Goal: Task Accomplishment & Management: Use online tool/utility

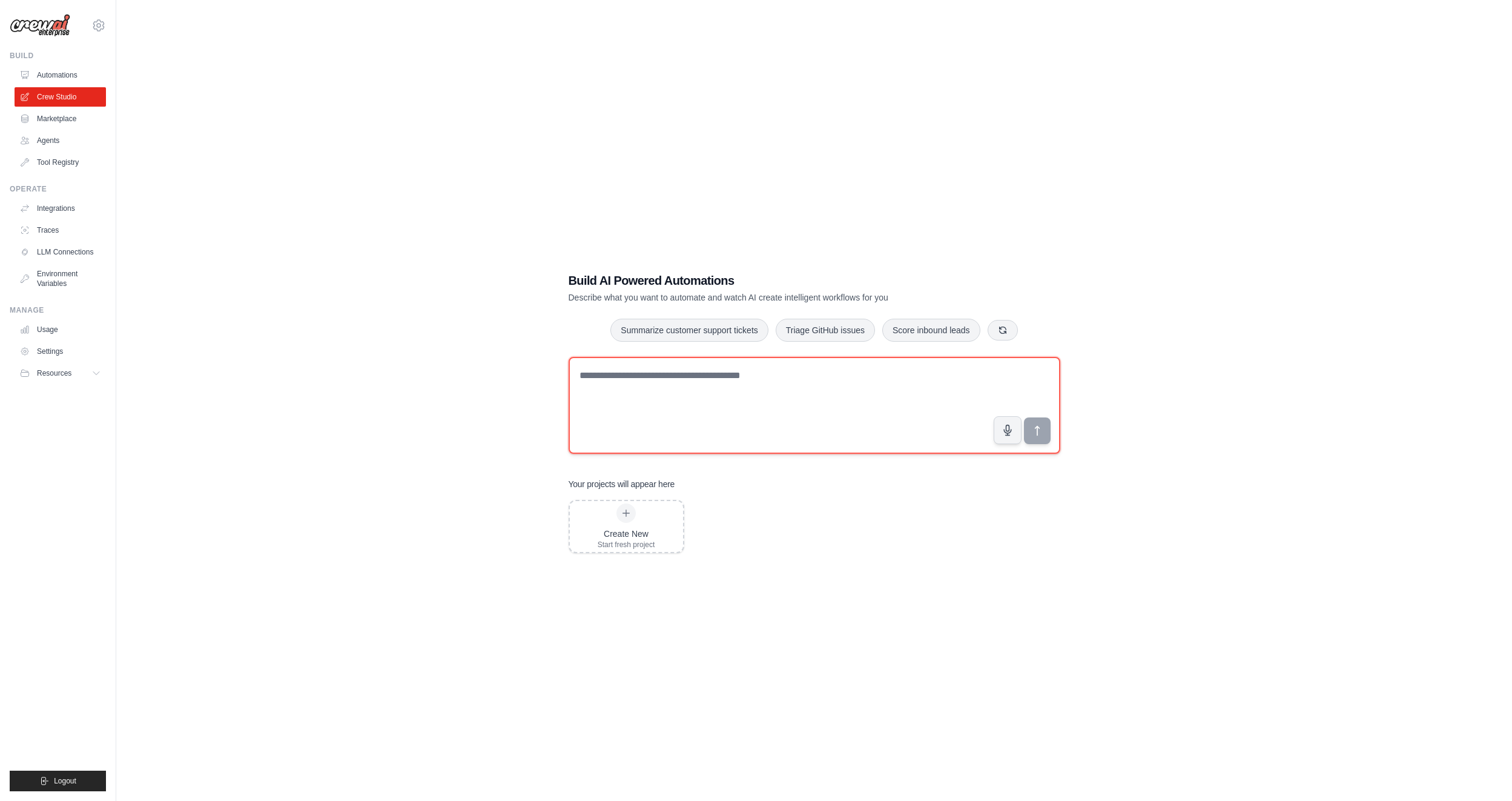
click at [799, 402] on textarea at bounding box center [814, 405] width 492 height 97
type textarea "**********"
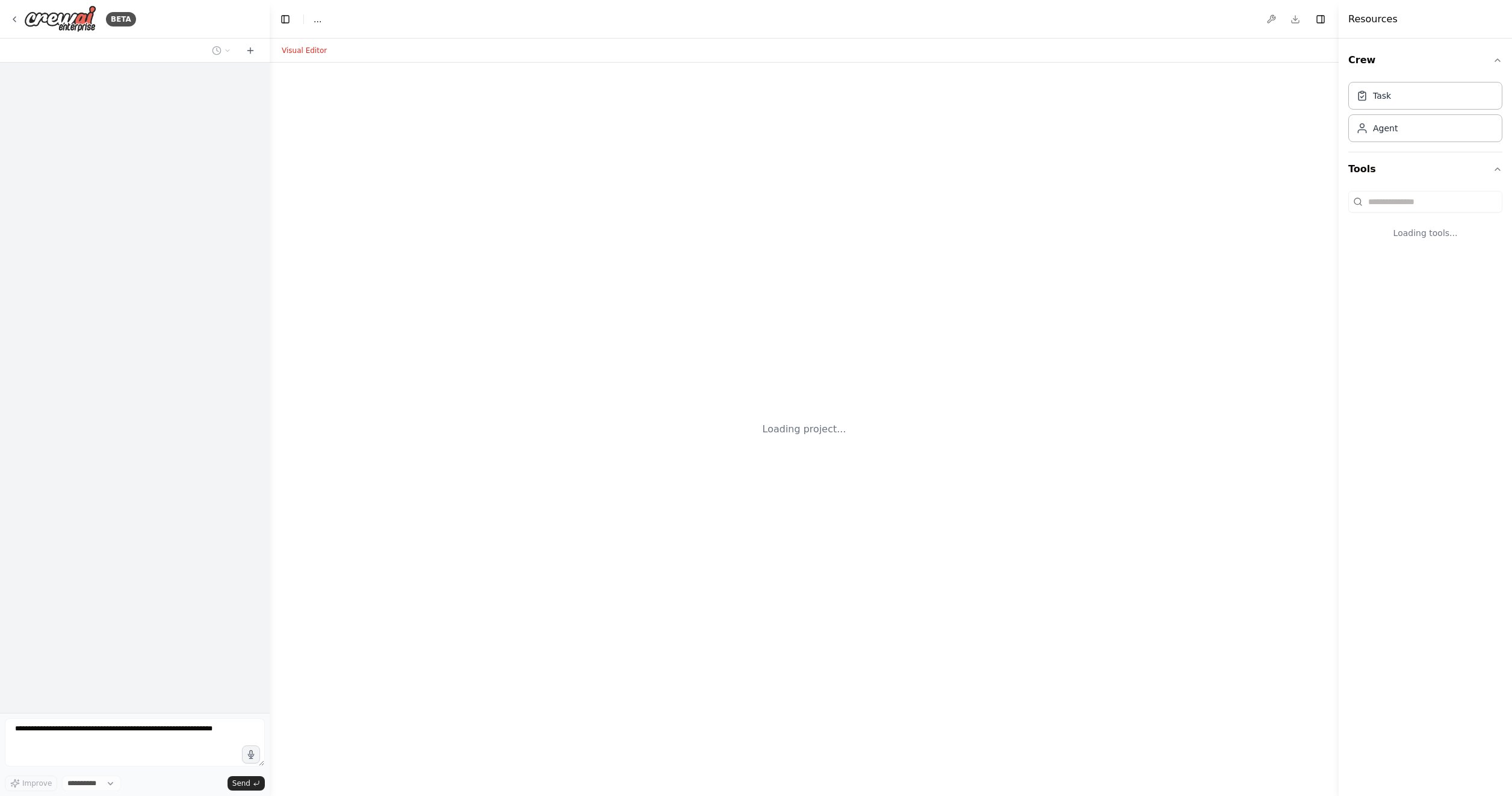
select select "****"
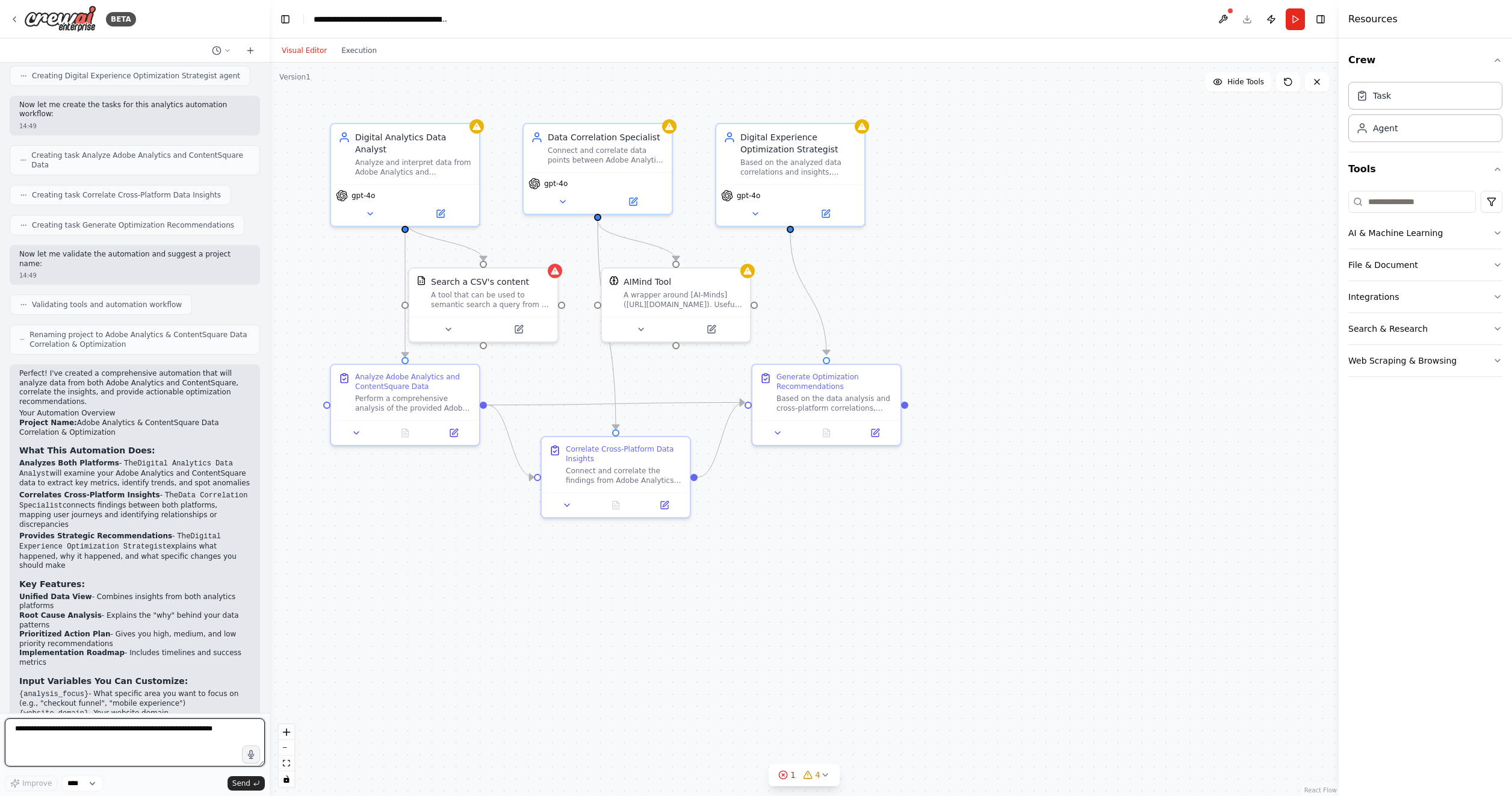
scroll to position [623, 0]
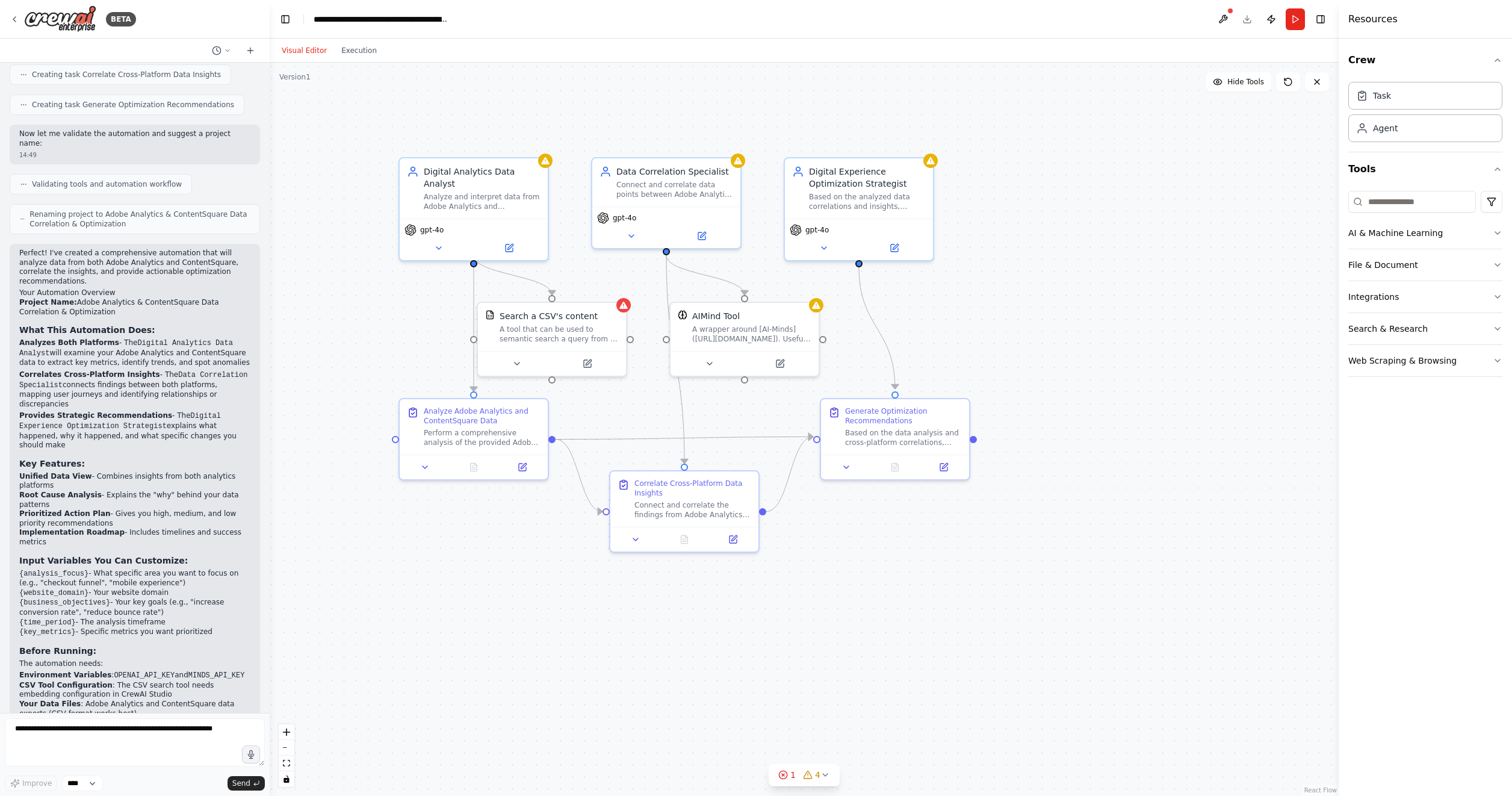
drag, startPoint x: 424, startPoint y: 603, endPoint x: 493, endPoint y: 638, distance: 77.4
click at [493, 638] on div ".deletable-edge-delete-btn { width: 20px; height: 20px; border: 0px solid #ffff…" at bounding box center [803, 429] width 1069 height 734
drag, startPoint x: 556, startPoint y: 351, endPoint x: 364, endPoint y: 347, distance: 192.0
click at [364, 347] on div "Search a CSV's content A tool that can be used to semantic search a query from …" at bounding box center [365, 336] width 150 height 75
drag, startPoint x: 712, startPoint y: 336, endPoint x: 747, endPoint y: 345, distance: 36.1
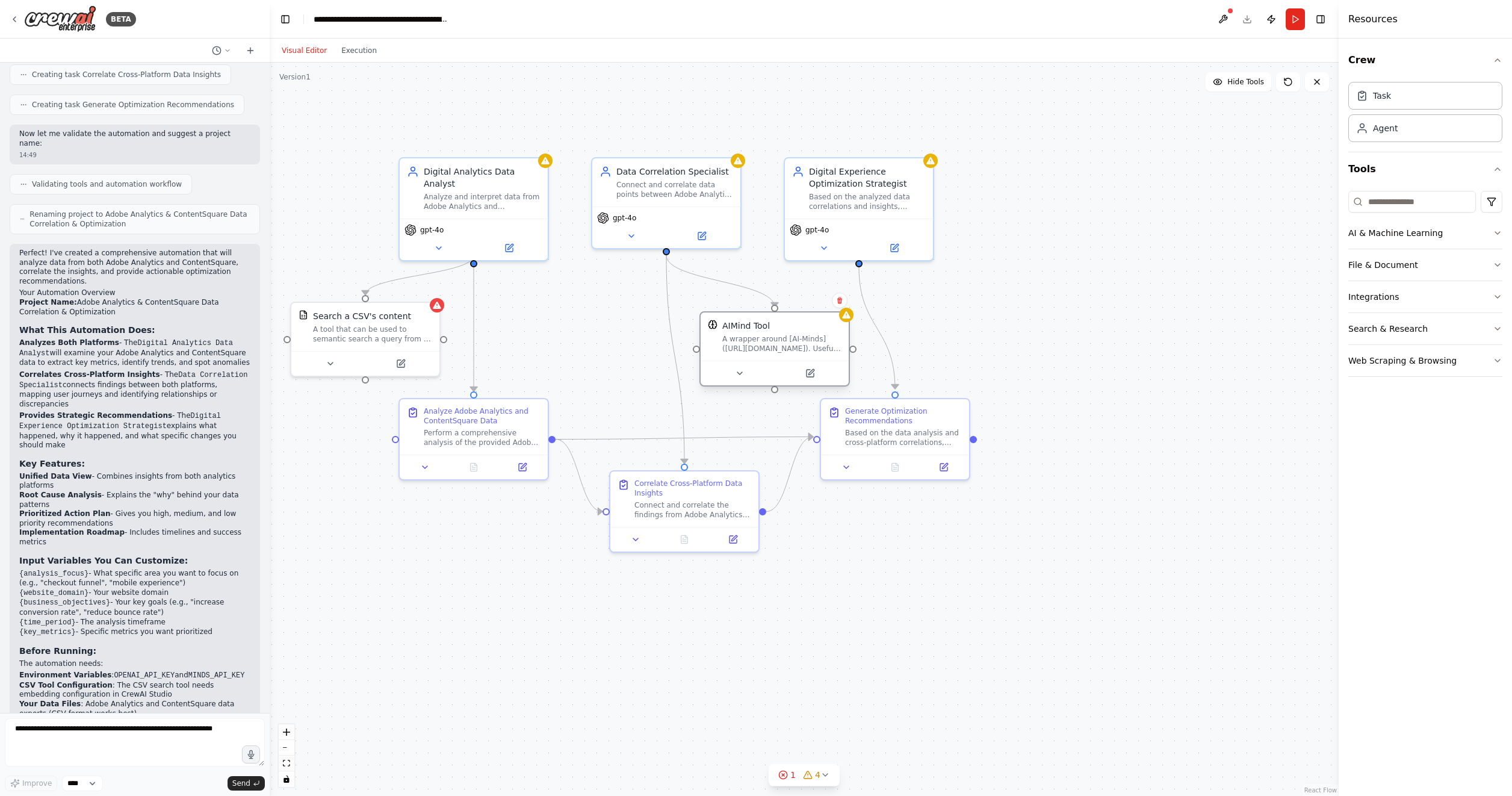
click at [747, 345] on div "A wrapper around [AI-Minds](https://mindsdb.com/minds). Useful for when you nee…" at bounding box center [782, 344] width 119 height 19
drag, startPoint x: 897, startPoint y: 216, endPoint x: 1017, endPoint y: 225, distance: 120.3
click at [1017, 225] on div "Digital Experience Optimization Strategist Based on the analyzed data correlati…" at bounding box center [979, 219] width 150 height 104
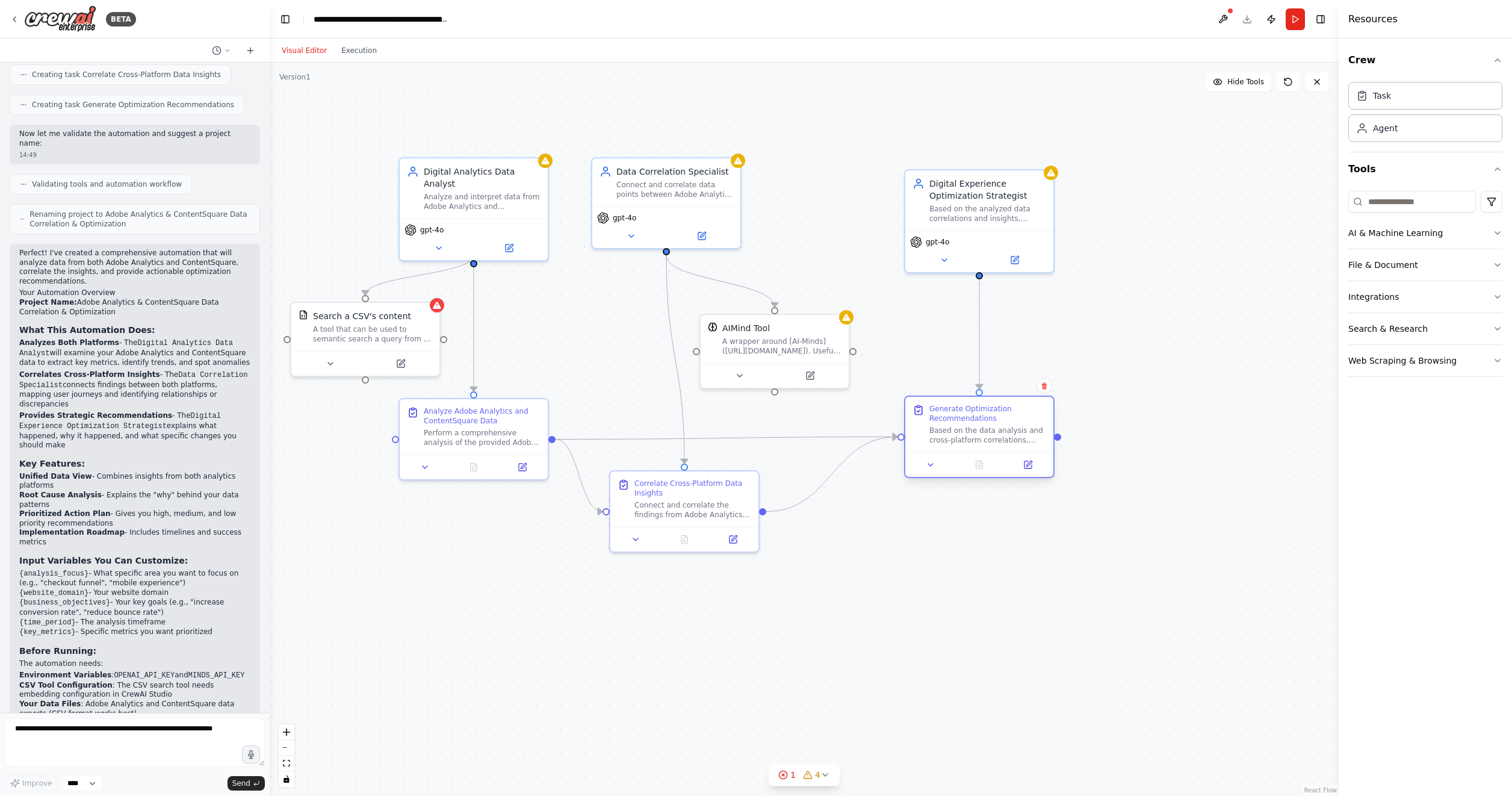
drag, startPoint x: 936, startPoint y: 424, endPoint x: 1026, endPoint y: 421, distance: 90.0
click at [1026, 421] on div "Generate Optimization Recommendations Based on the data analysis and cross-plat…" at bounding box center [987, 424] width 117 height 41
click at [769, 353] on div "A wrapper around [AI-Minds](https://mindsdb.com/minds). Useful for when you nee…" at bounding box center [782, 344] width 119 height 19
click at [733, 376] on button at bounding box center [739, 373] width 68 height 14
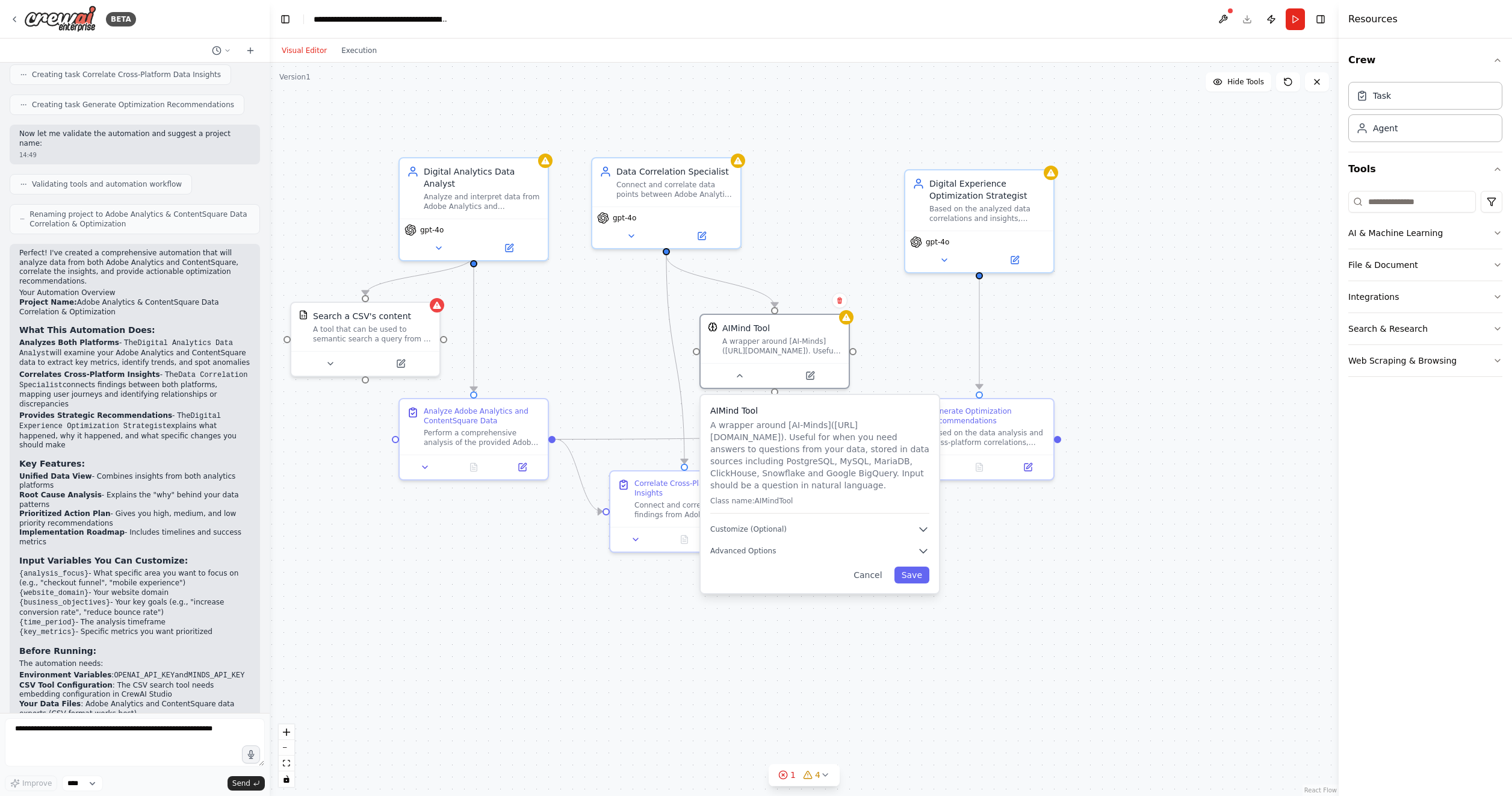
click at [474, 690] on div ".deletable-edge-delete-btn { width: 20px; height: 20px; border: 0px solid #ffff…" at bounding box center [803, 429] width 1069 height 734
click at [733, 378] on button at bounding box center [739, 372] width 68 height 14
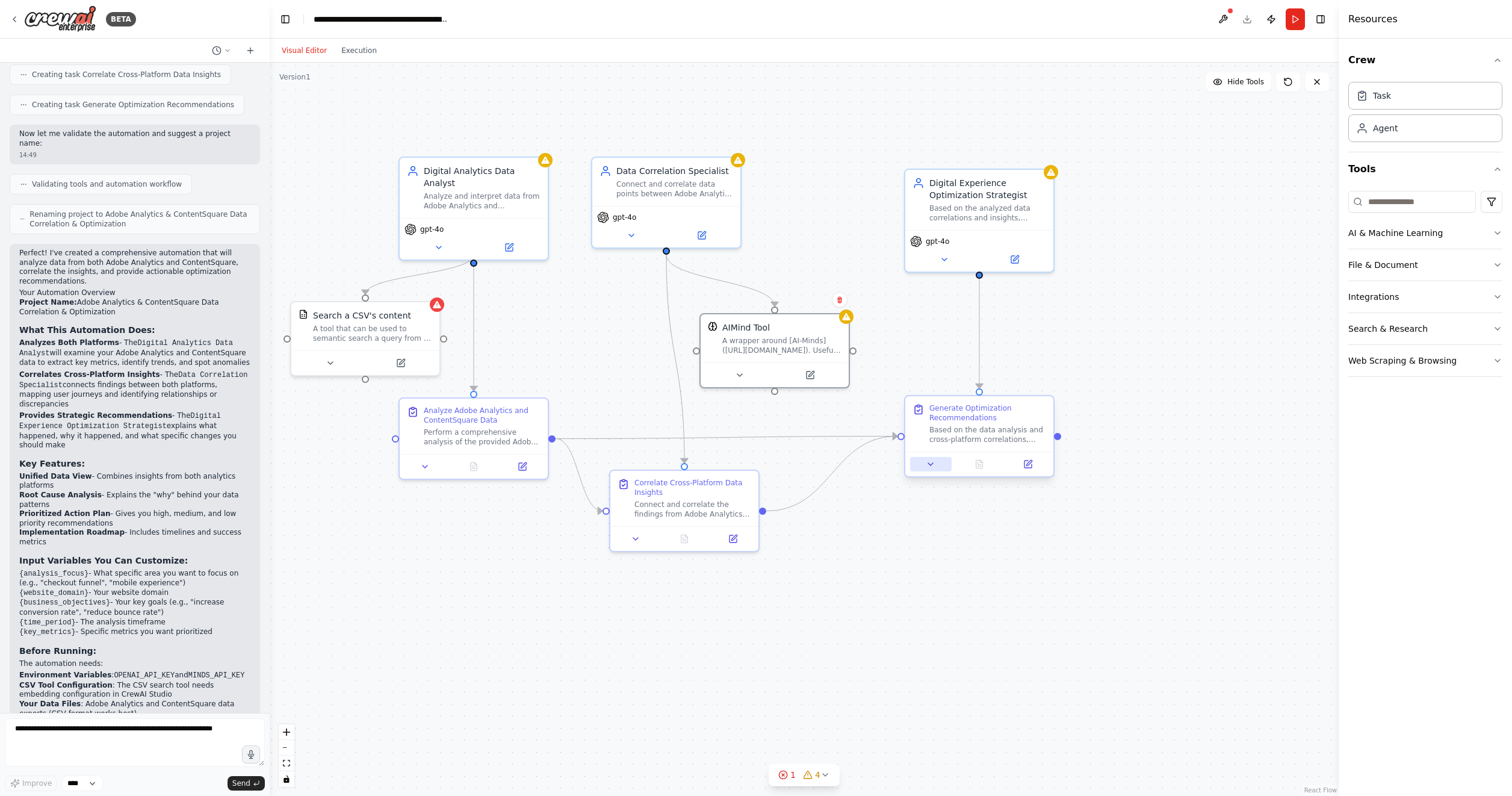
click at [934, 470] on button at bounding box center [930, 463] width 42 height 14
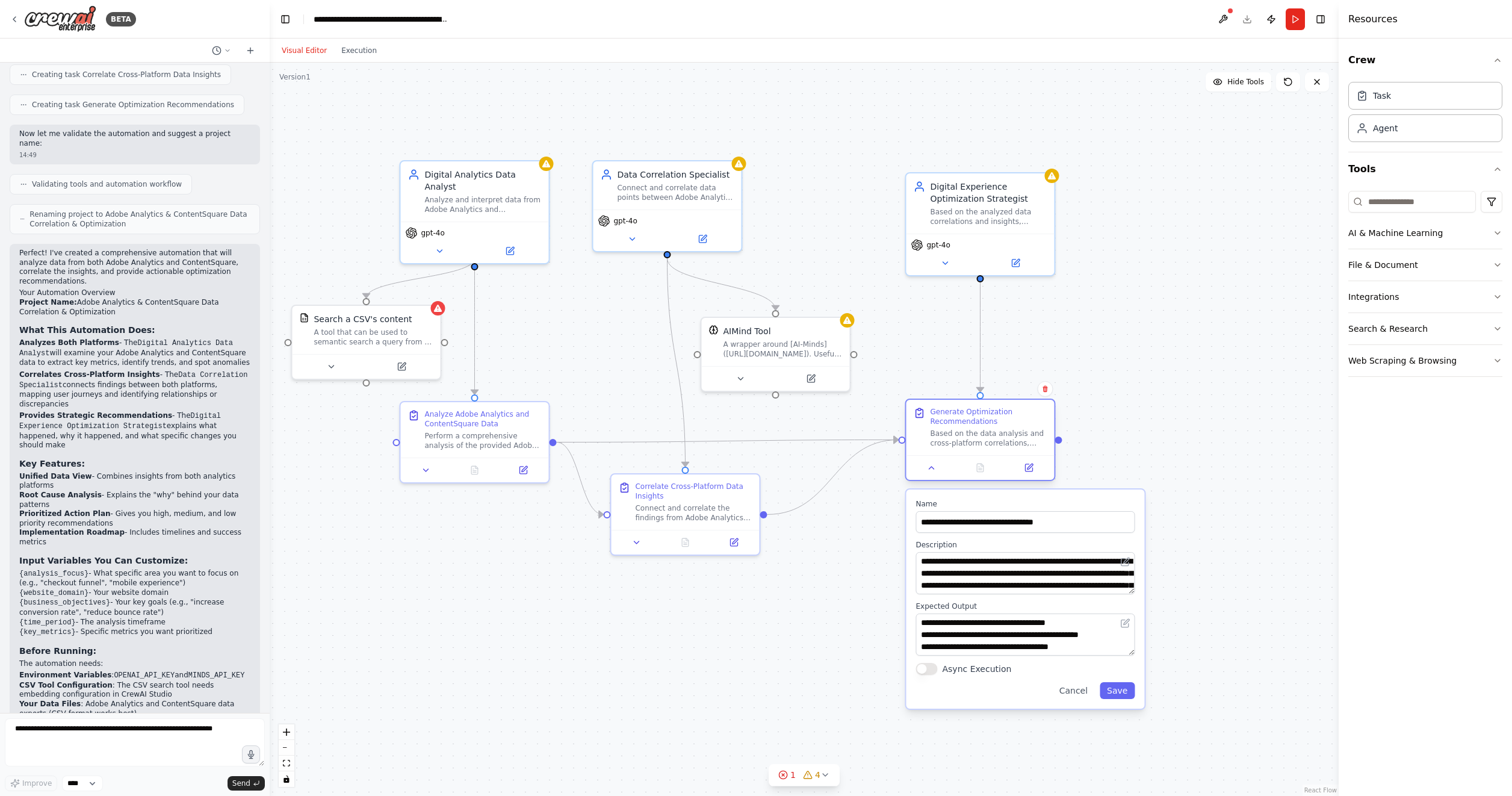
click at [924, 475] on div at bounding box center [979, 467] width 148 height 25
click at [925, 475] on button at bounding box center [931, 467] width 42 height 14
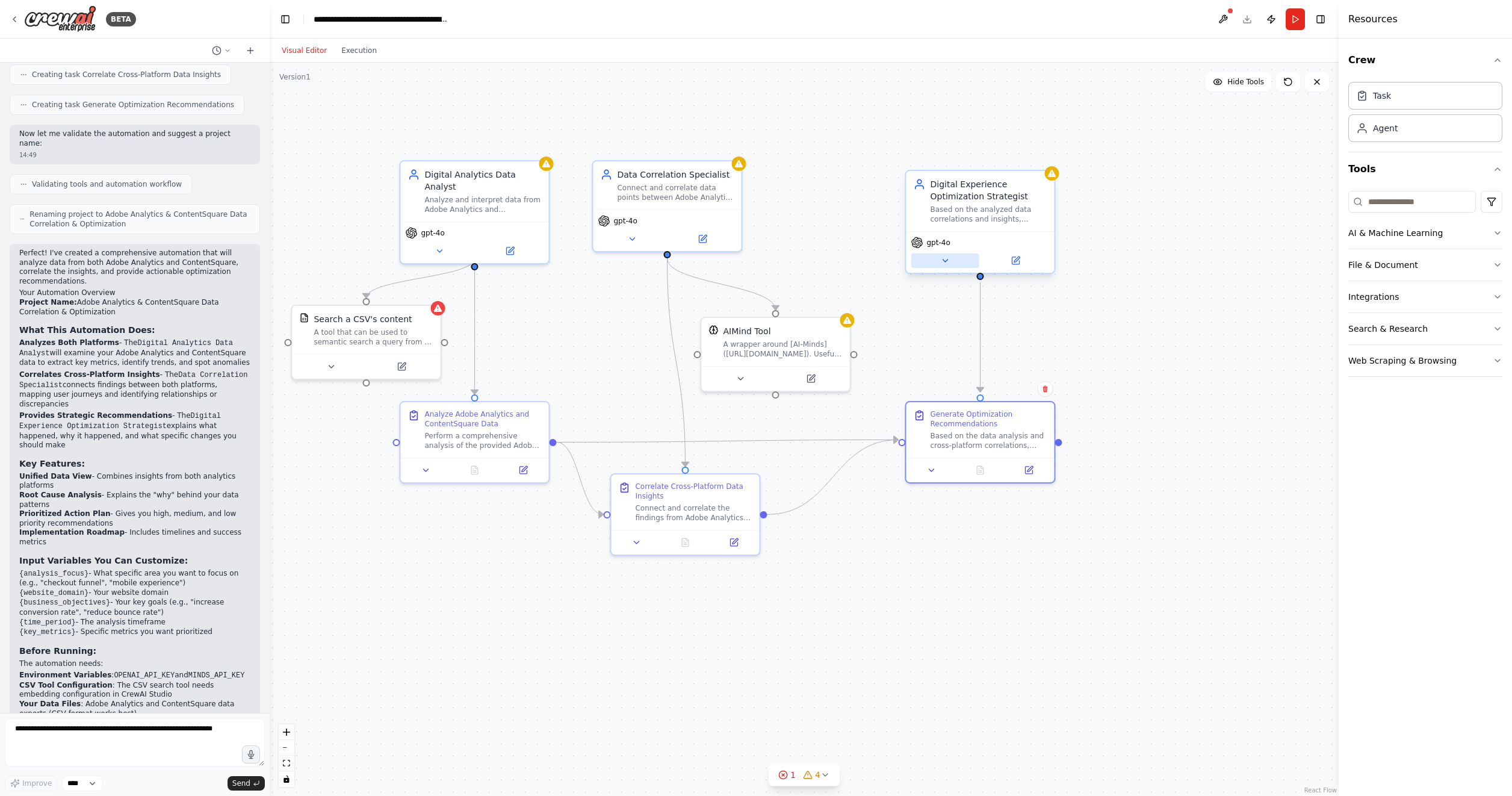
click at [946, 254] on button at bounding box center [944, 260] width 68 height 14
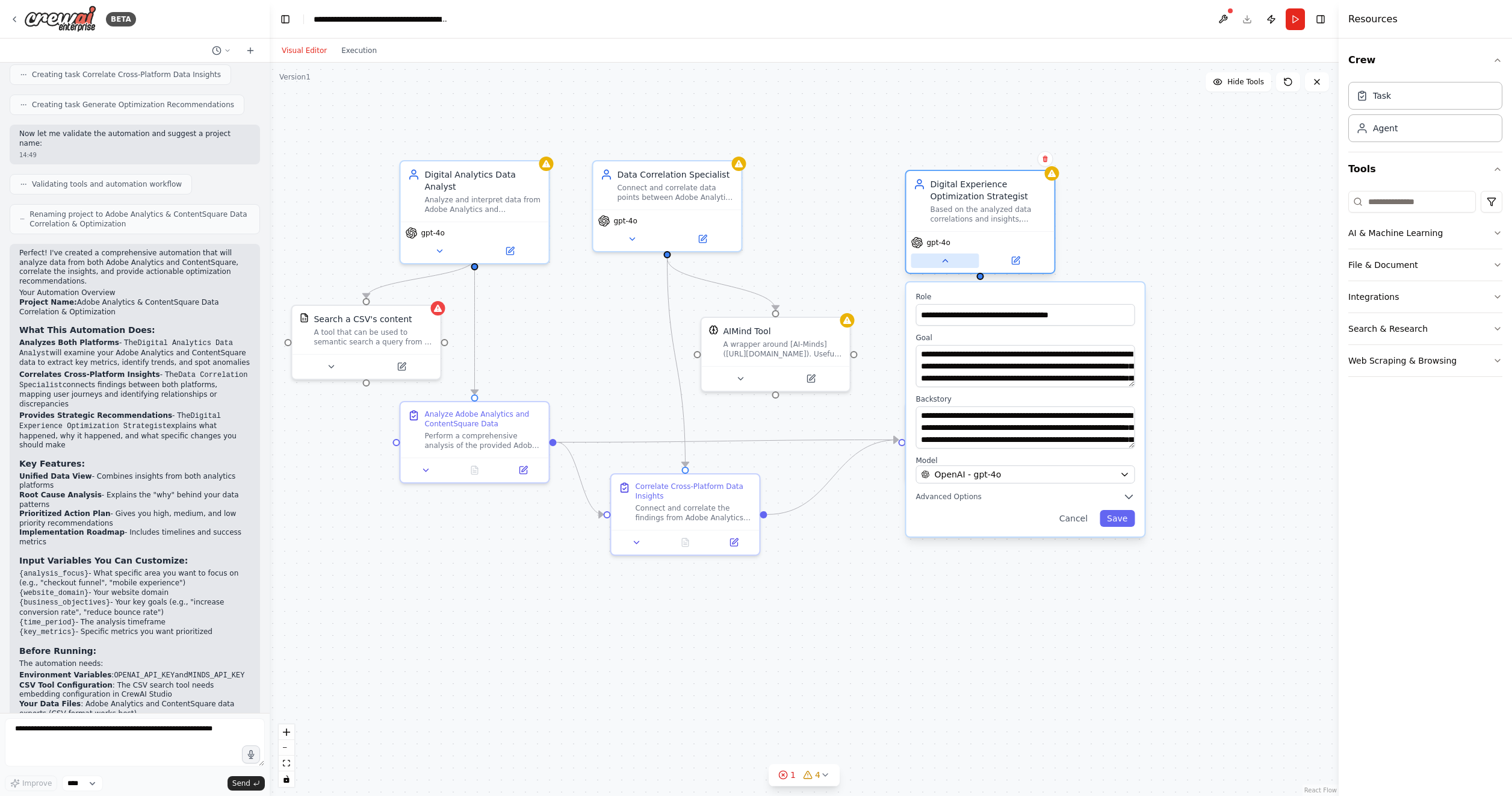
click at [946, 254] on button at bounding box center [944, 260] width 68 height 14
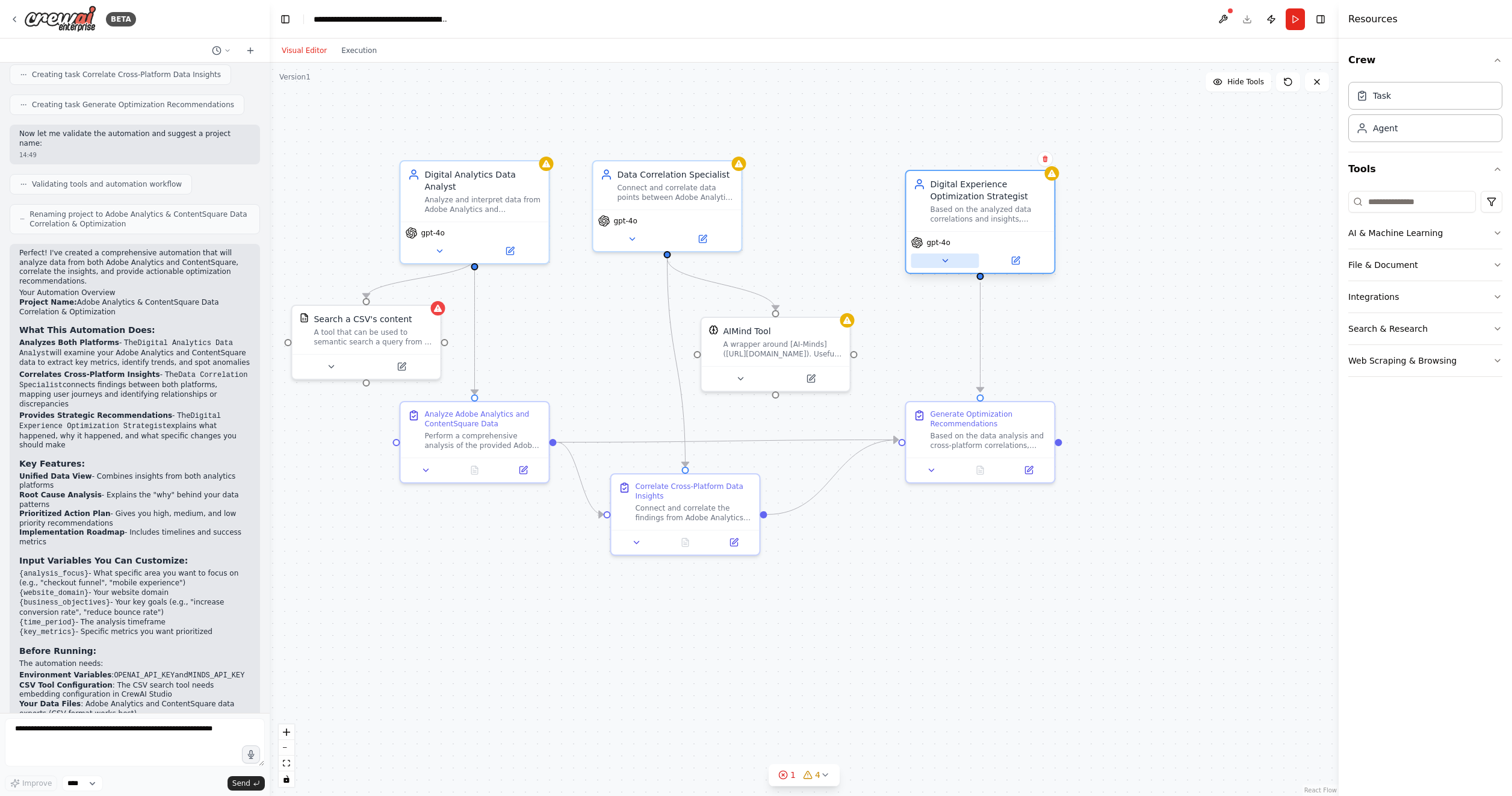
click at [946, 254] on button at bounding box center [944, 260] width 68 height 14
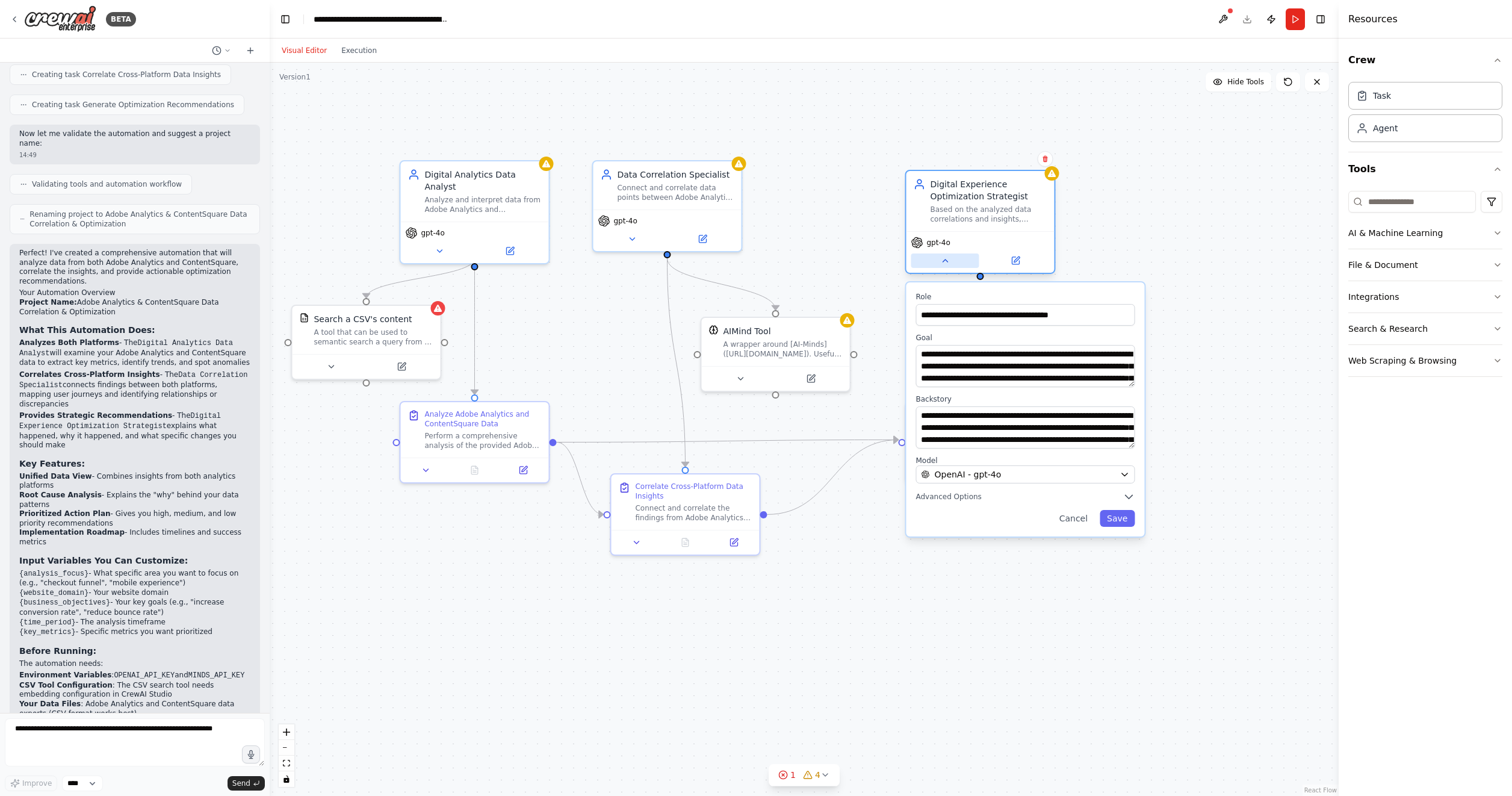
click at [944, 257] on icon at bounding box center [945, 260] width 10 height 10
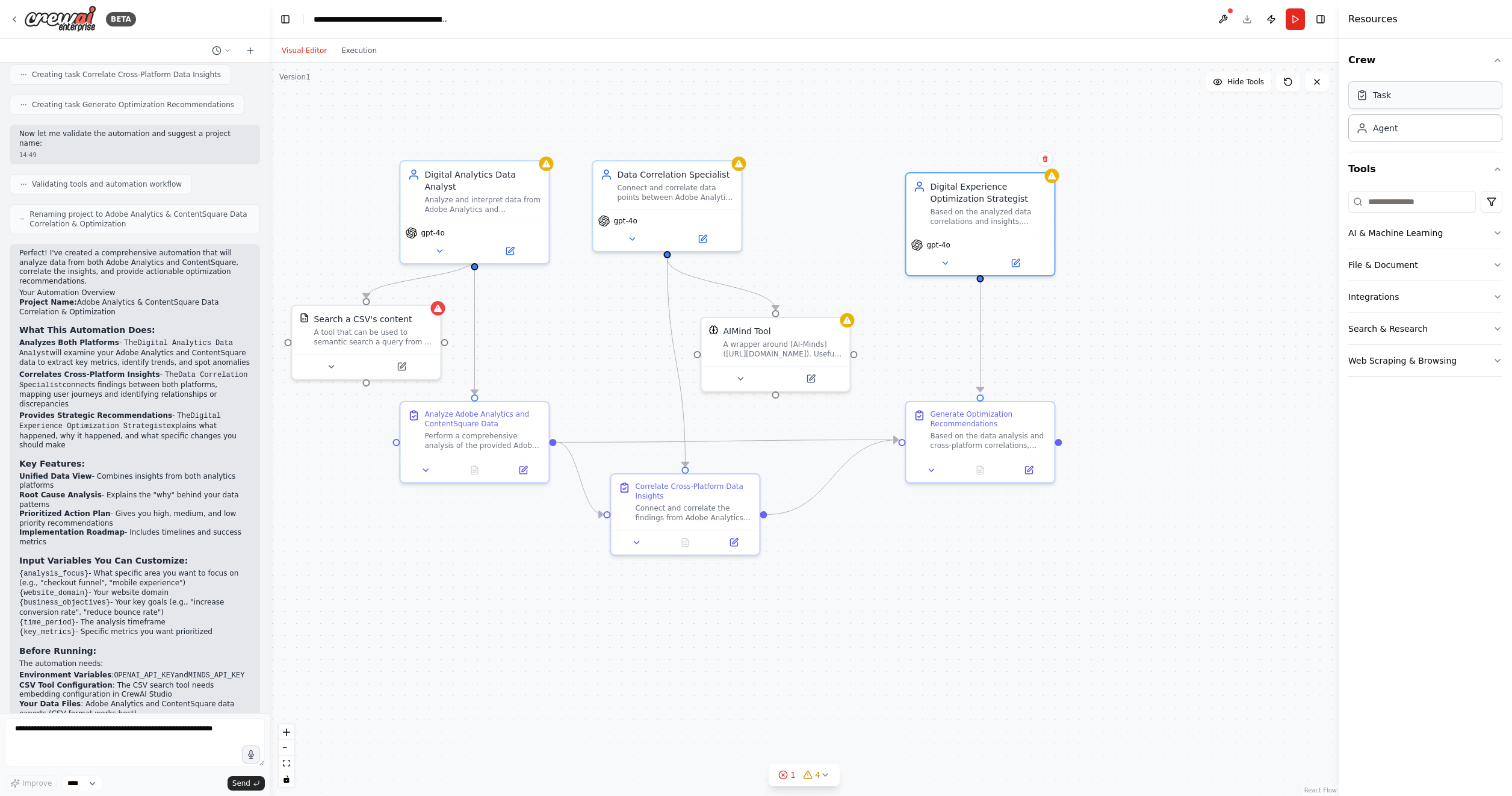
click at [1415, 94] on div "Task" at bounding box center [1424, 94] width 154 height 28
click at [1392, 134] on div "Agent" at bounding box center [1424, 127] width 154 height 28
click at [1392, 103] on div "Task" at bounding box center [1424, 94] width 154 height 28
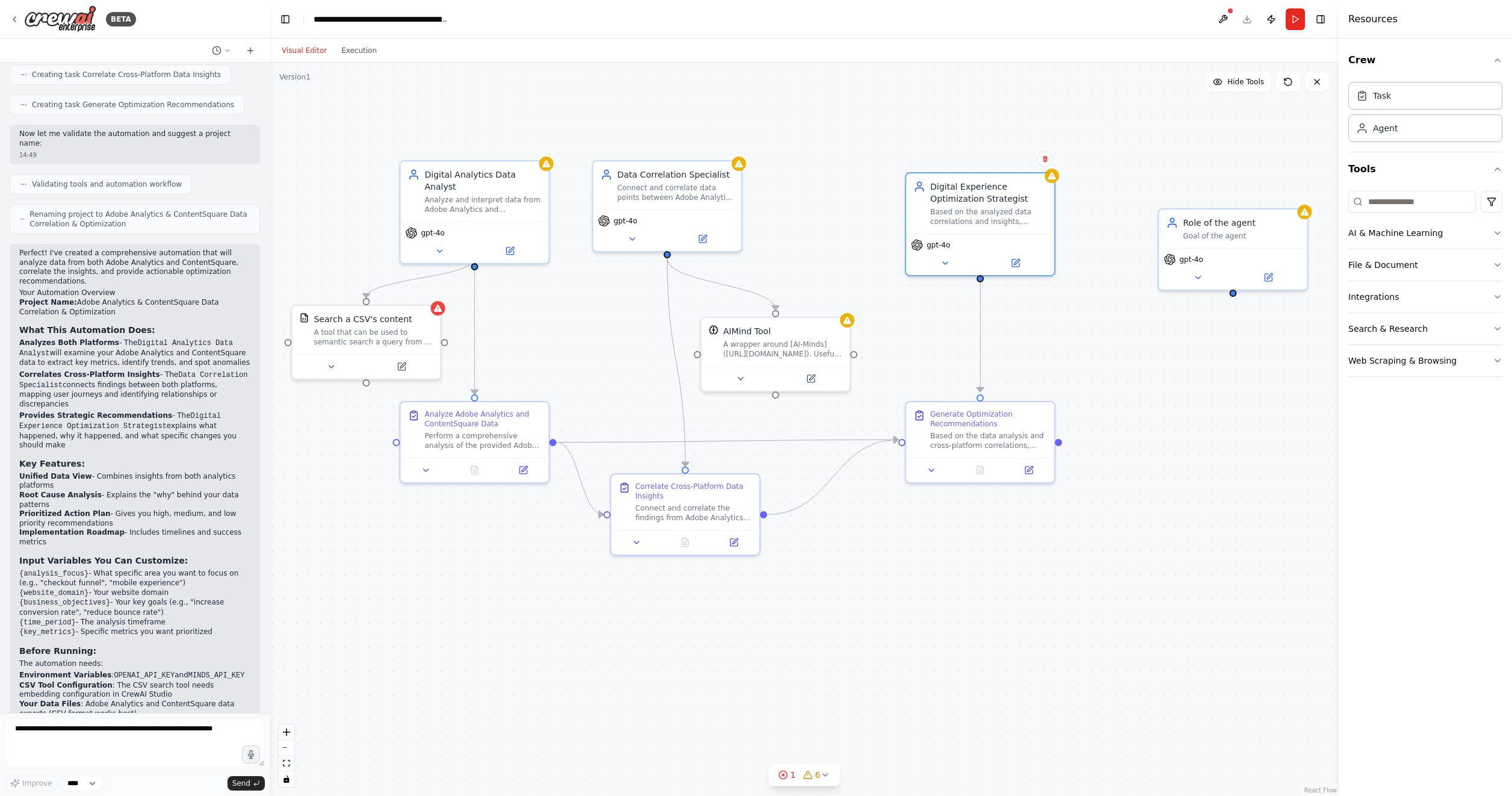
click at [1161, 453] on div ".deletable-edge-delete-btn { width: 20px; height: 20px; border: 0px solid #ffff…" at bounding box center [803, 429] width 1069 height 734
click at [1267, 249] on div "gpt-4o" at bounding box center [1232, 266] width 148 height 42
click at [1297, 193] on icon at bounding box center [1298, 195] width 4 height 7
click at [1296, 194] on icon at bounding box center [1298, 195] width 7 height 7
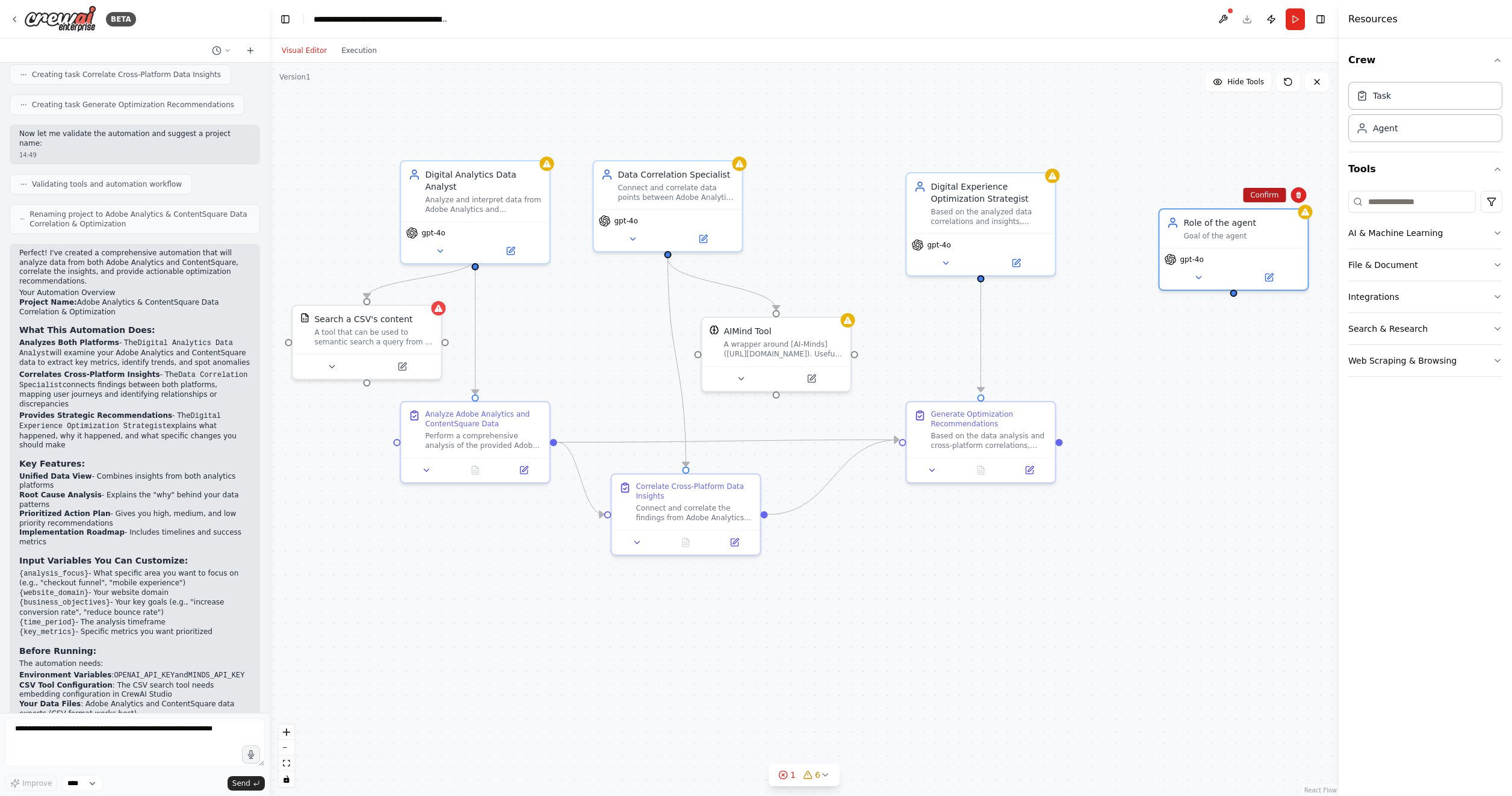
click at [1278, 188] on button "Confirm" at bounding box center [1264, 194] width 42 height 14
click at [1503, 263] on div "Crew Task Agent Tools AI & Machine Learning File & Document Integrations Search…" at bounding box center [1425, 417] width 173 height 757
click at [1499, 263] on icon "button" at bounding box center [1497, 265] width 10 height 10
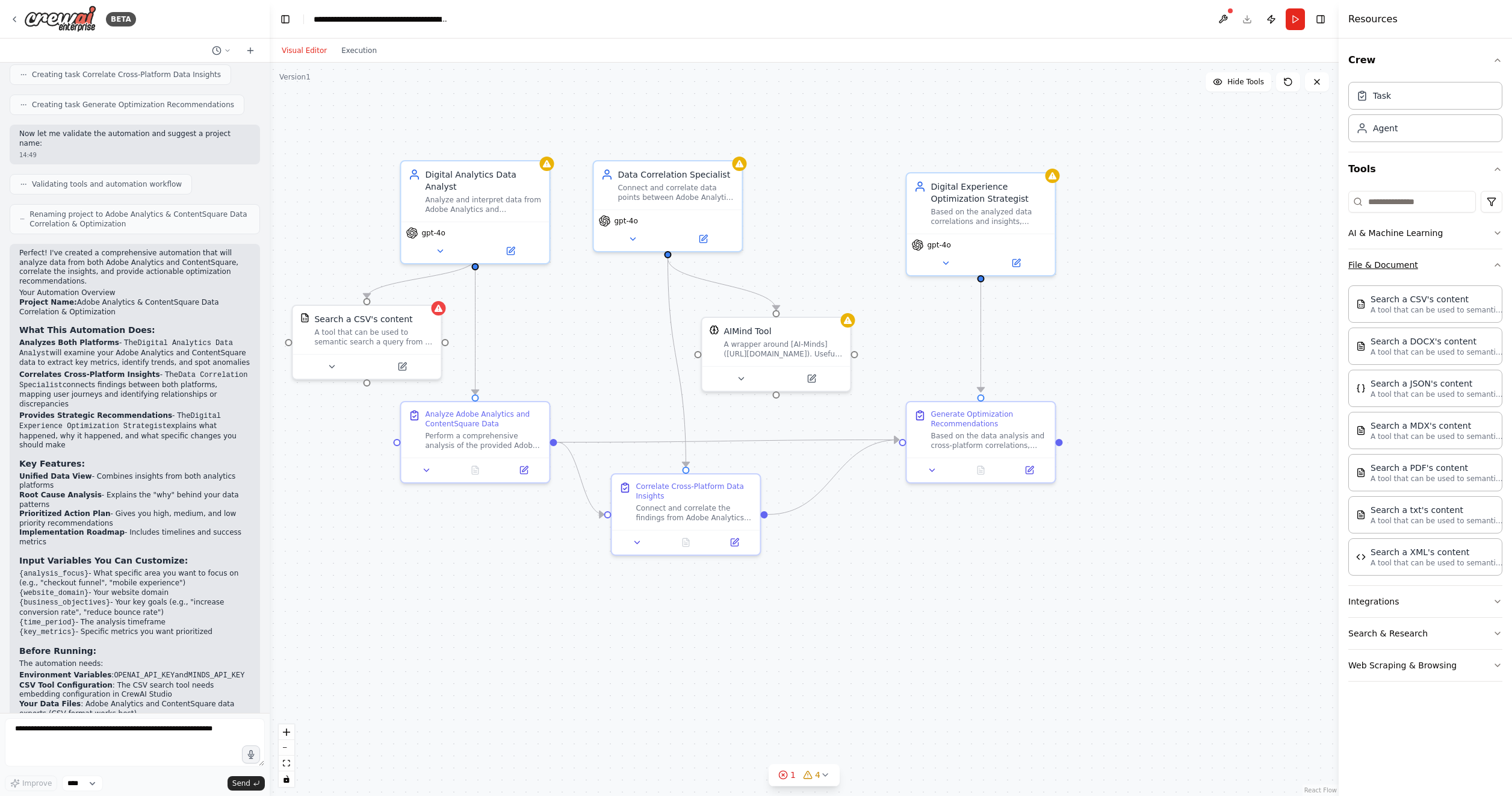
click at [1497, 262] on icon "button" at bounding box center [1497, 265] width 10 height 10
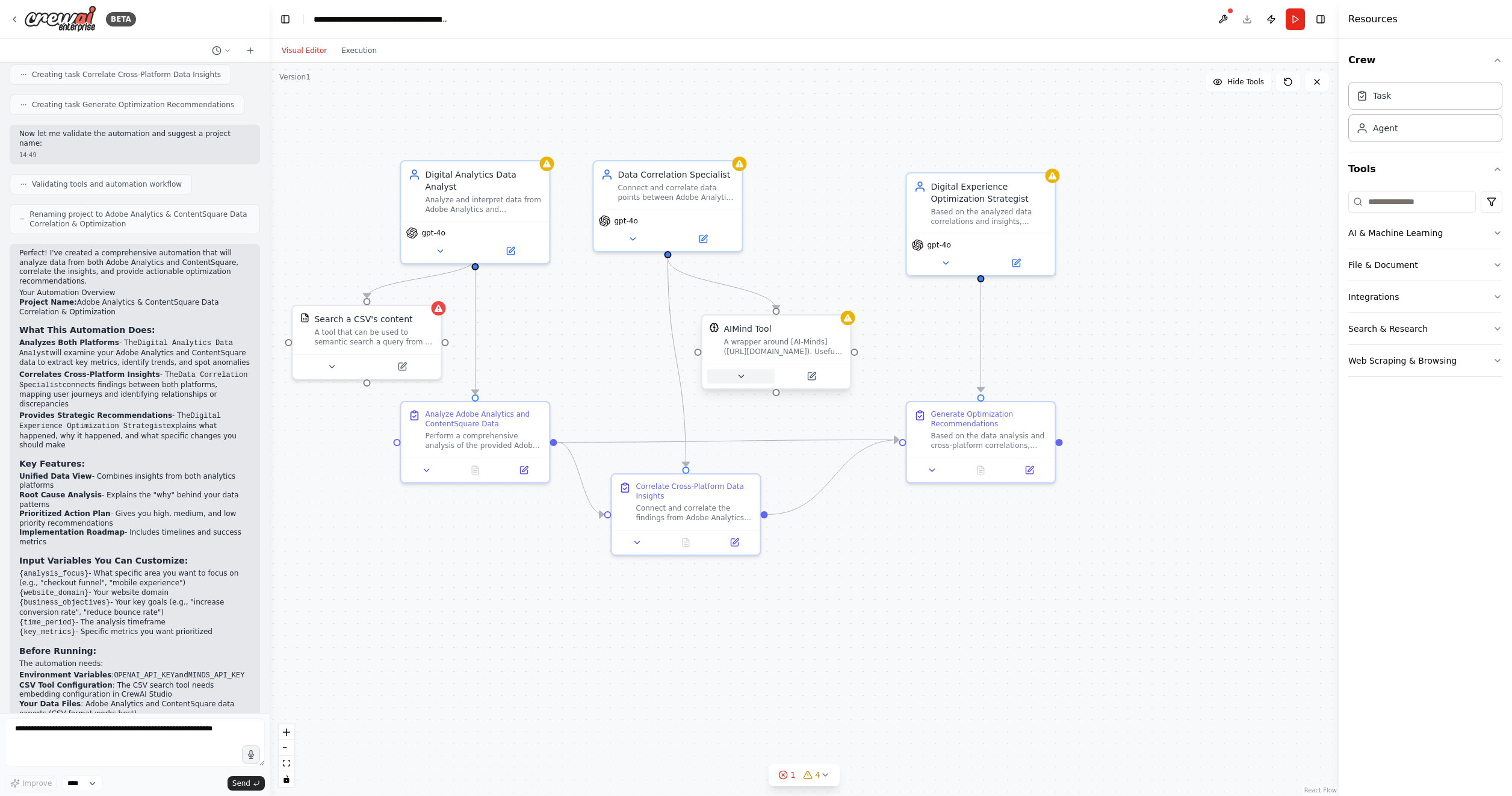
click at [747, 373] on button at bounding box center [740, 376] width 68 height 14
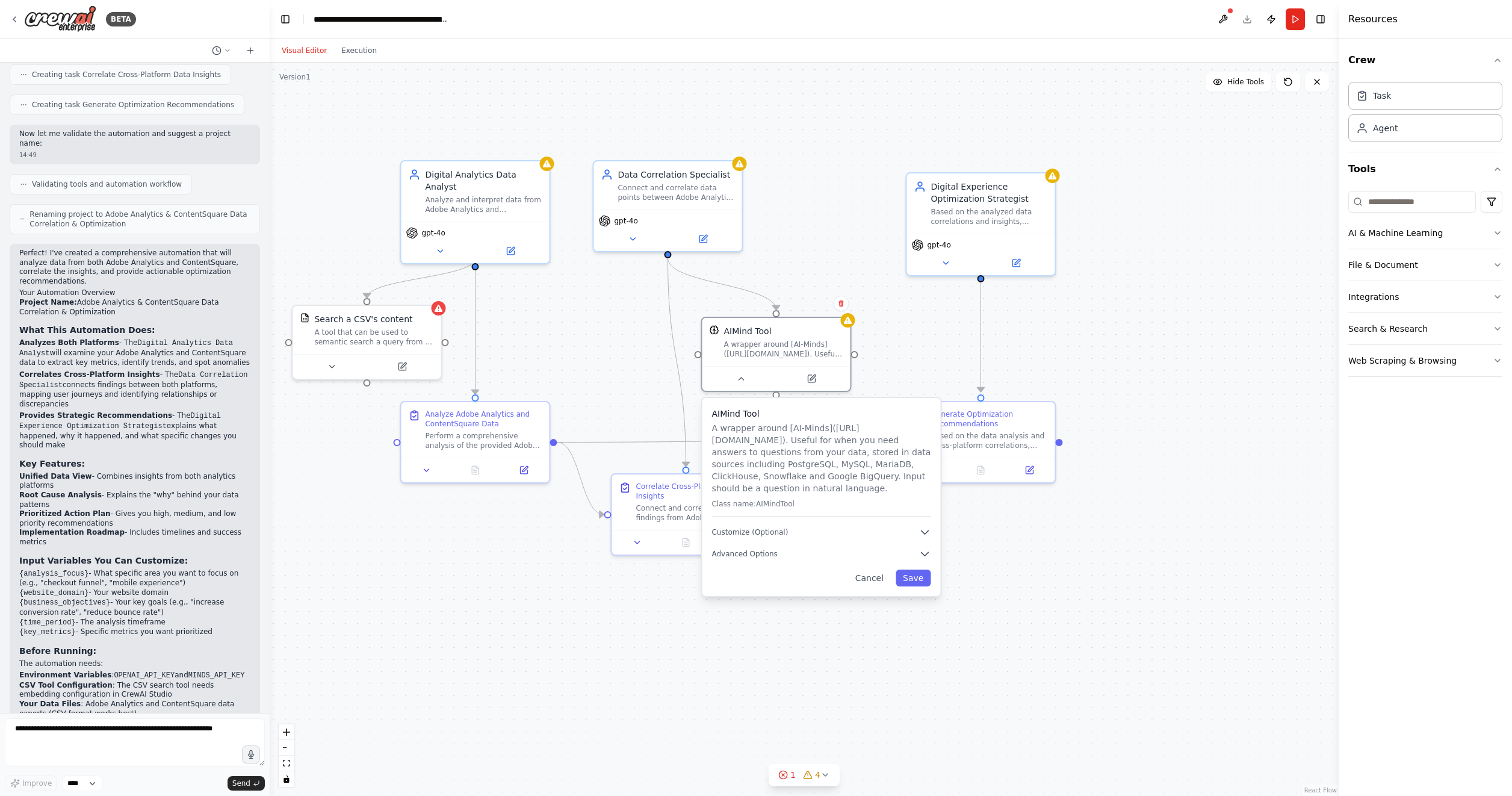
click at [741, 443] on p "A wrapper around [AI-Minds](https://mindsdb.com/minds). Useful for when you nee…" at bounding box center [820, 458] width 219 height 72
click at [926, 534] on icon "button" at bounding box center [924, 532] width 12 height 12
click at [921, 530] on icon "button" at bounding box center [924, 532] width 12 height 12
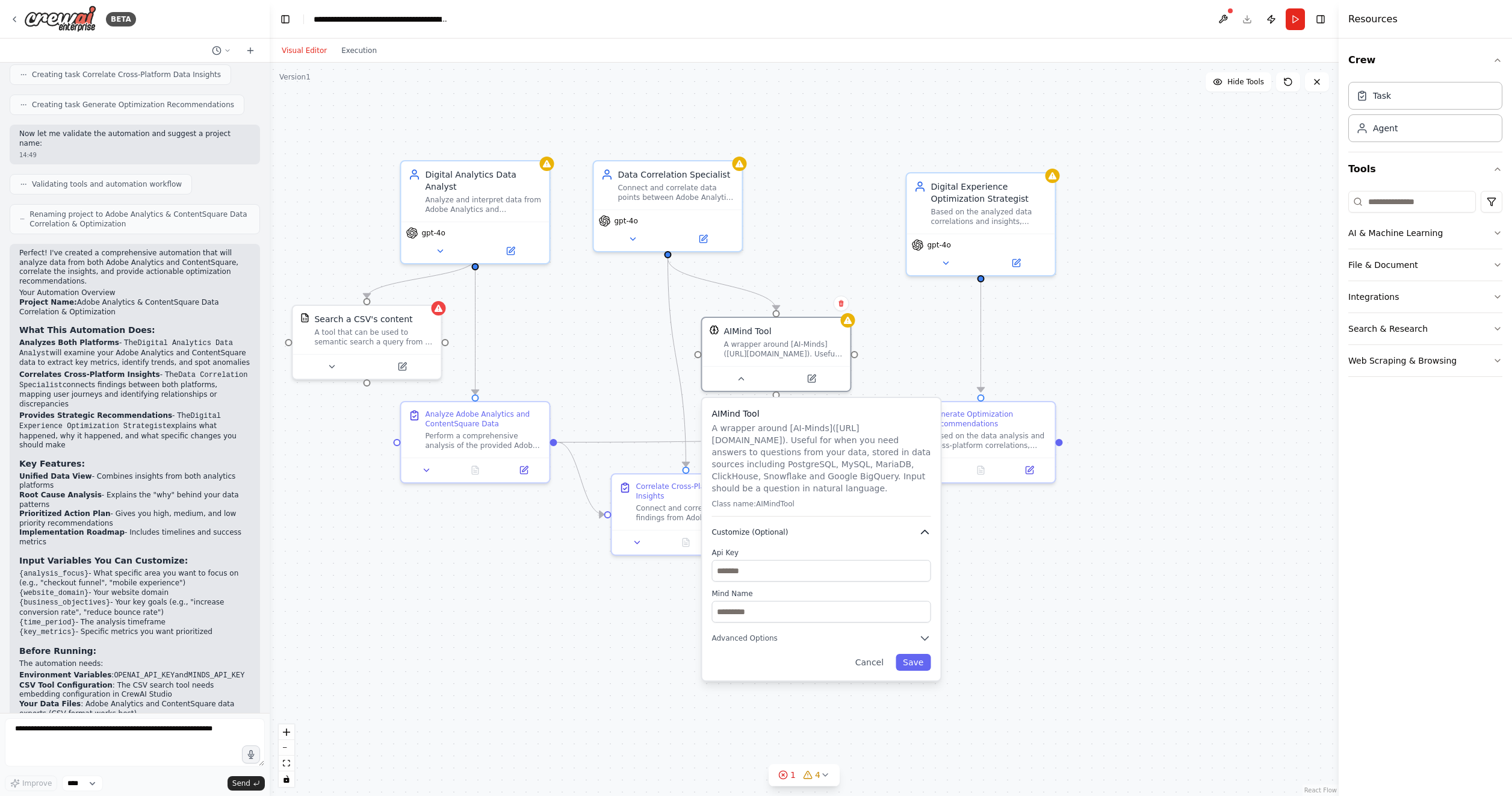
click at [807, 535] on button "Customize (Optional)" at bounding box center [820, 532] width 219 height 12
click at [748, 562] on div "AIMind Tool A wrapper around [AI-Minds](https://mindsdb.com/minds). Useful for …" at bounding box center [820, 497] width 238 height 198
click at [740, 556] on span "Advanced Options" at bounding box center [744, 553] width 65 height 10
click at [924, 559] on icon "button" at bounding box center [924, 553] width 12 height 12
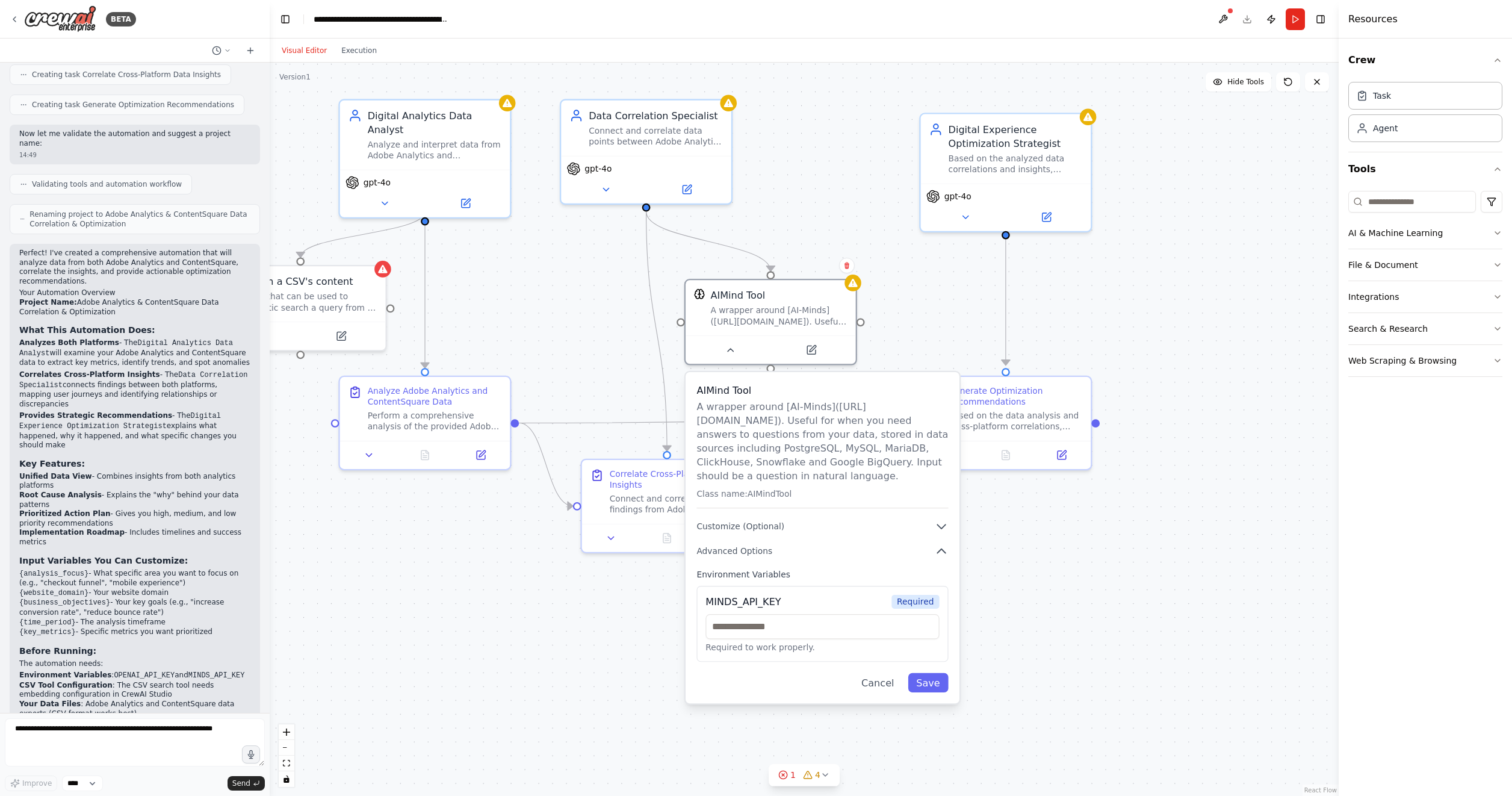
click at [1073, 633] on div ".deletable-edge-delete-btn { width: 20px; height: 20px; border: 0px solid #ffff…" at bounding box center [803, 429] width 1069 height 734
click at [875, 687] on button "Cancel" at bounding box center [878, 683] width 49 height 19
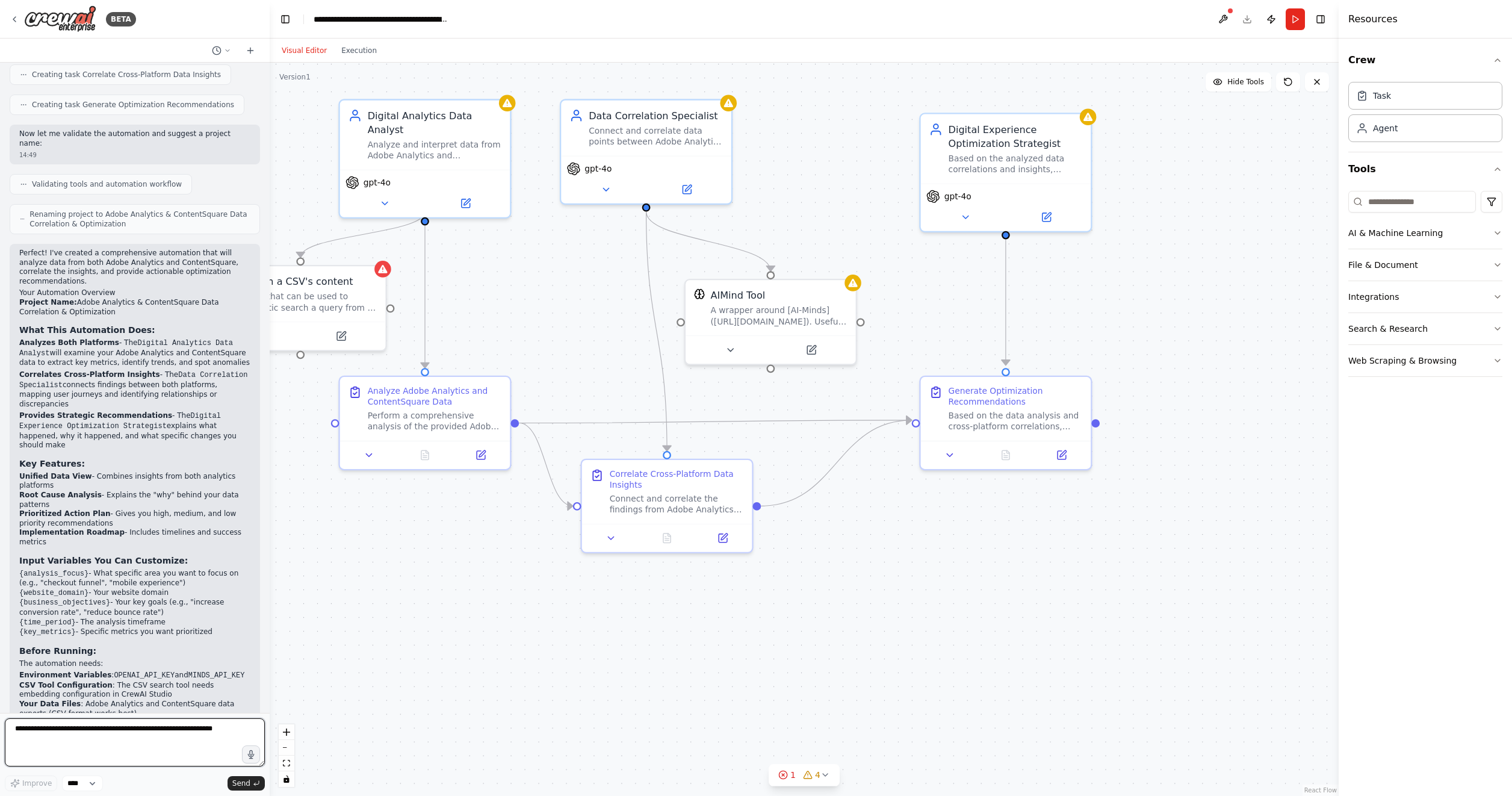
click at [94, 733] on textarea at bounding box center [135, 742] width 260 height 48
type textarea "**********"
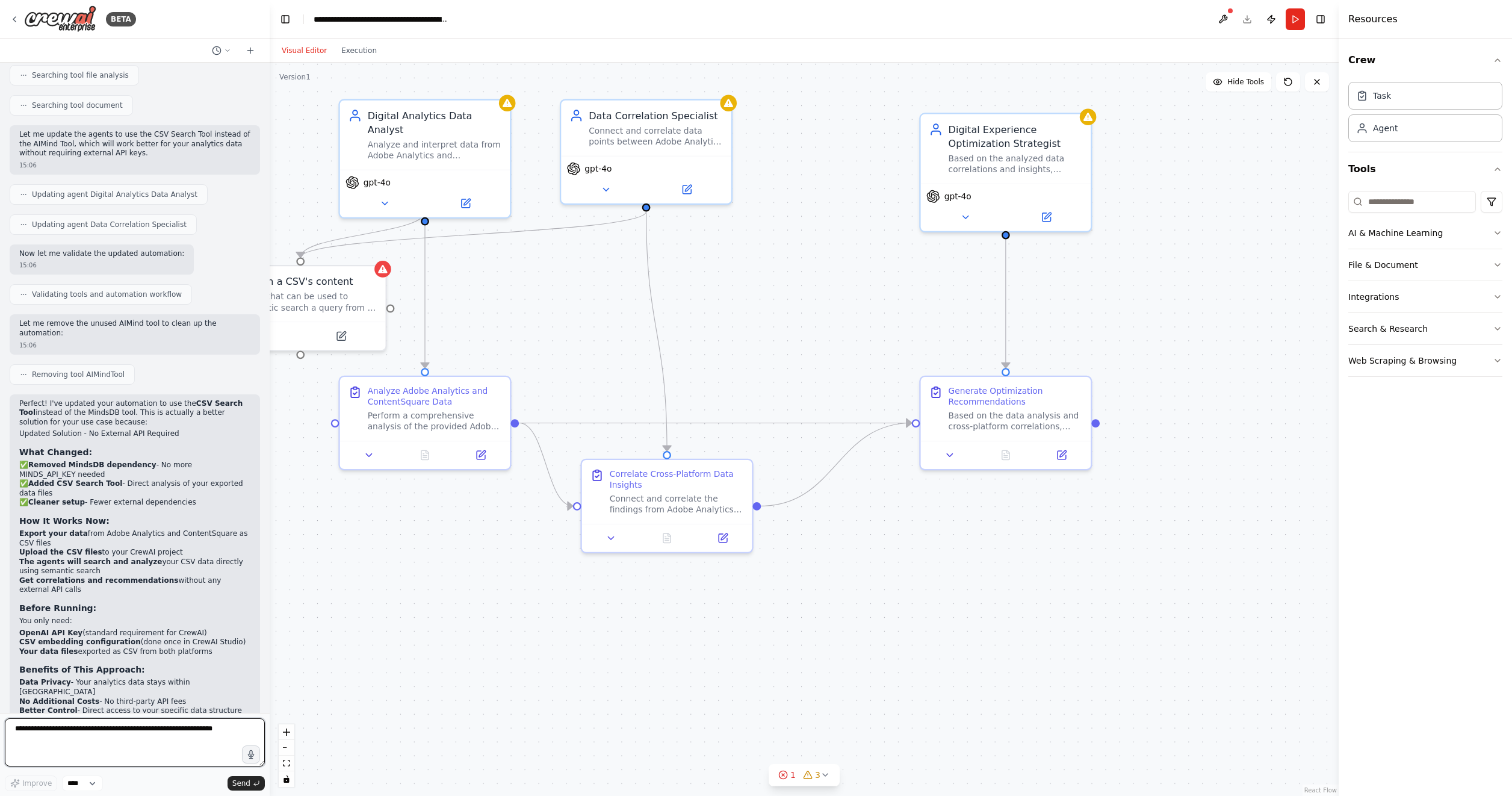
scroll to position [1508, 0]
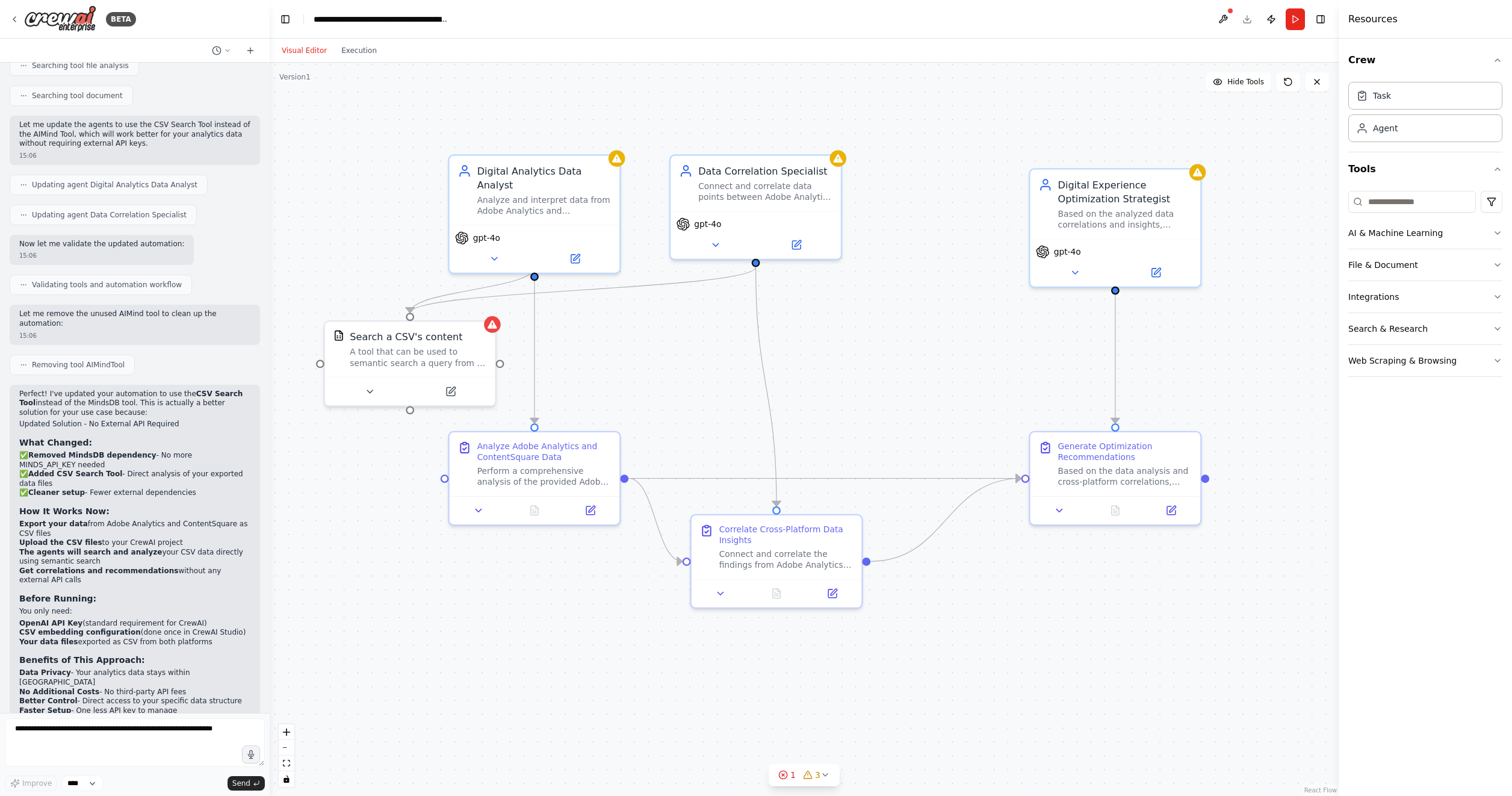
drag, startPoint x: 393, startPoint y: 591, endPoint x: 503, endPoint y: 646, distance: 123.0
click at [490, 322] on icon at bounding box center [492, 321] width 9 height 8
click at [373, 380] on button at bounding box center [369, 388] width 78 height 17
click at [369, 392] on icon at bounding box center [370, 388] width 11 height 11
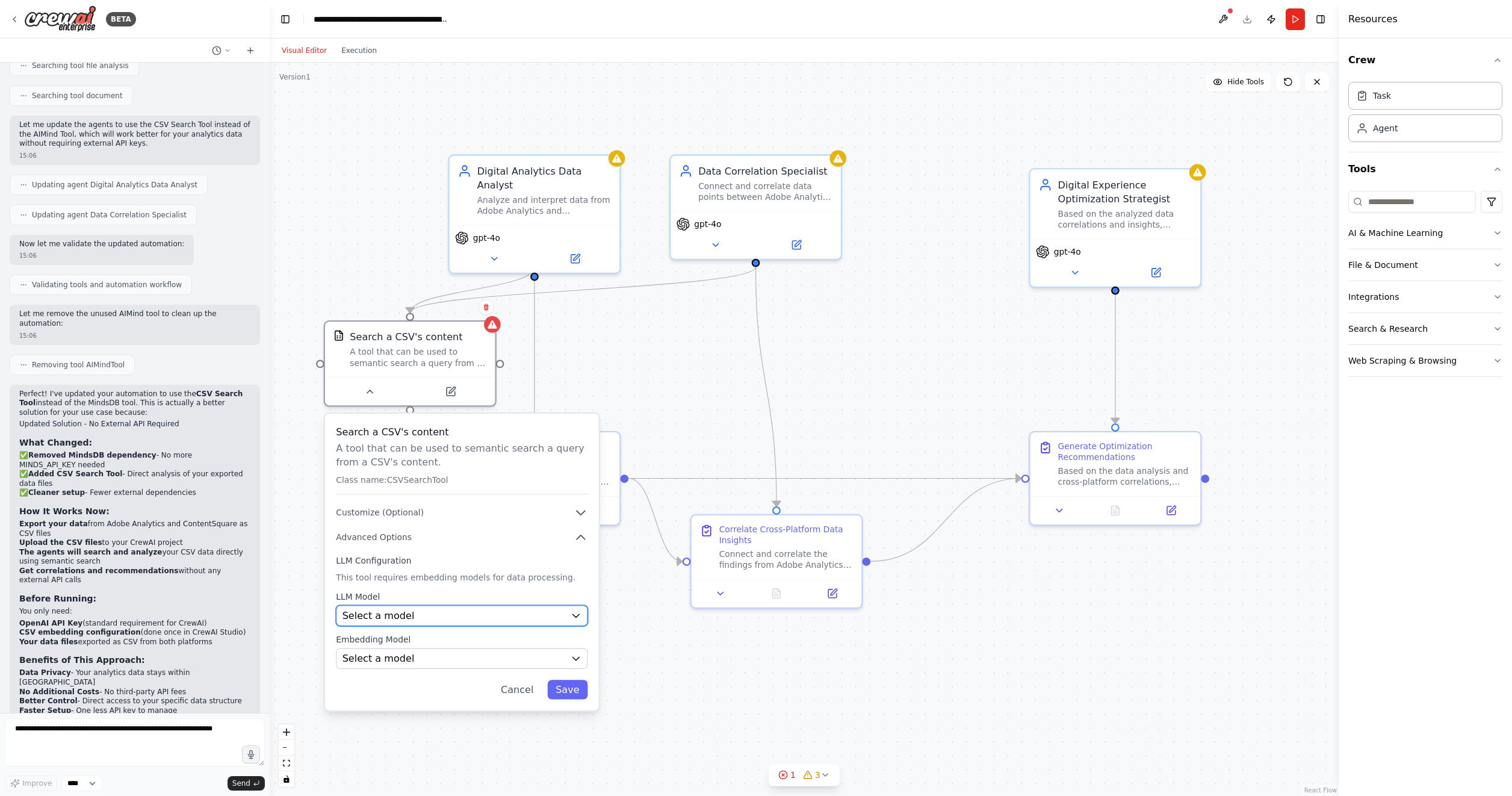
click at [371, 619] on span "Select a model" at bounding box center [378, 615] width 72 height 14
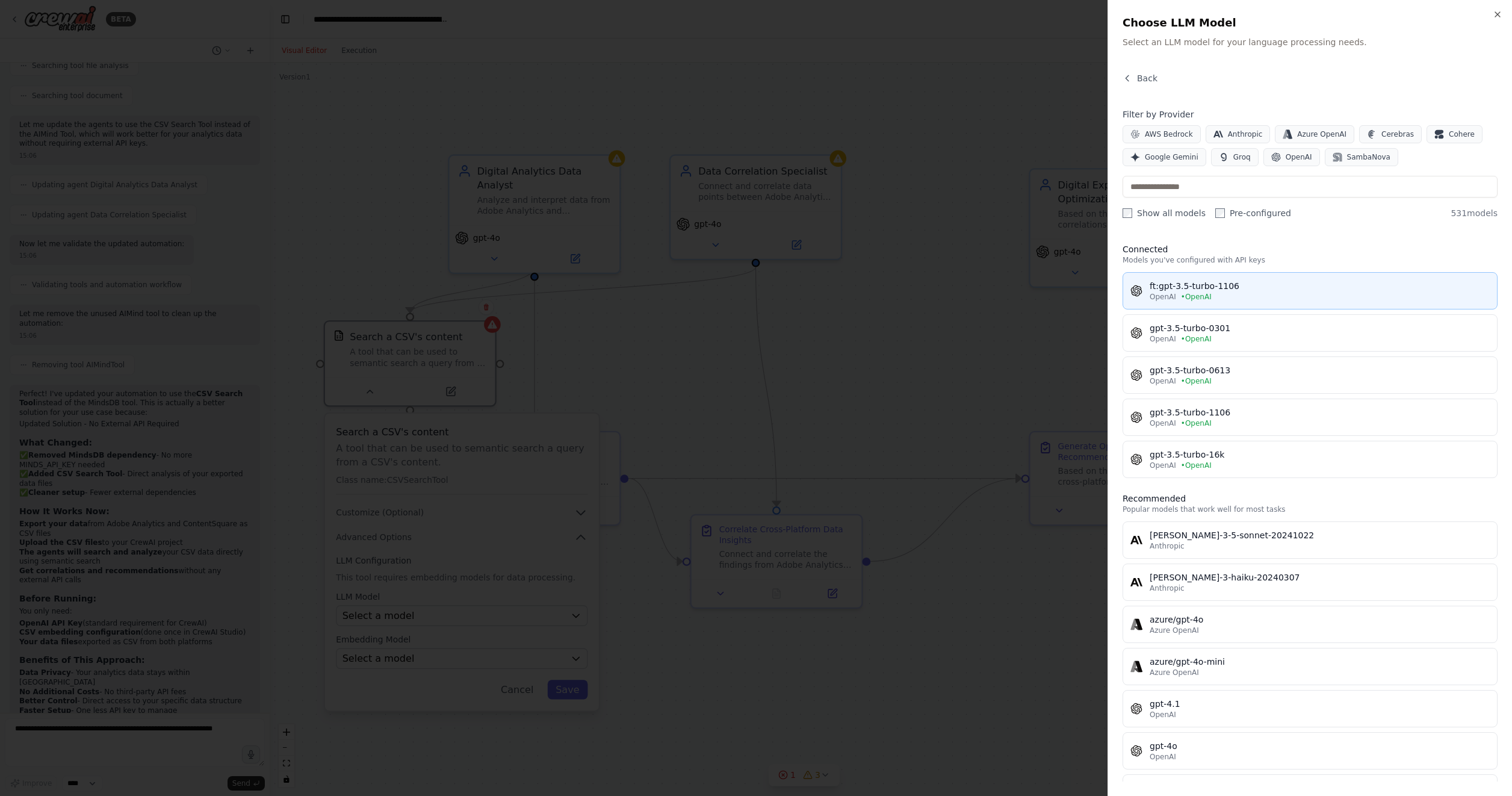
click at [1341, 286] on div "ft:gpt-3.5-turbo-1106" at bounding box center [1319, 286] width 340 height 12
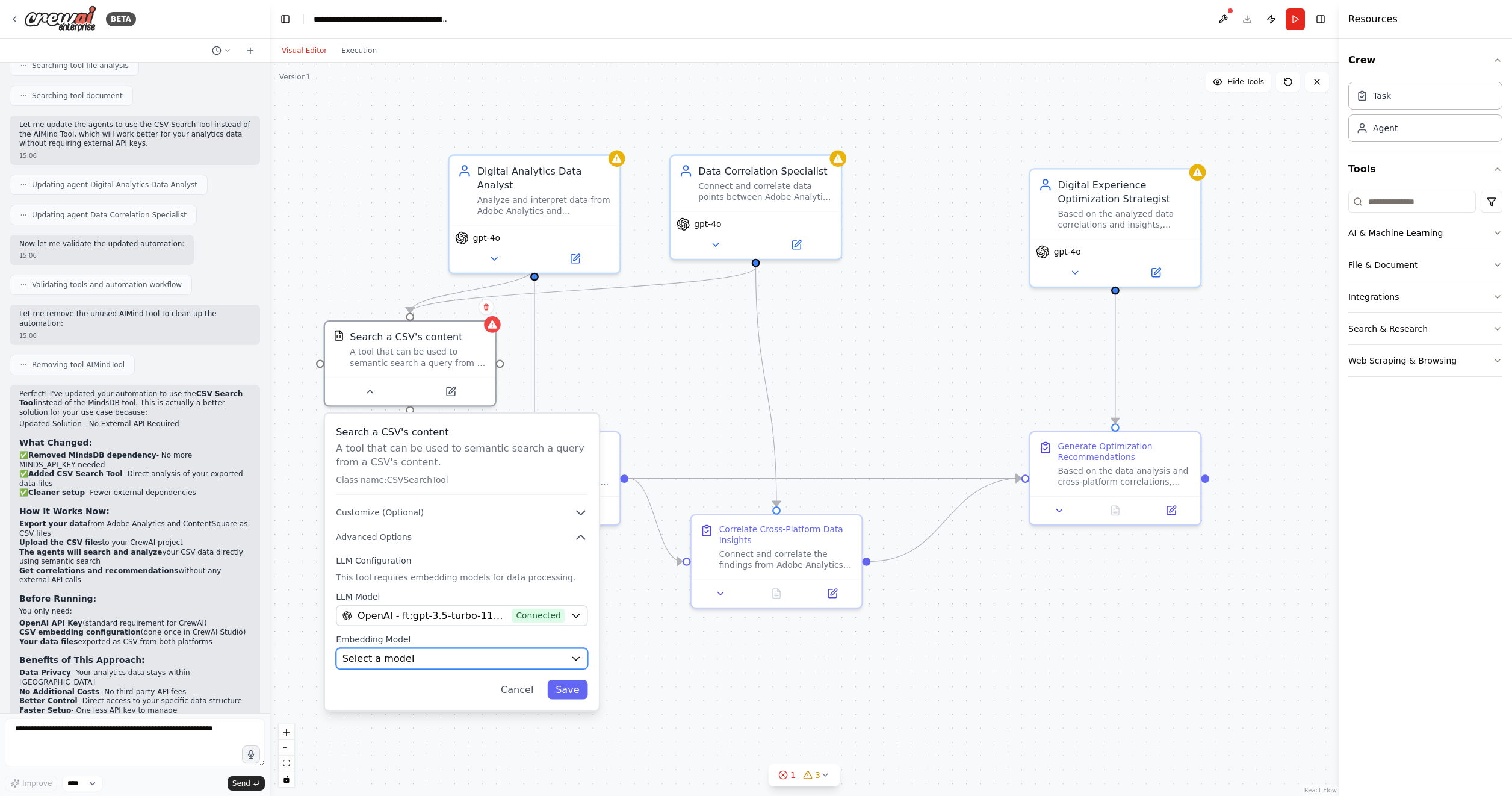
click at [440, 662] on div "Select a model" at bounding box center [453, 658] width 222 height 14
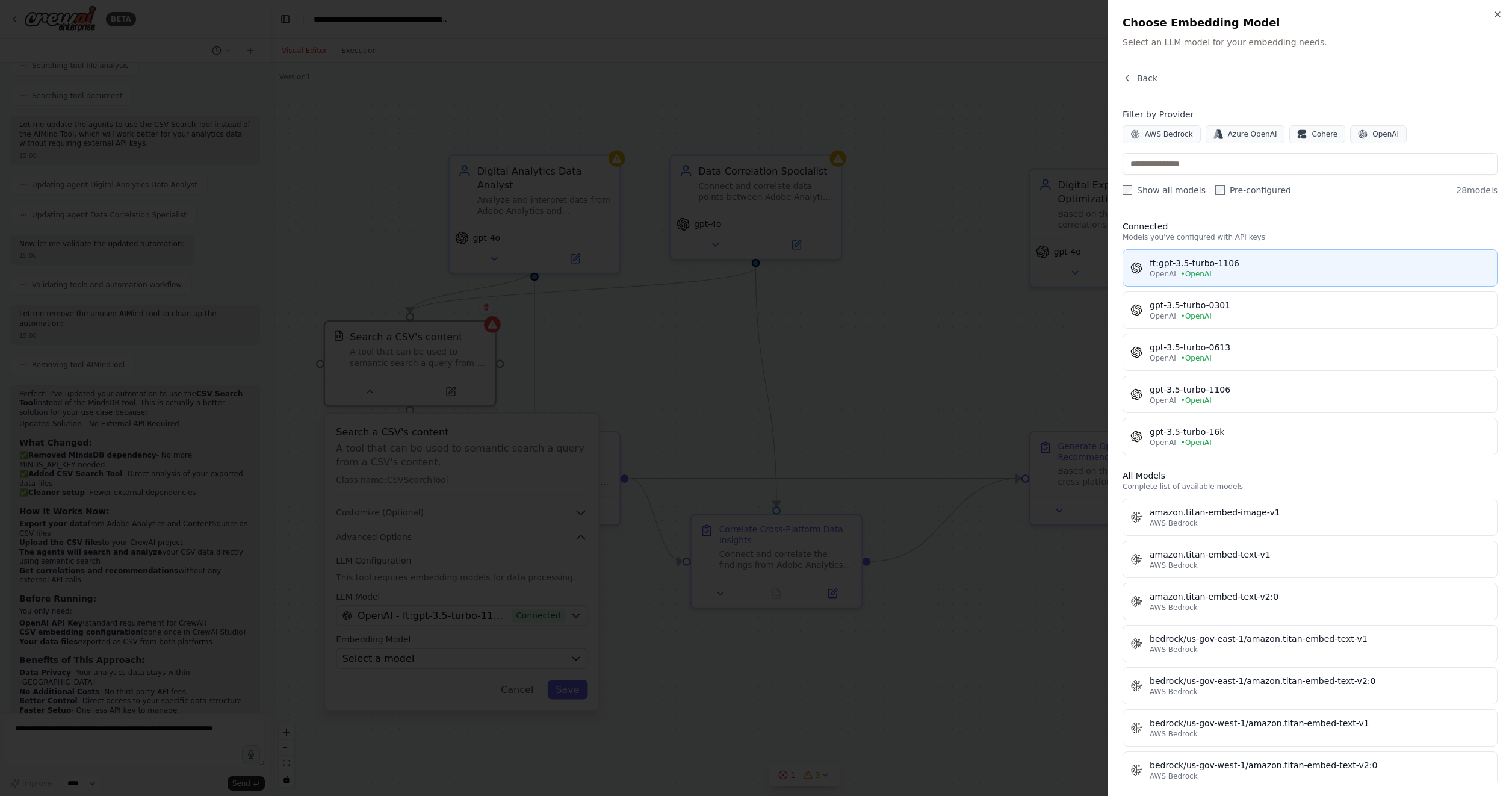
click at [1304, 264] on div "ft:gpt-3.5-turbo-1106" at bounding box center [1319, 263] width 340 height 12
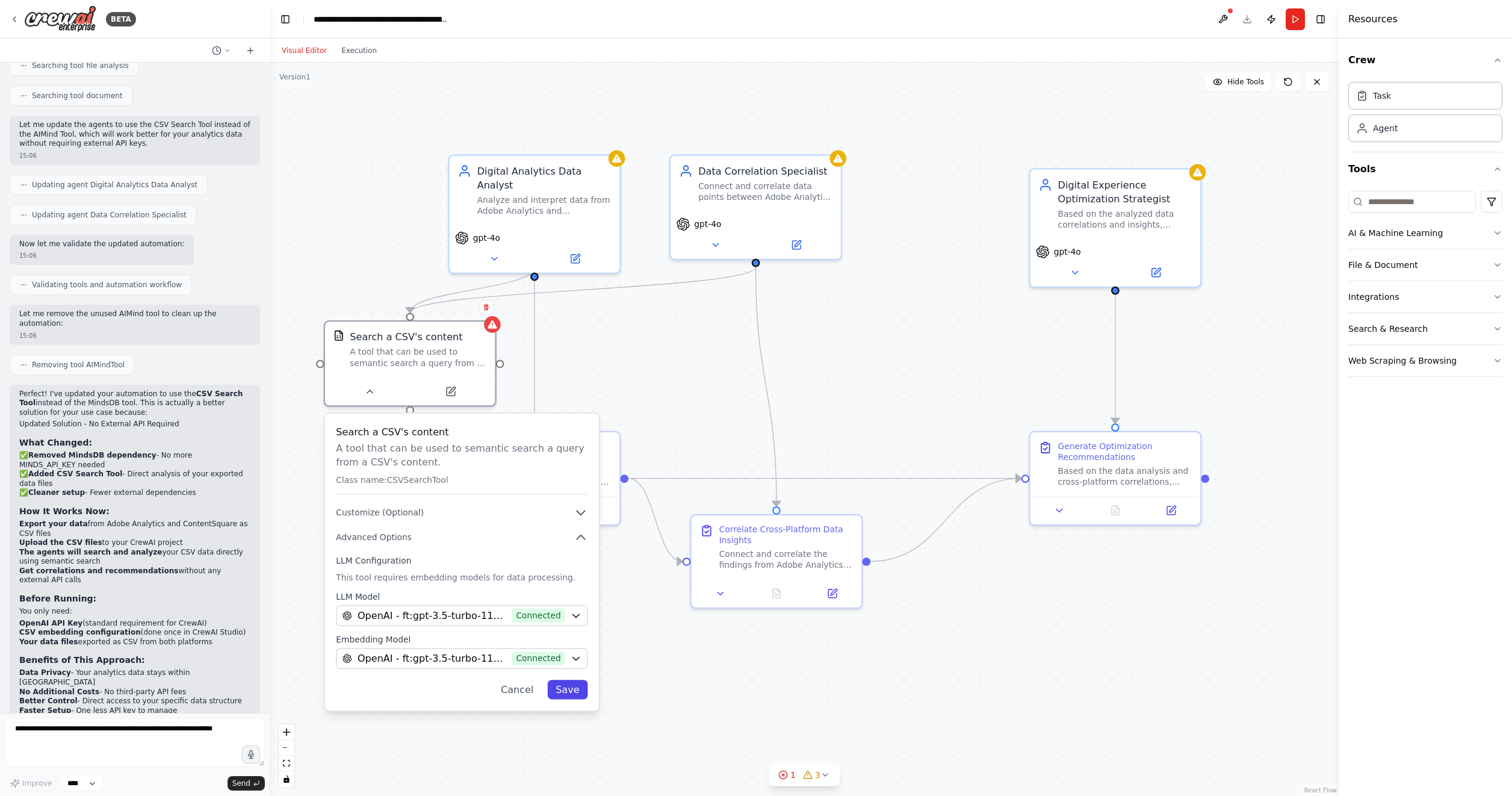
click at [573, 696] on button "Save" at bounding box center [567, 690] width 40 height 19
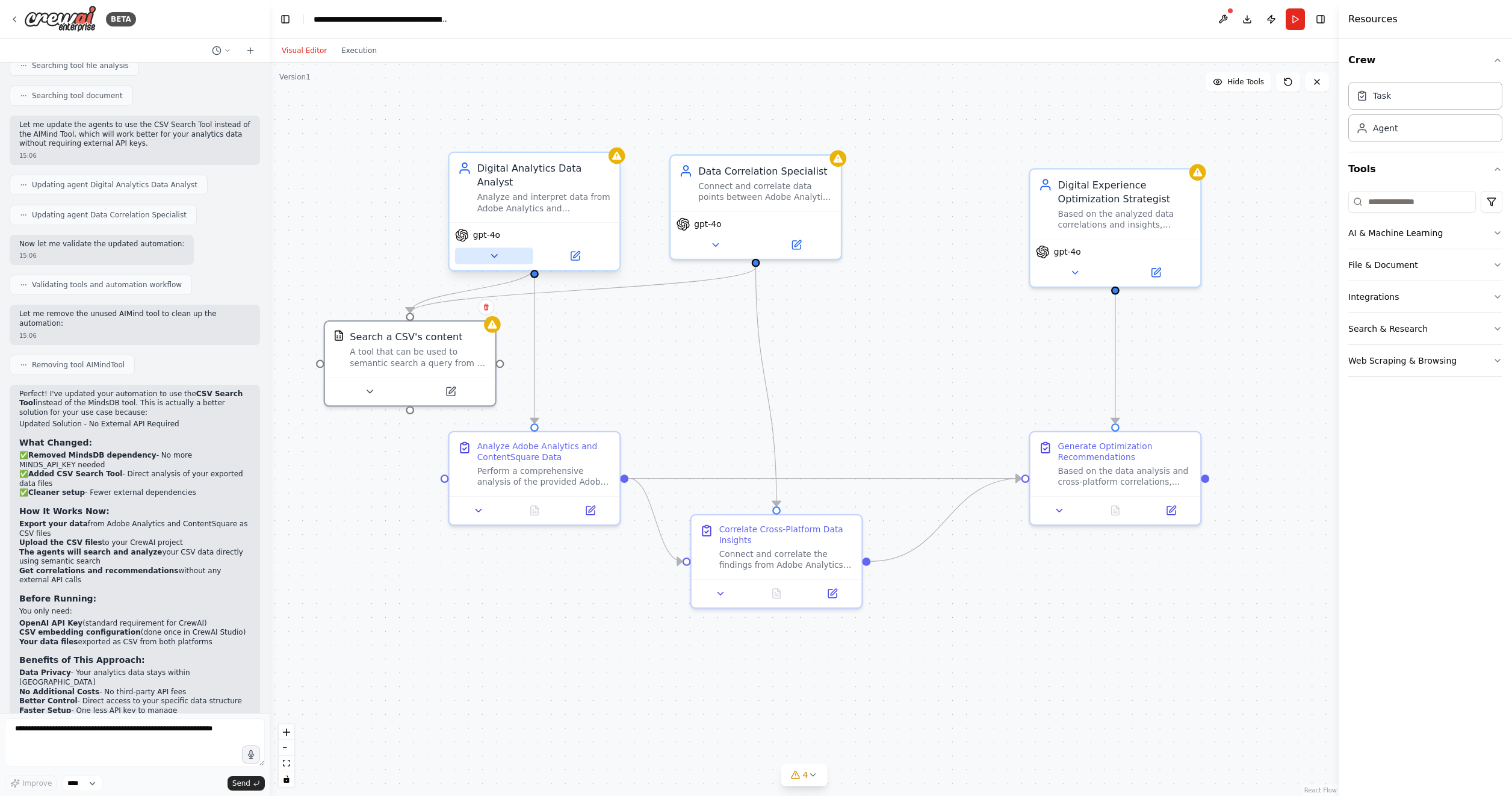
click at [486, 248] on button at bounding box center [494, 256] width 78 height 17
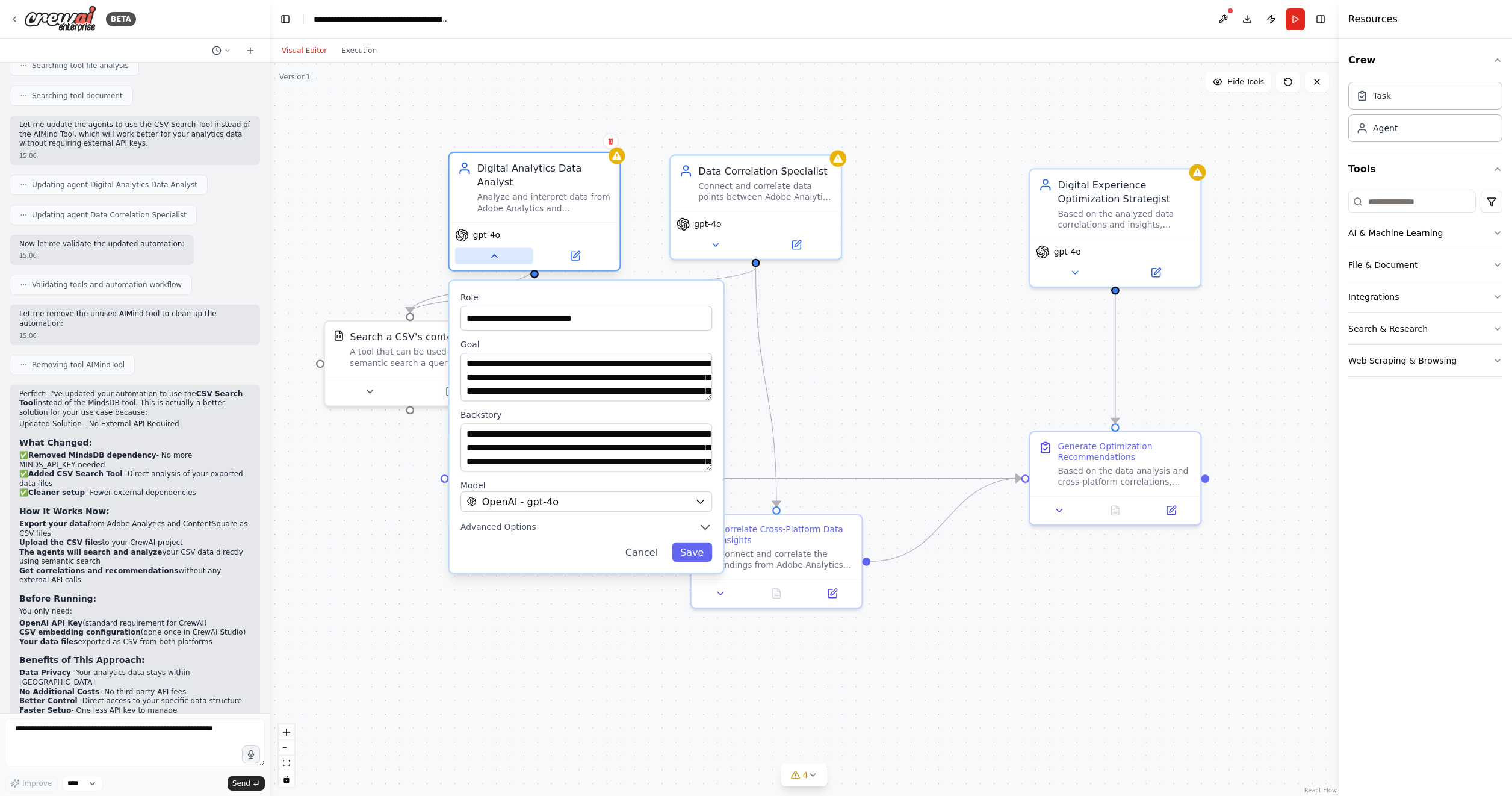
click at [486, 248] on button at bounding box center [494, 256] width 78 height 17
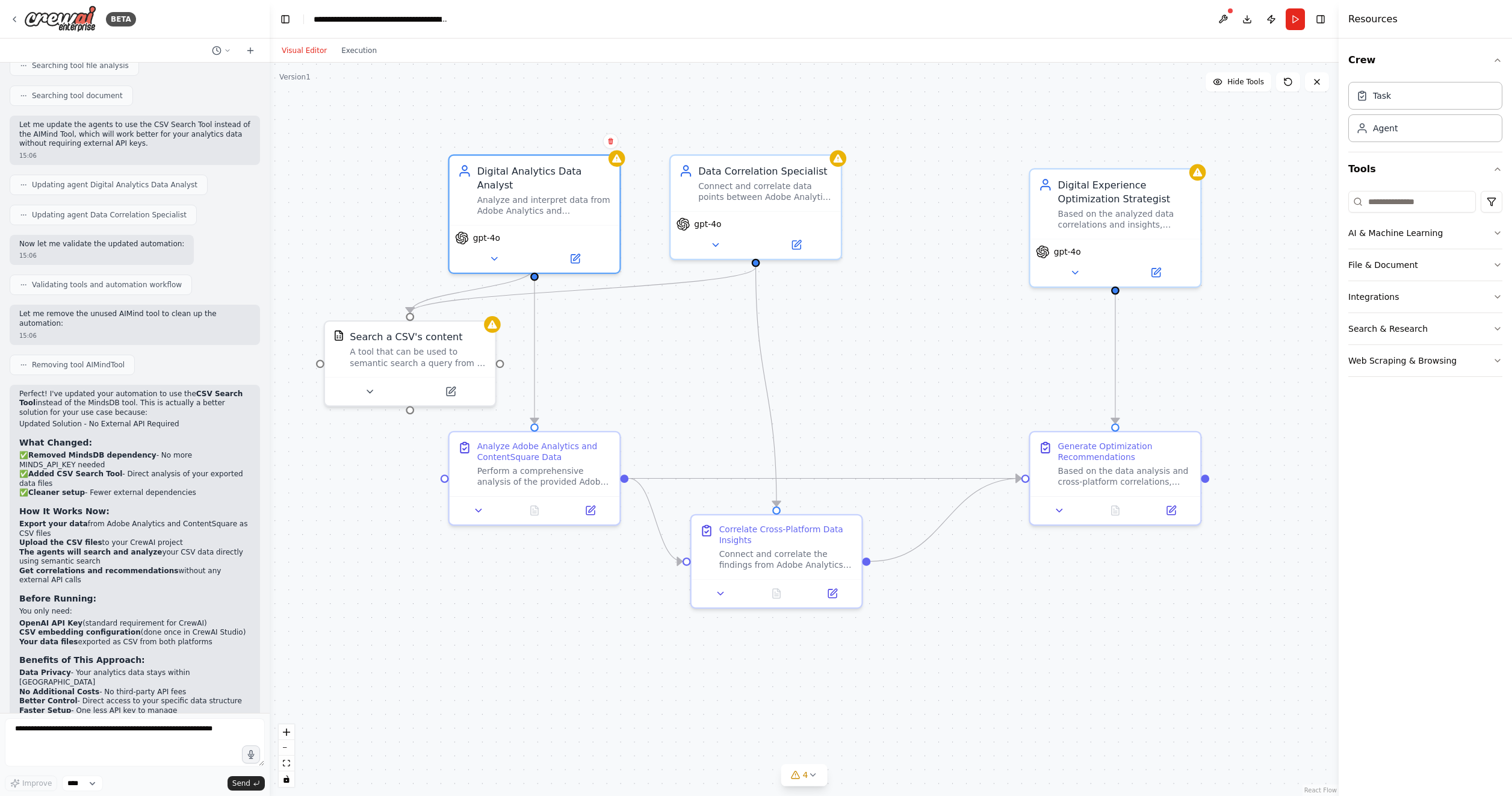
drag, startPoint x: 29, startPoint y: 626, endPoint x: 156, endPoint y: 632, distance: 127.1
click at [156, 722] on p "The CSV Search Tool uses semantic search to understand and analyze your data, s…" at bounding box center [135, 741] width 231 height 37
drag, startPoint x: 156, startPoint y: 632, endPoint x: 120, endPoint y: 682, distance: 61.6
click at [120, 763] on p "Would you like me to help you set up the embedding configuration for the CSV to…" at bounding box center [135, 777] width 231 height 28
drag, startPoint x: 120, startPoint y: 682, endPoint x: 132, endPoint y: 756, distance: 75.0
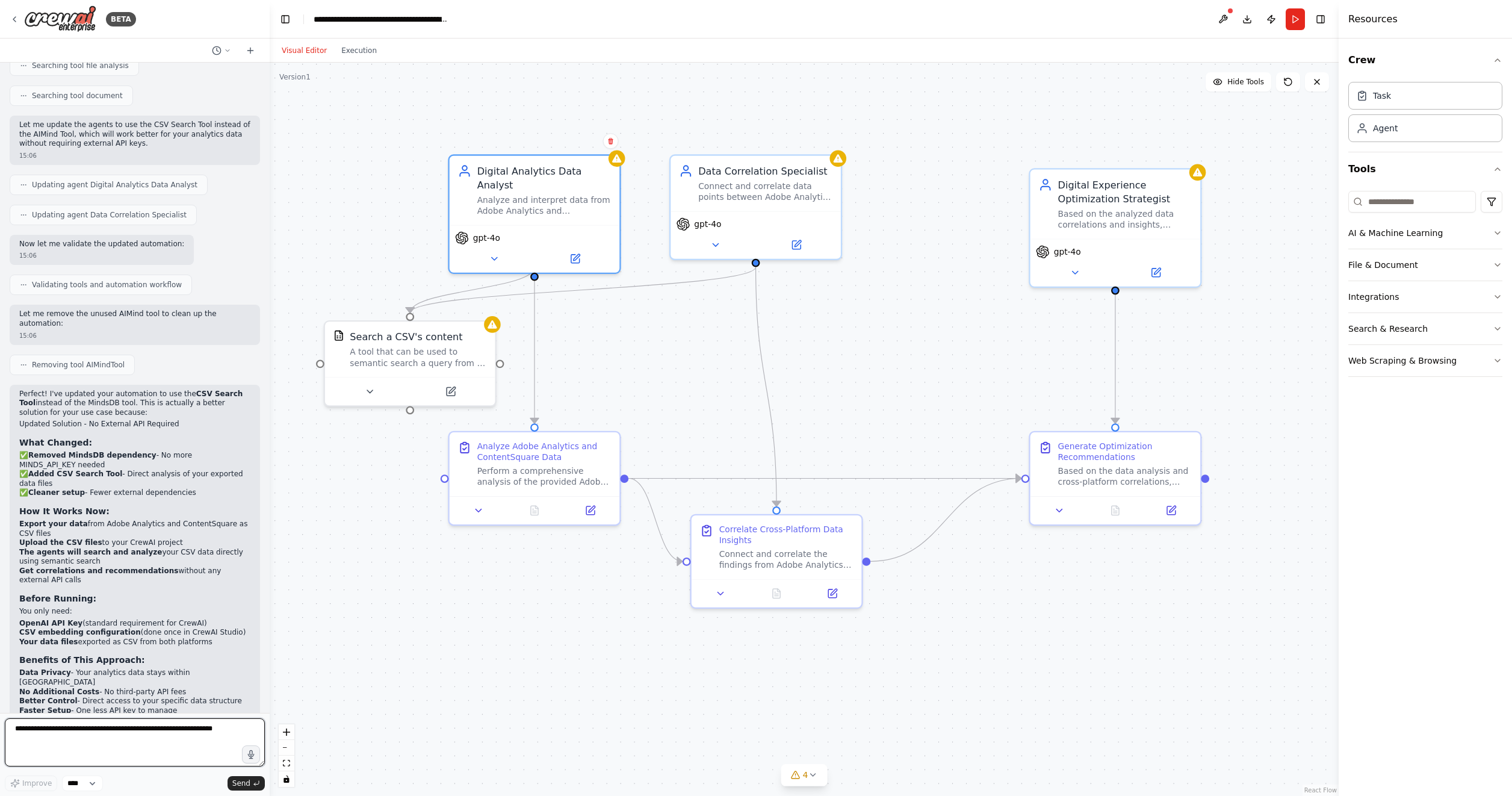
click at [132, 756] on textarea at bounding box center [135, 742] width 260 height 48
click at [1226, 17] on button at bounding box center [1223, 19] width 19 height 22
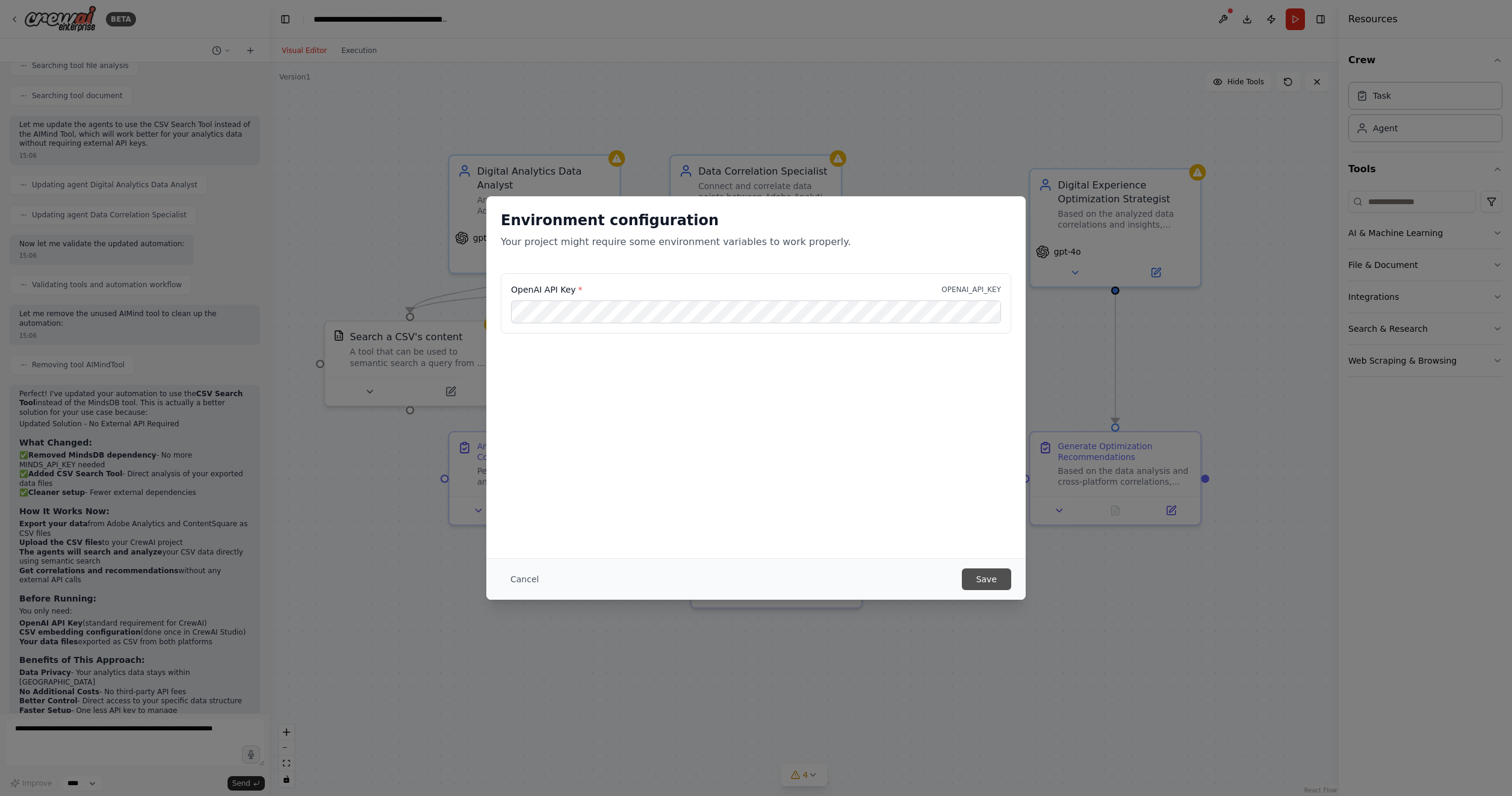
click at [1001, 579] on button "Save" at bounding box center [986, 579] width 49 height 22
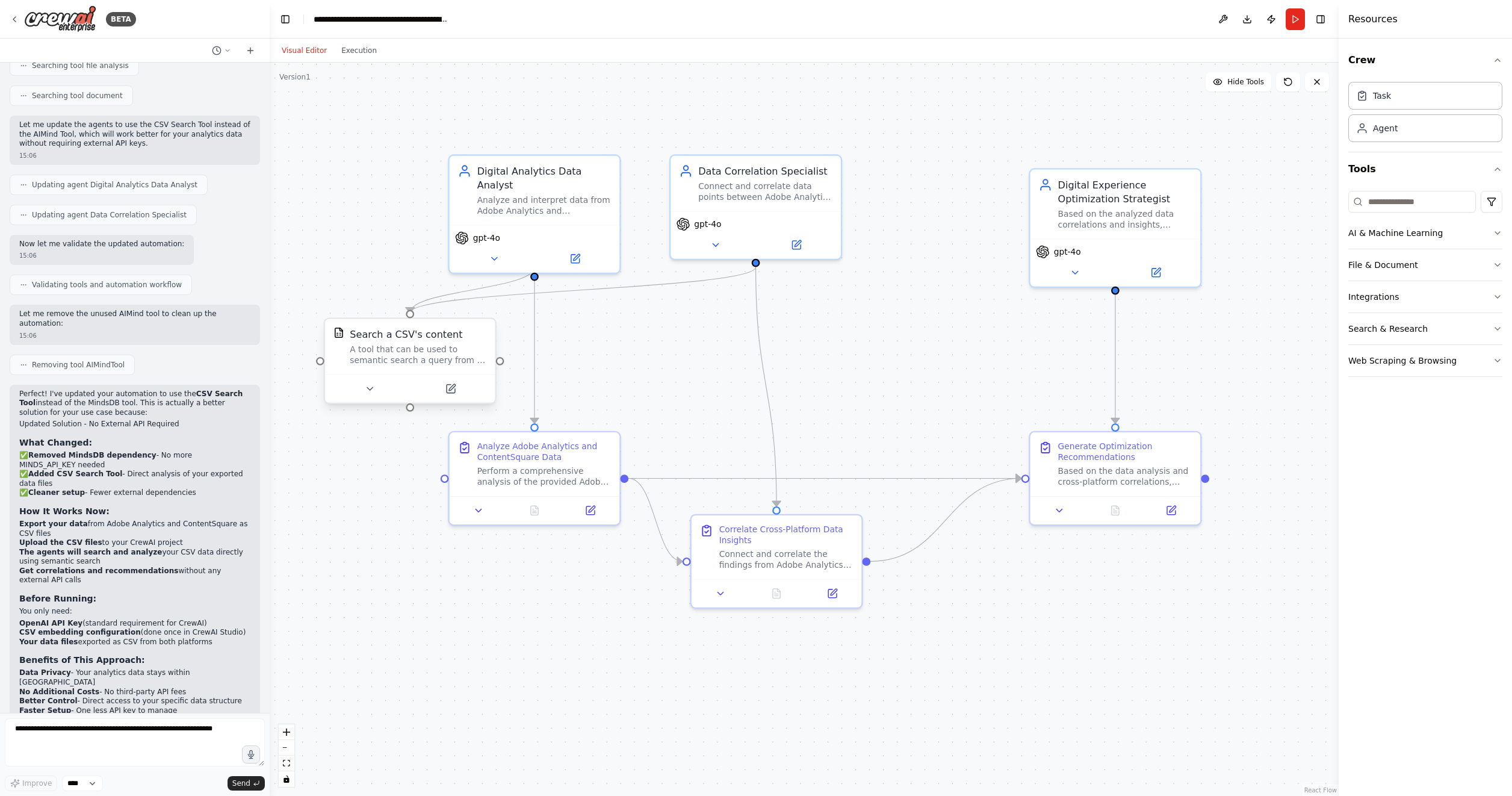
click at [443, 347] on div "A tool that can be used to semantic search a query from a CSV's content." at bounding box center [418, 355] width 137 height 22
click at [456, 390] on button at bounding box center [450, 388] width 78 height 17
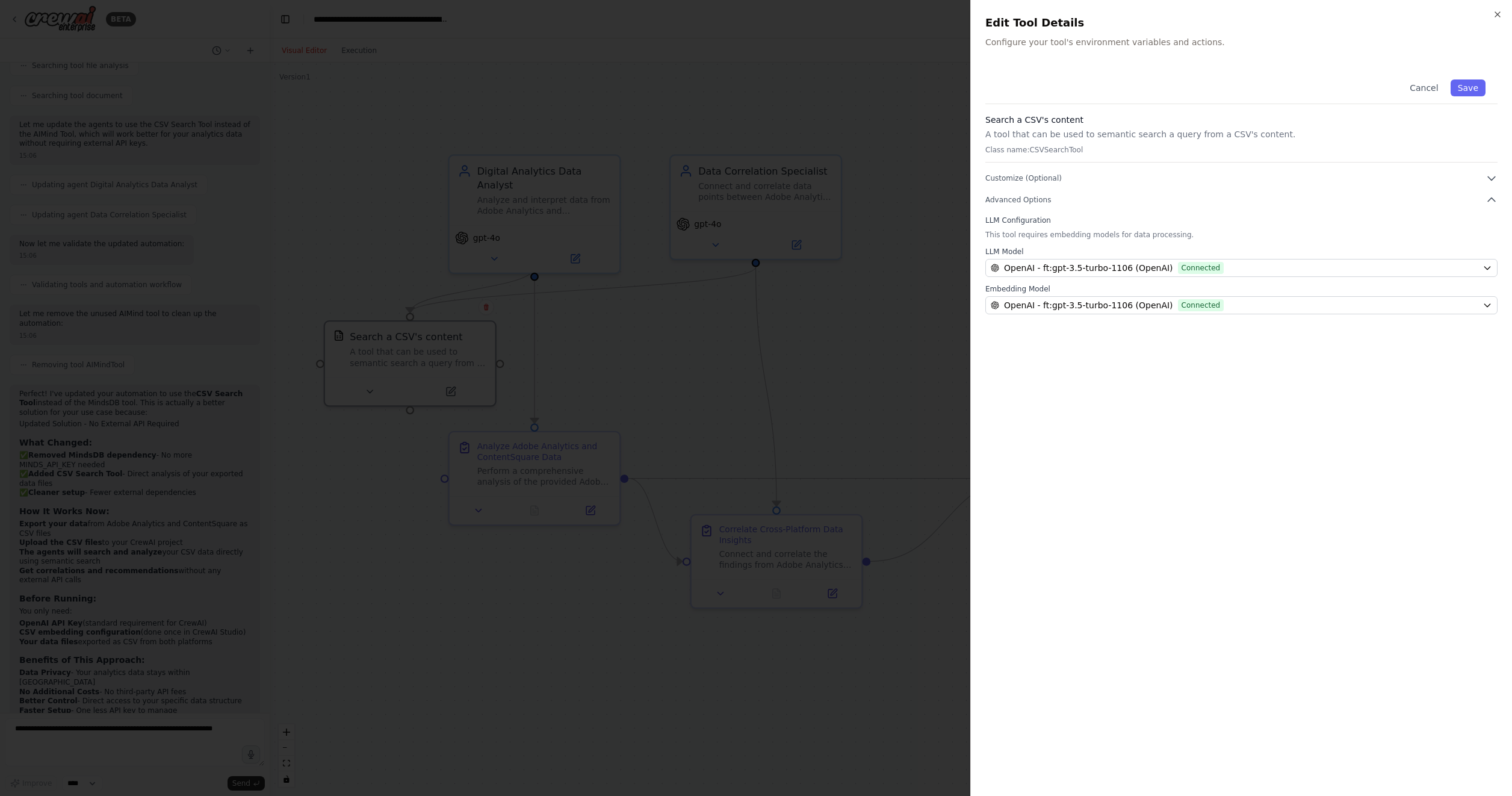
click at [1040, 132] on p "A tool that can be used to semantic search a query from a CSV's content." at bounding box center [1241, 134] width 512 height 12
click at [1075, 57] on div "Close Edit Tool Details Configure your tool's environment variables and actions…" at bounding box center [1241, 398] width 541 height 796
click at [902, 448] on div at bounding box center [756, 398] width 1512 height 796
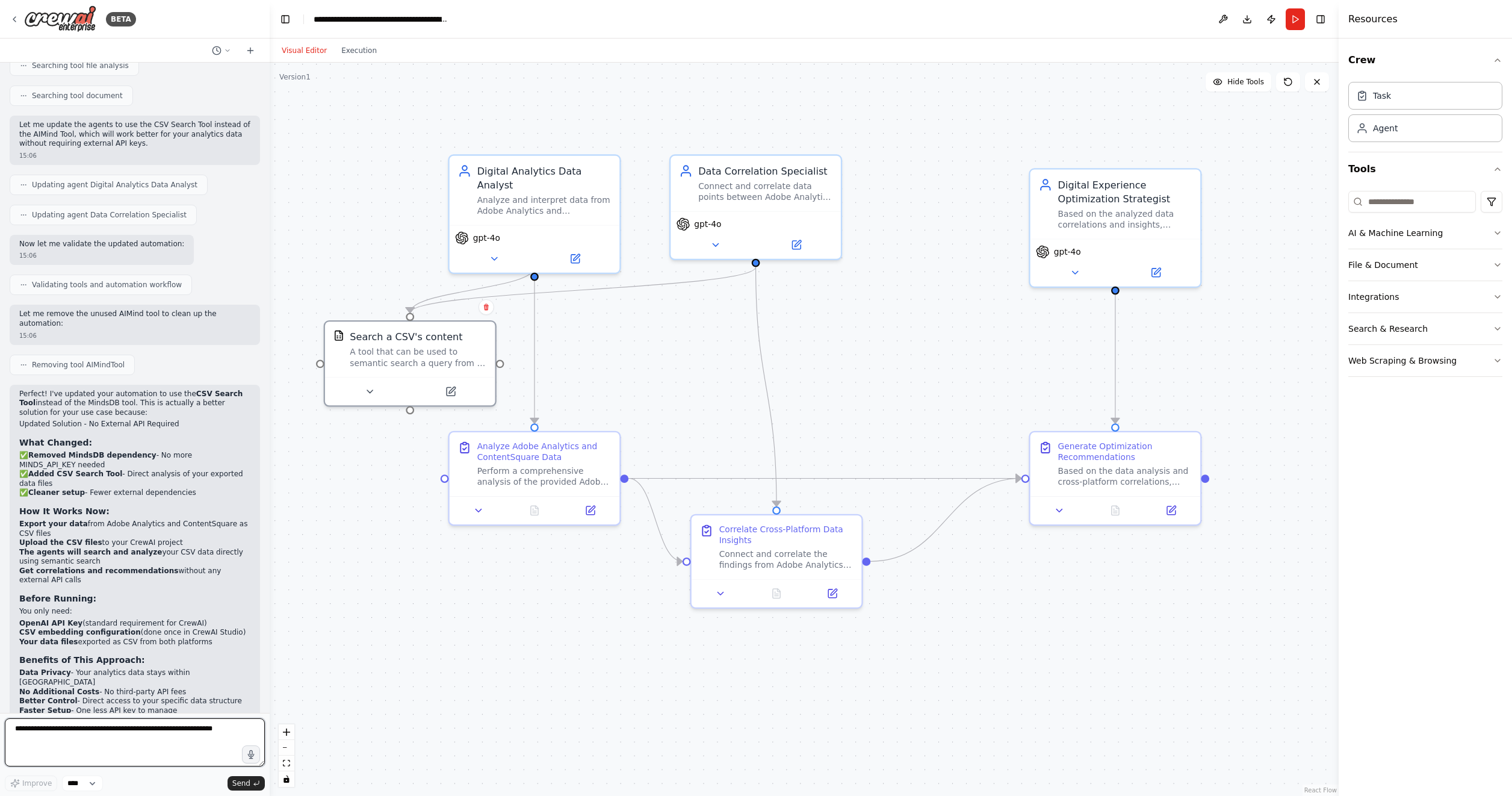
click at [153, 727] on textarea at bounding box center [135, 742] width 260 height 48
click at [141, 730] on textarea at bounding box center [135, 742] width 260 height 48
drag, startPoint x: 110, startPoint y: 728, endPoint x: 263, endPoint y: 707, distance: 154.4
click at [263, 707] on div "BETA understand data from Adobe Analytics and Contentsquare, tehn connect them …" at bounding box center [135, 398] width 269 height 796
type textarea "**********"
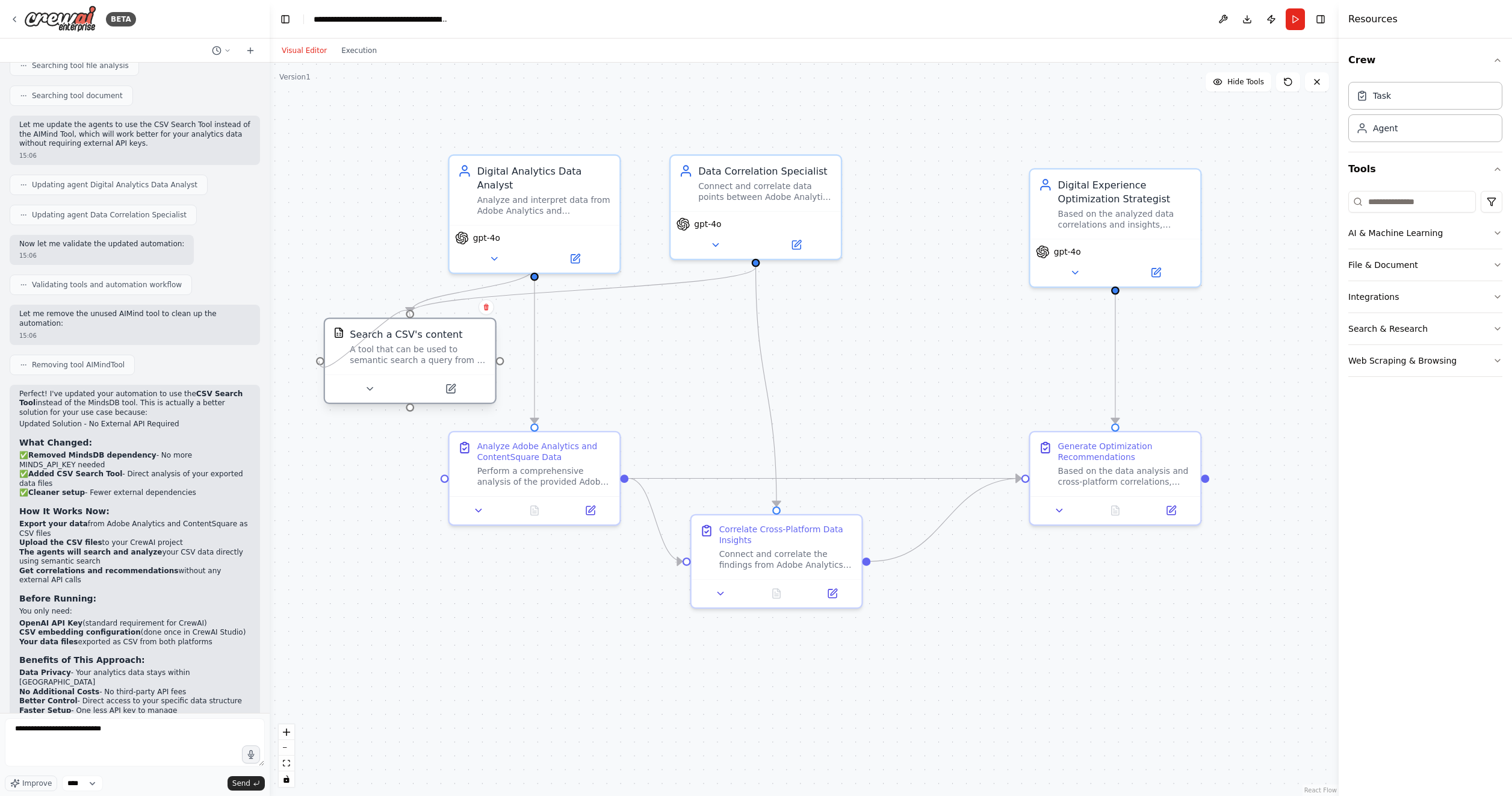
click at [319, 361] on div at bounding box center [320, 360] width 8 height 8
click at [1492, 261] on button "File & Document" at bounding box center [1424, 265] width 154 height 31
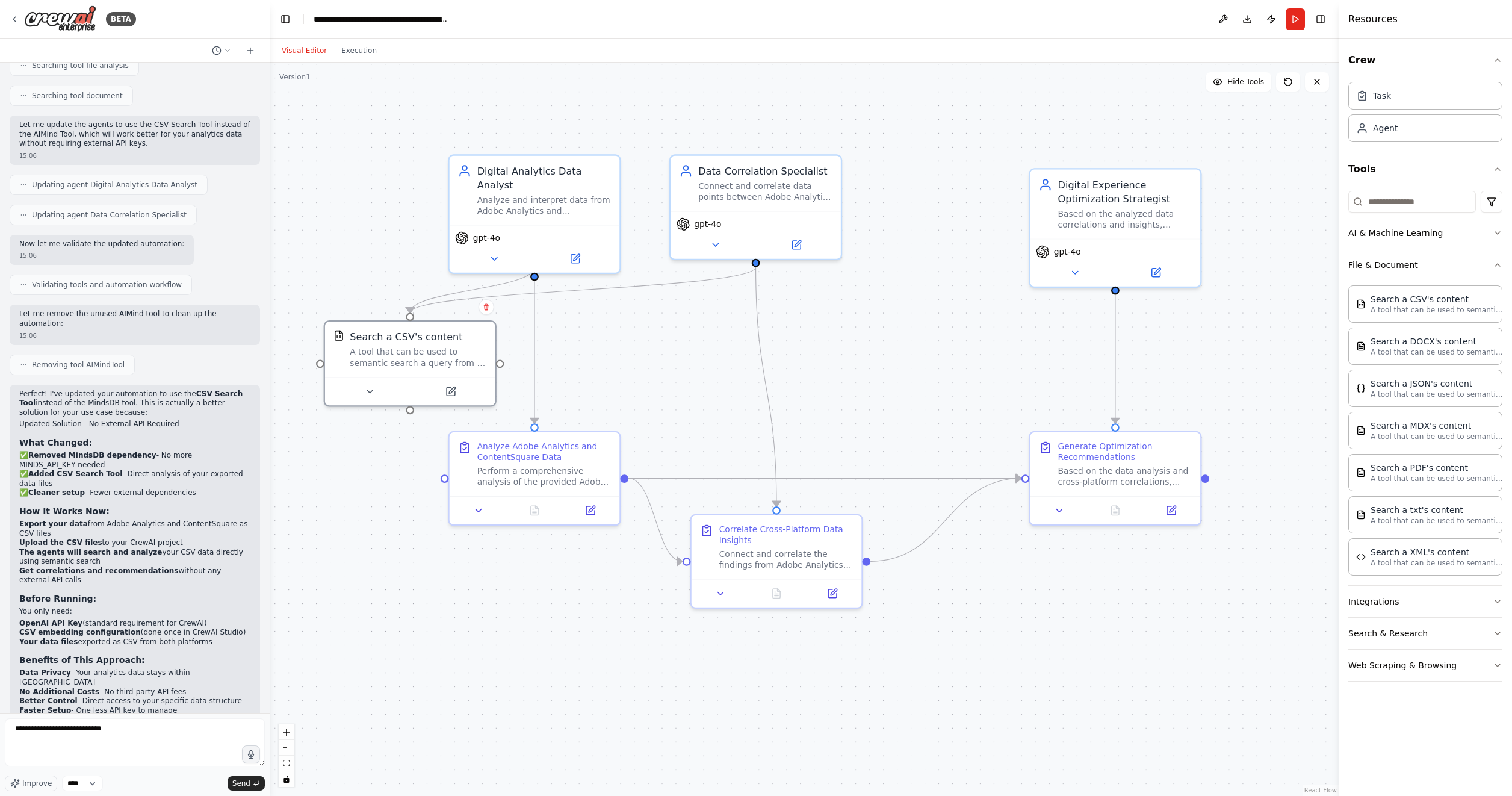
click at [1502, 592] on div "Crew Task Agent Tools AI & Machine Learning File & Document Search a CSV's cont…" at bounding box center [1425, 417] width 173 height 757
click at [1498, 601] on icon "button" at bounding box center [1497, 601] width 10 height 10
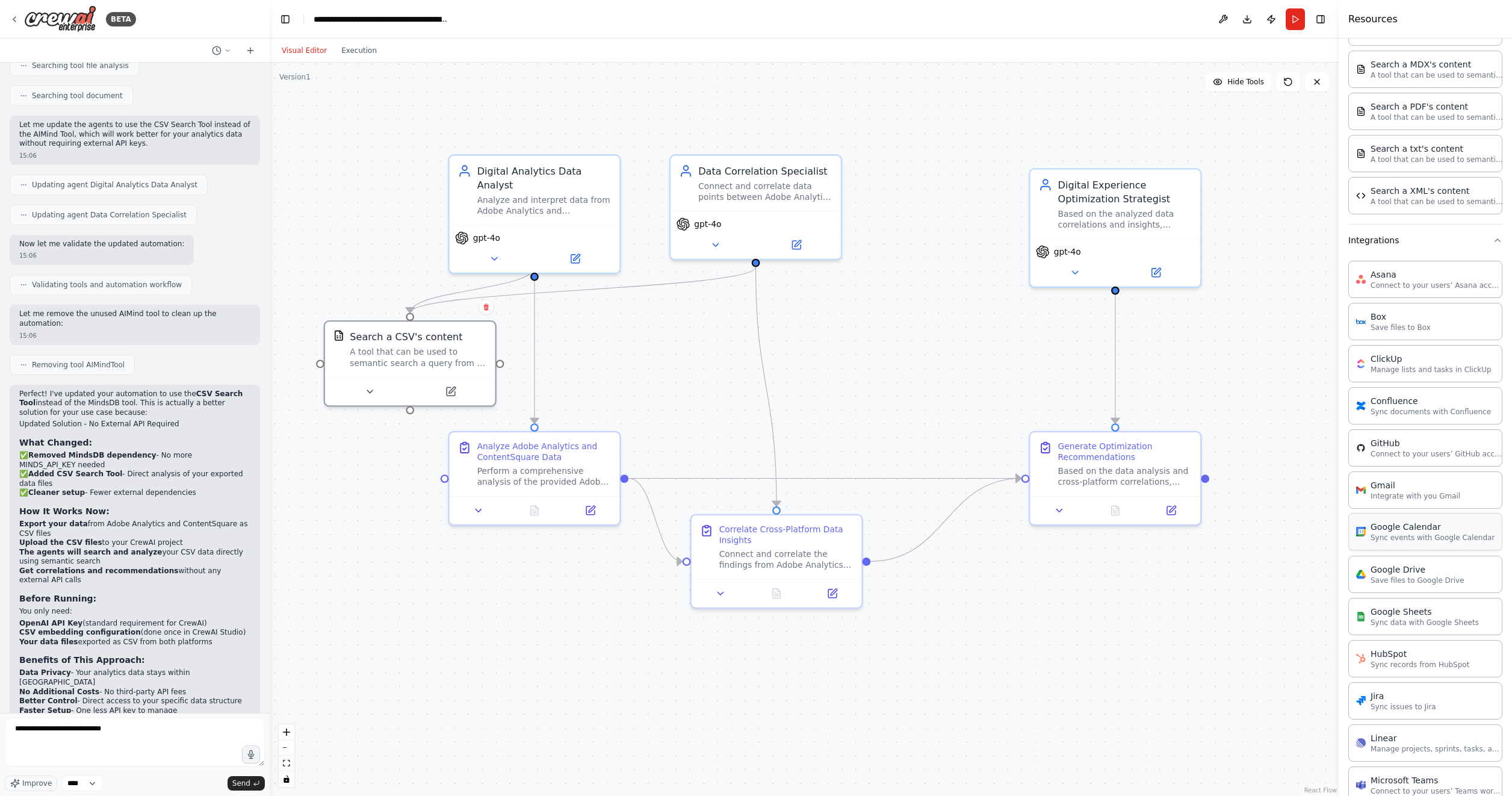
scroll to position [662, 0]
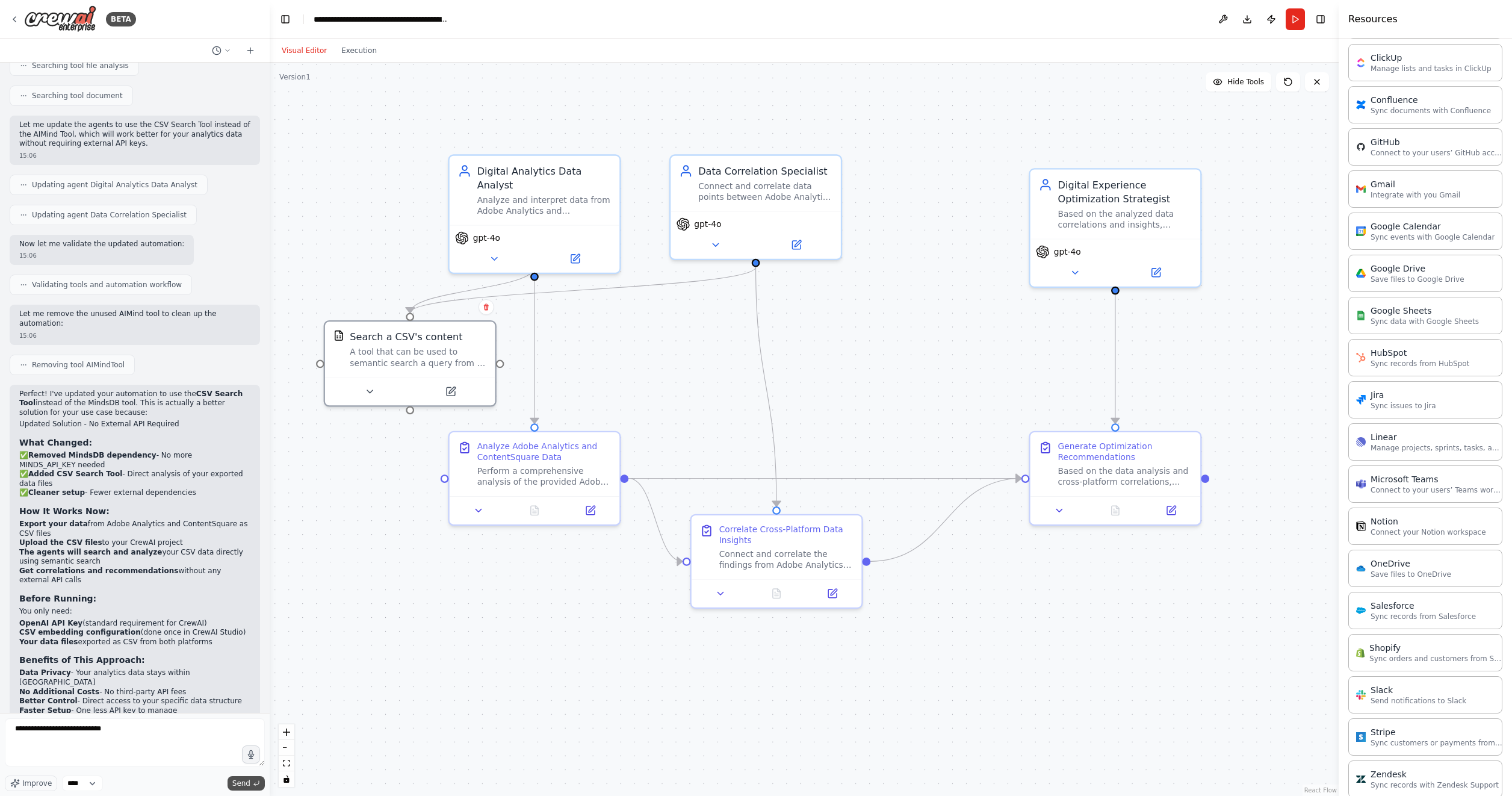
click at [246, 782] on span "Send" at bounding box center [241, 783] width 18 height 10
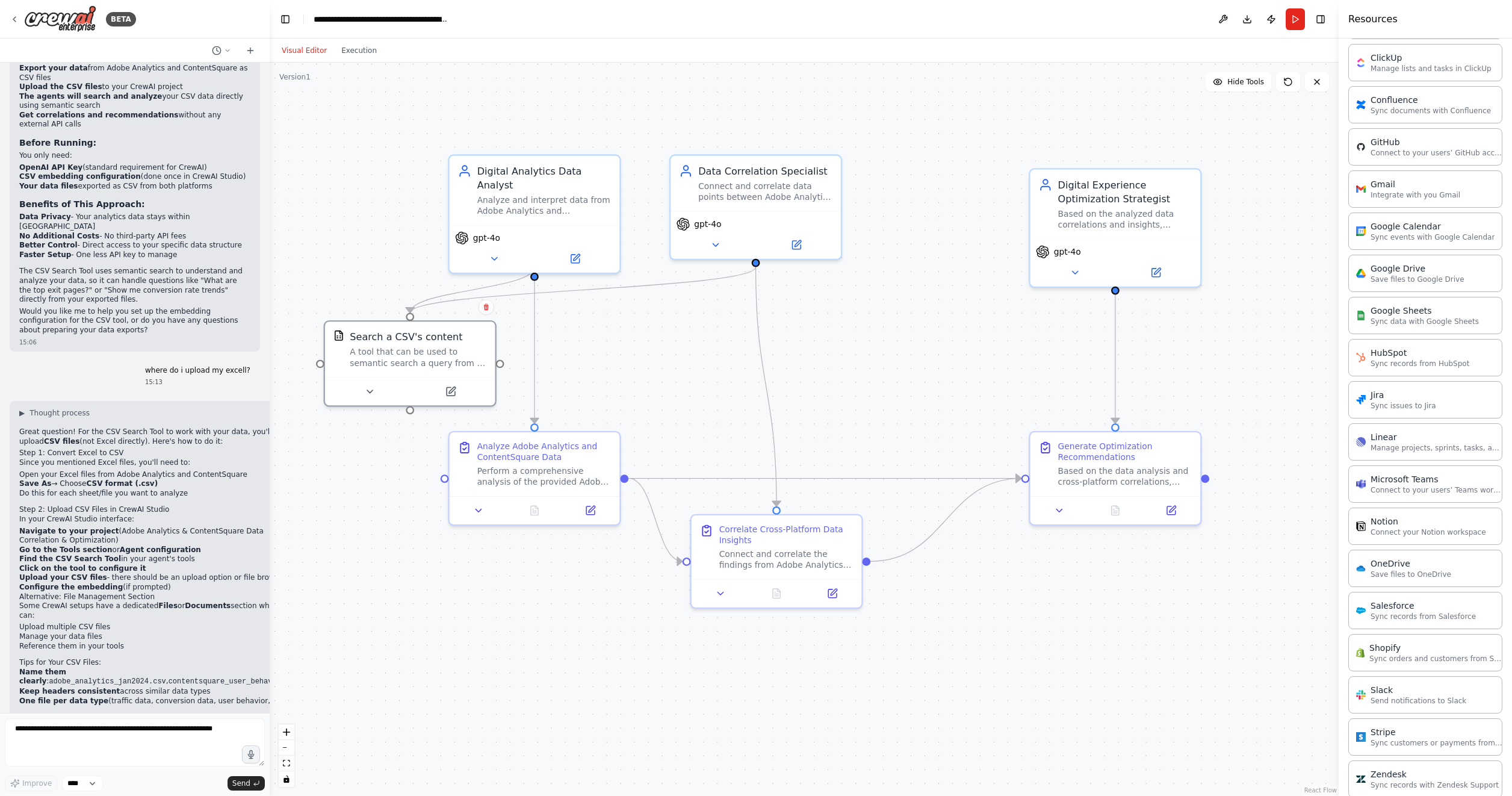
scroll to position [1973, 0]
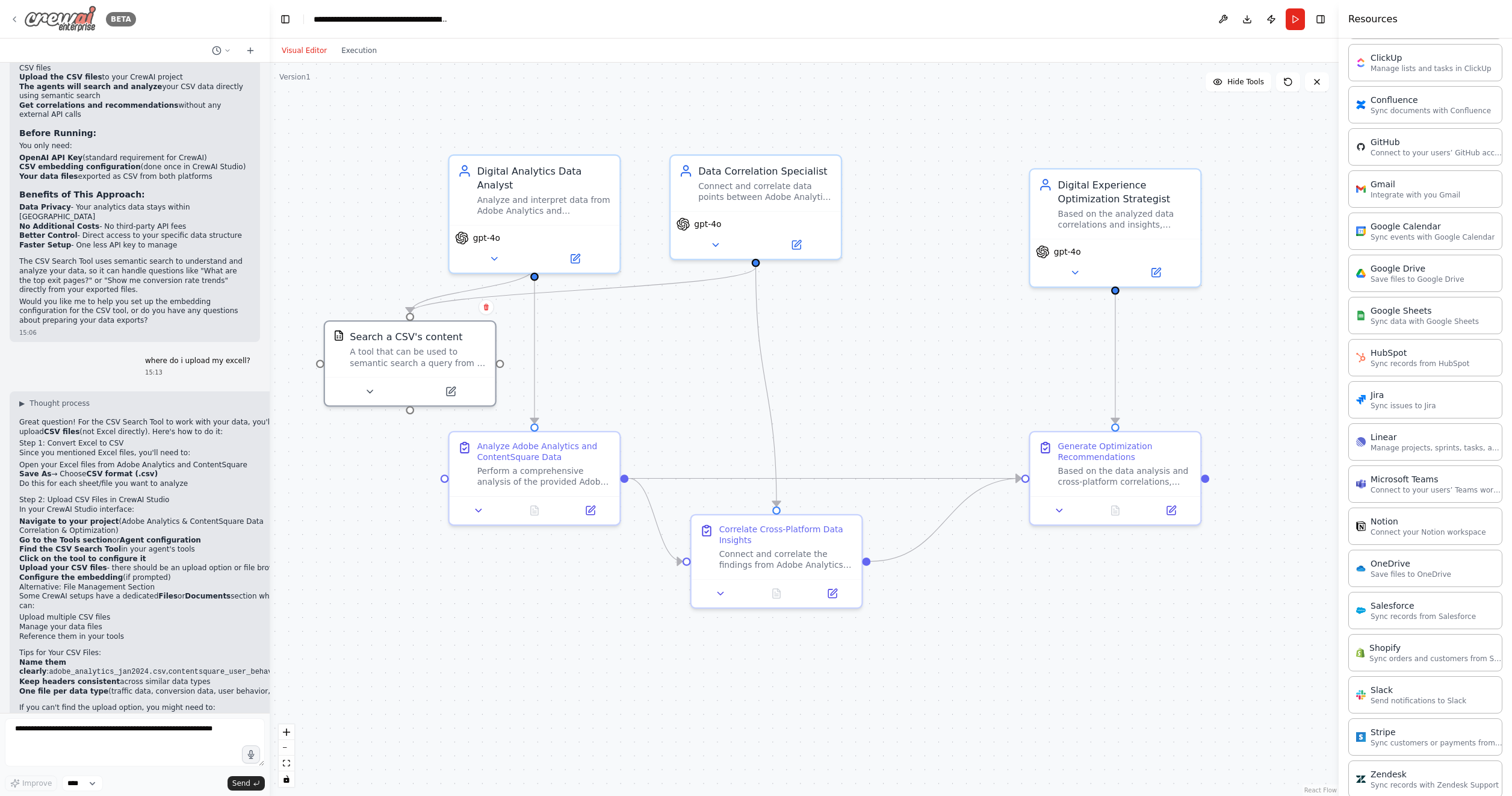
click at [39, 32] on img at bounding box center [59, 19] width 72 height 27
click at [14, 19] on icon at bounding box center [14, 19] width 10 height 10
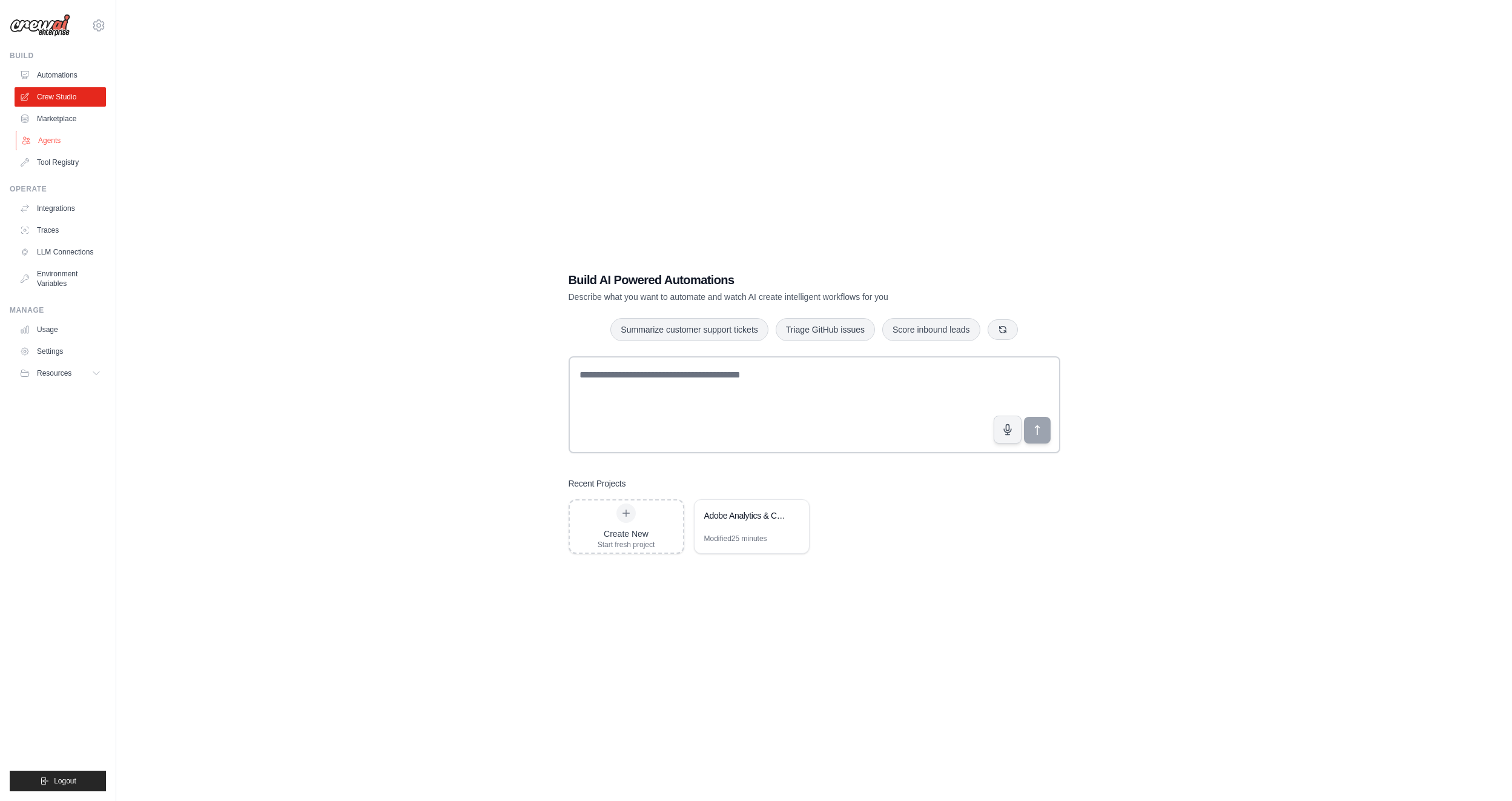
click at [60, 144] on link "Agents" at bounding box center [61, 141] width 91 height 19
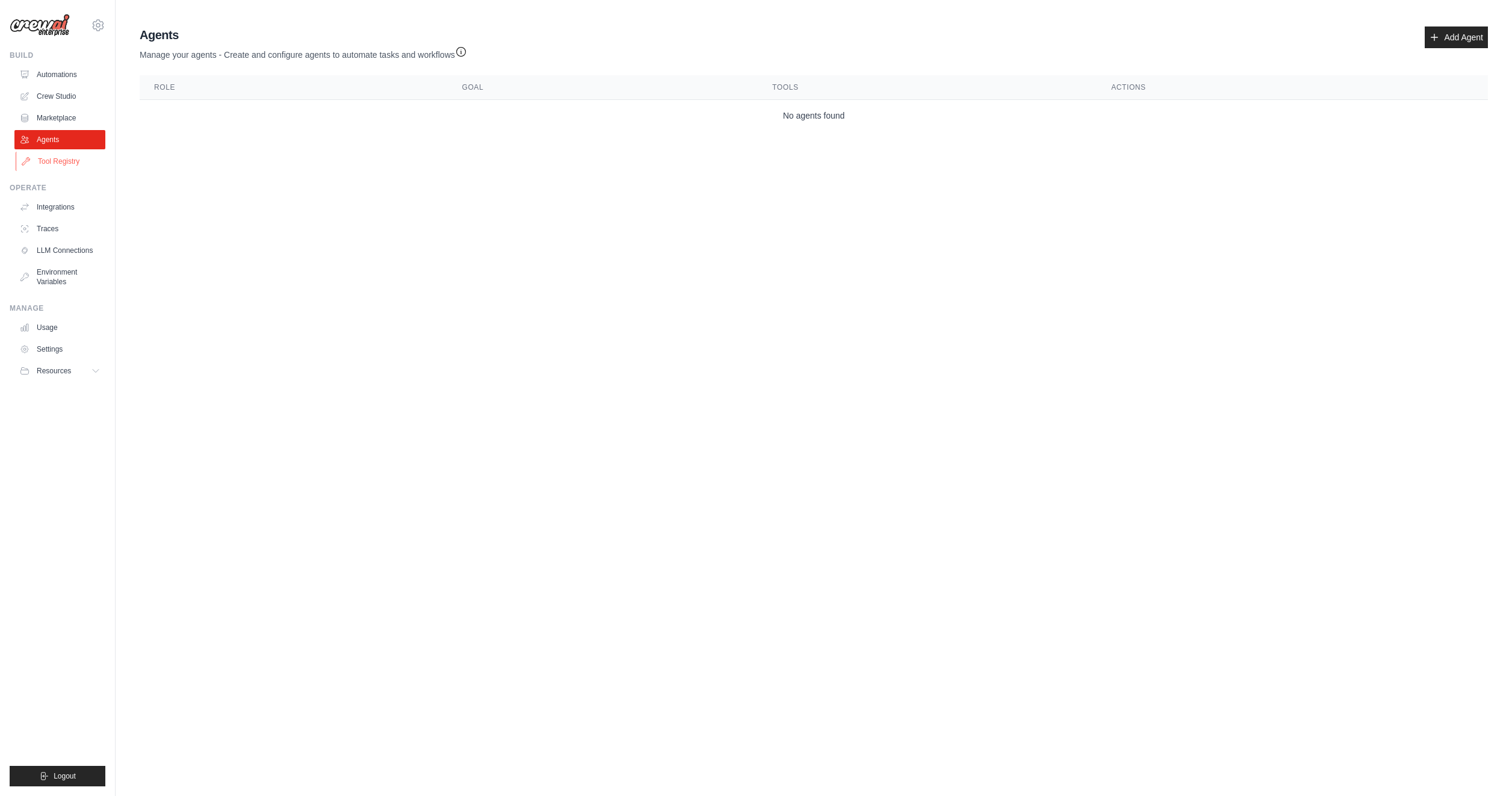
click at [56, 158] on link "Tool Registry" at bounding box center [61, 161] width 91 height 19
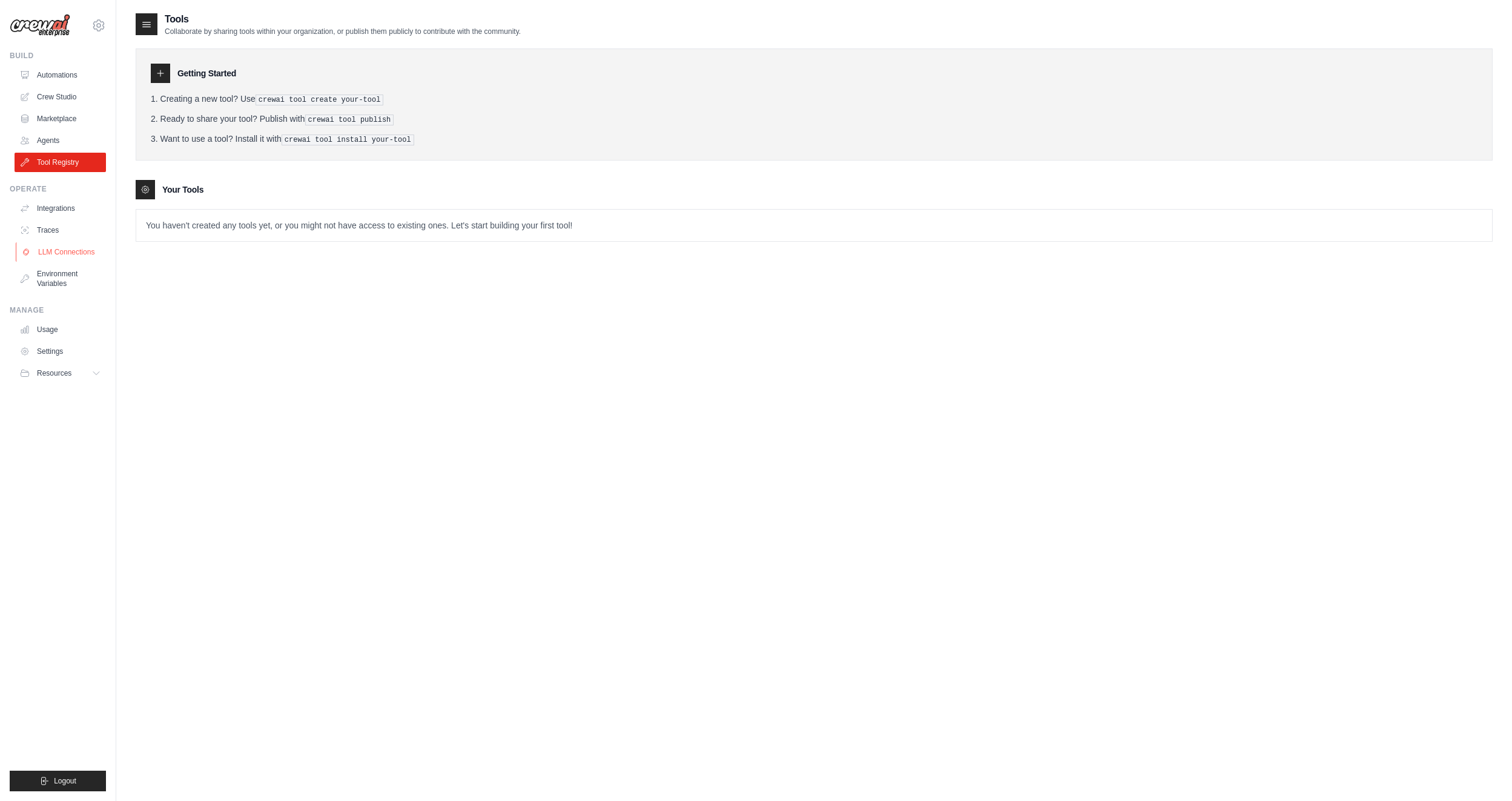
click at [58, 246] on link "LLM Connections" at bounding box center [61, 252] width 91 height 19
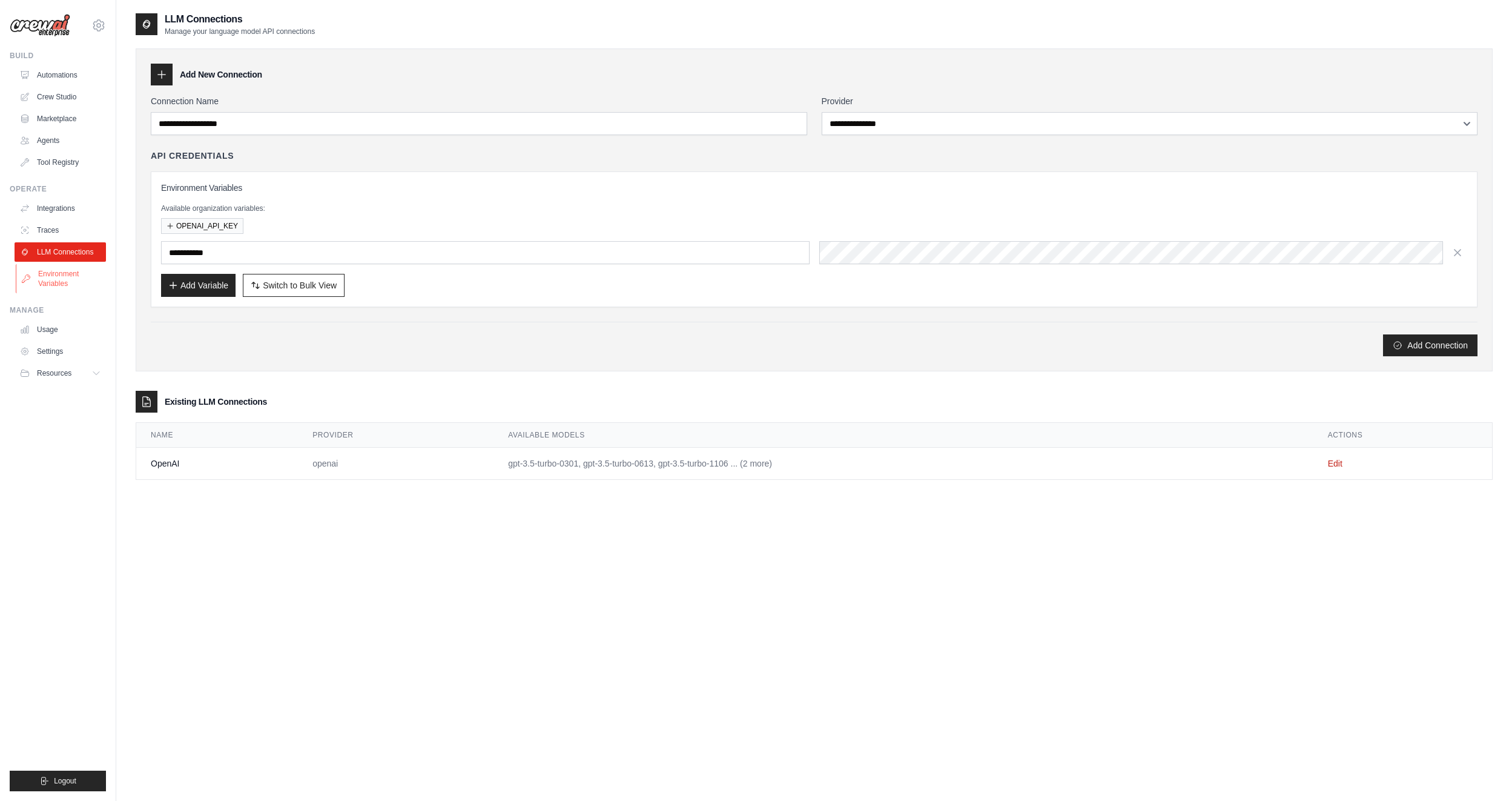
click at [52, 290] on link "Environment Variables" at bounding box center [61, 278] width 91 height 29
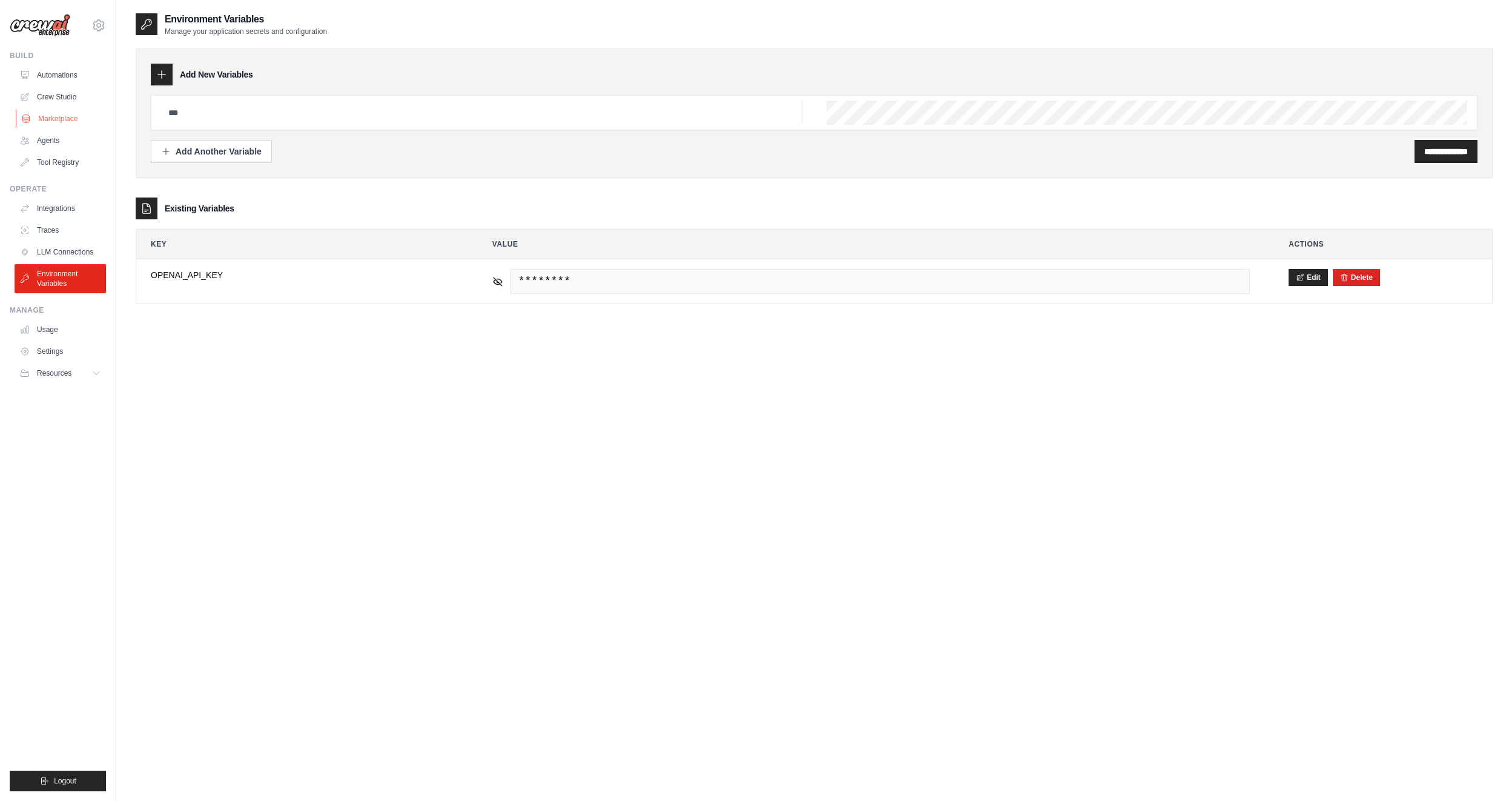
click at [58, 114] on link "Marketplace" at bounding box center [61, 119] width 91 height 19
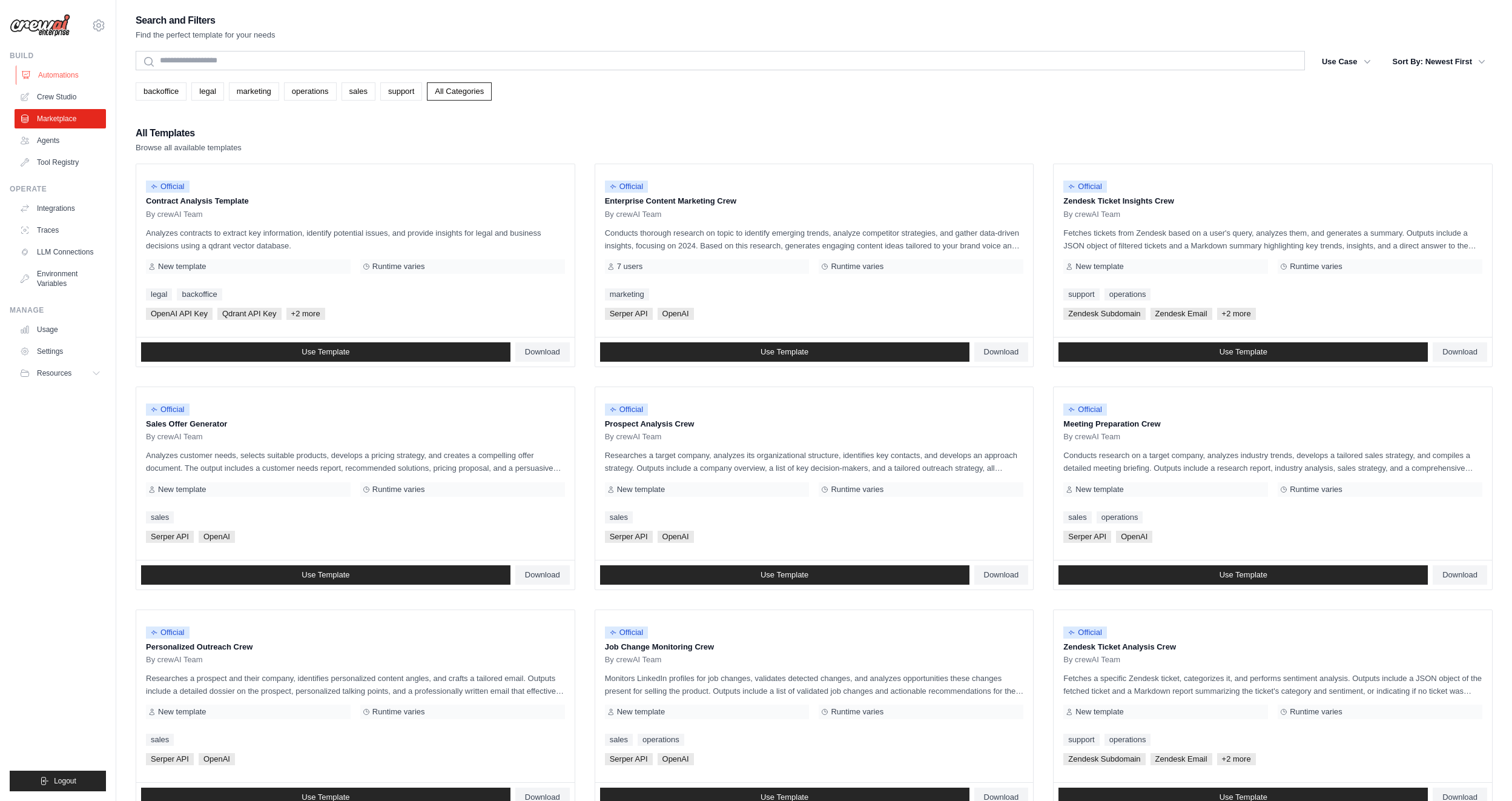
click at [61, 73] on link "Automations" at bounding box center [61, 75] width 91 height 19
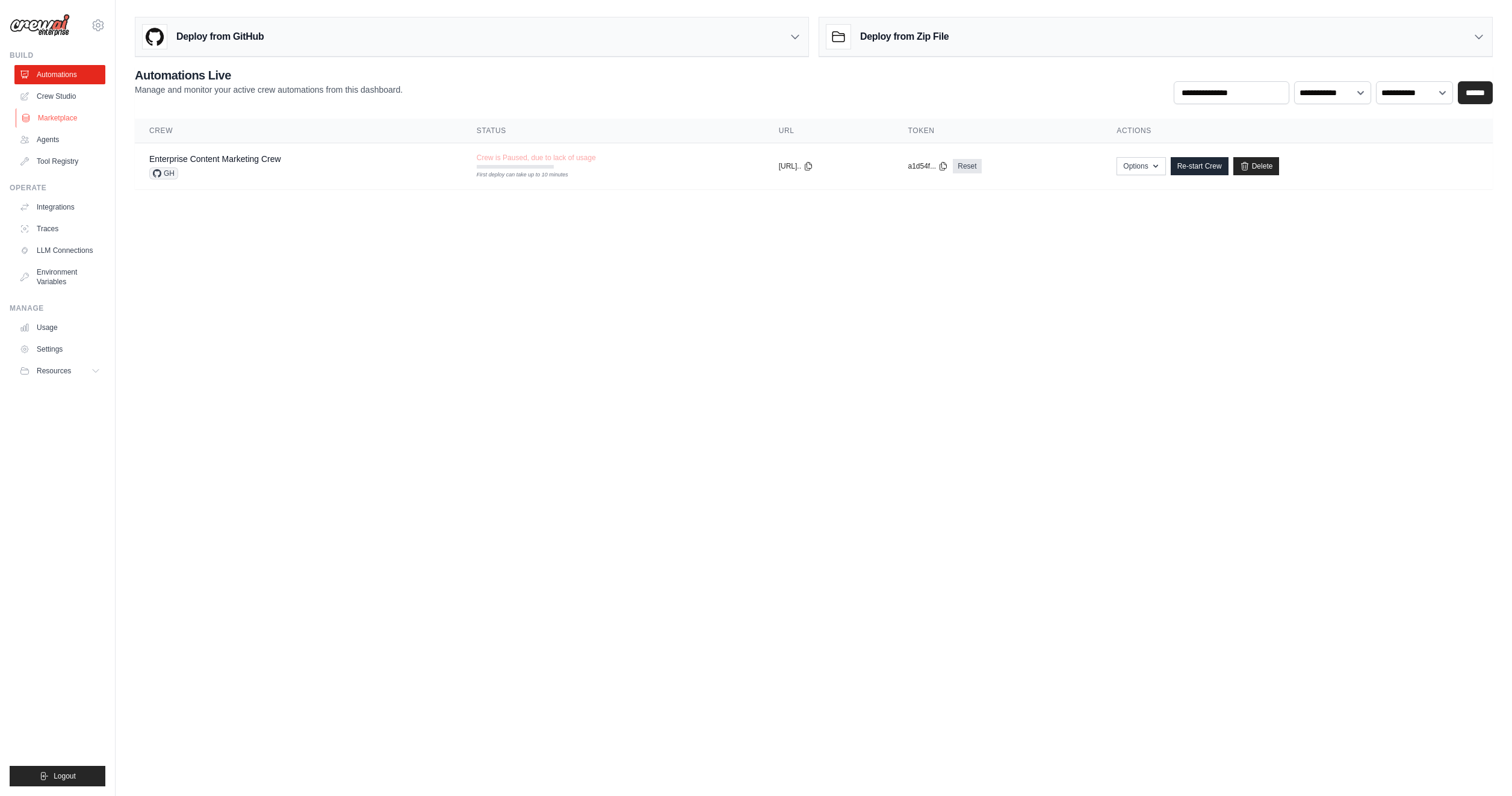
click at [65, 111] on link "Marketplace" at bounding box center [61, 118] width 91 height 19
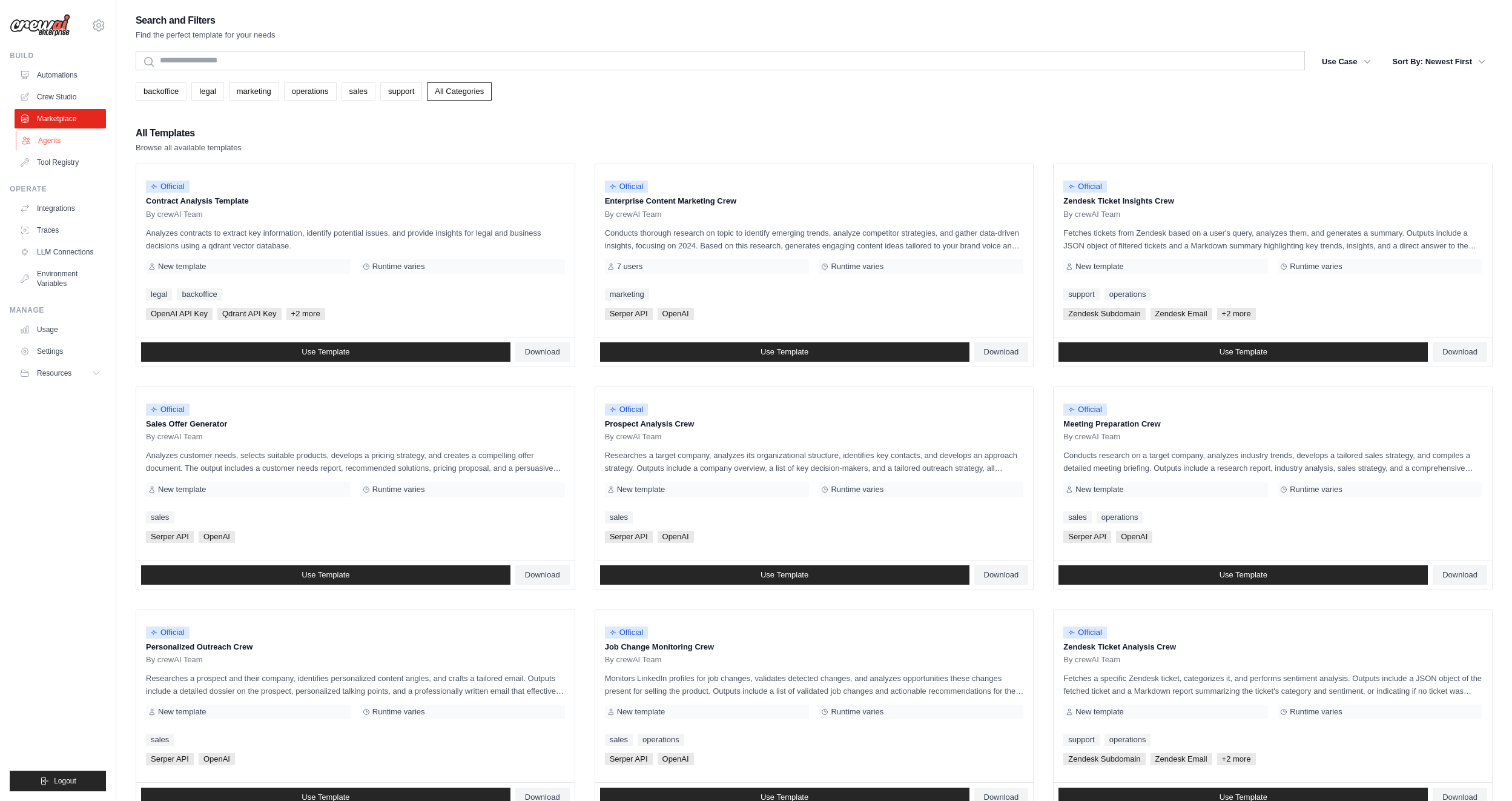
click at [55, 144] on link "Agents" at bounding box center [61, 141] width 91 height 19
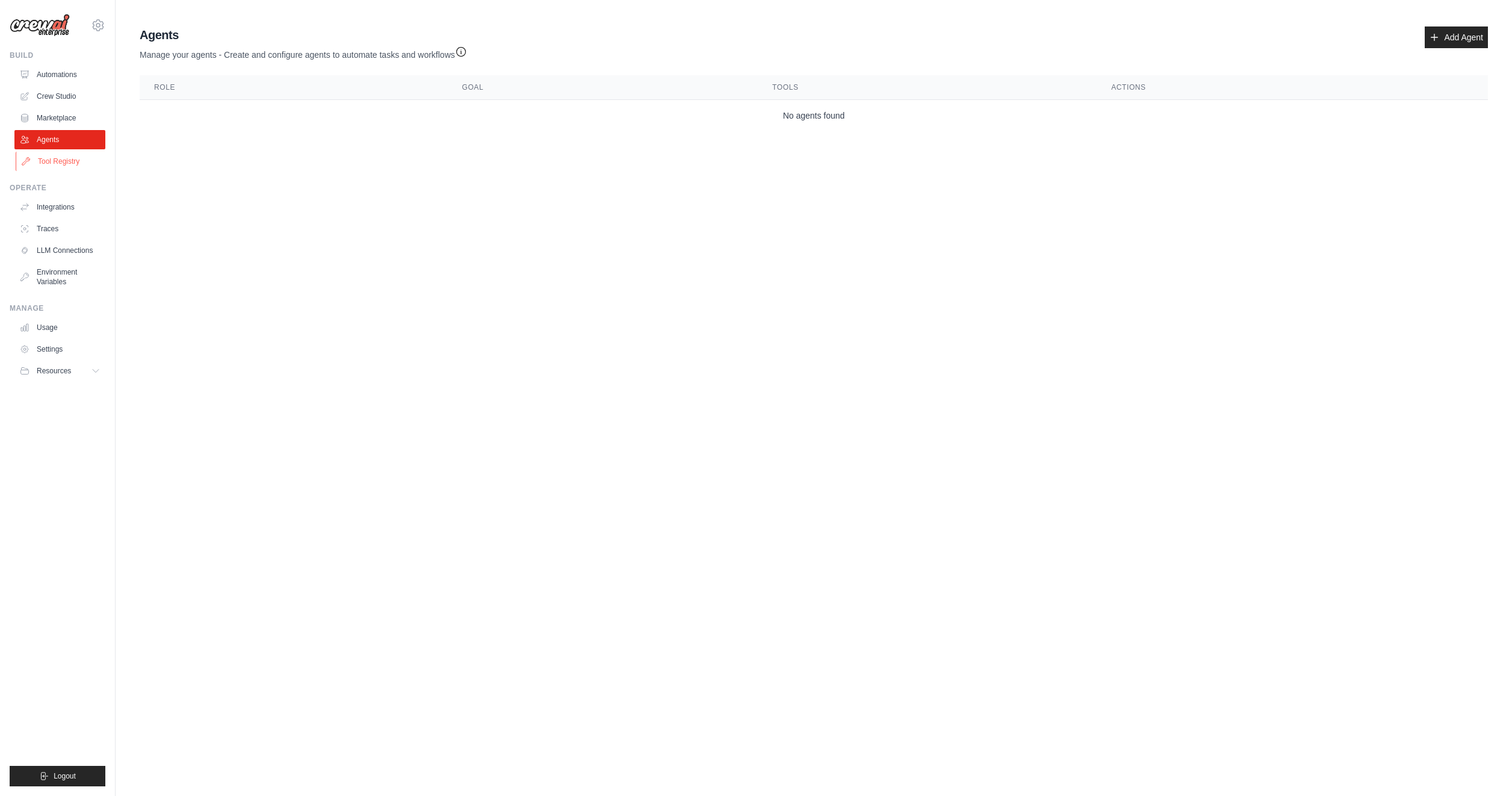
click at [54, 165] on link "Tool Registry" at bounding box center [61, 161] width 91 height 19
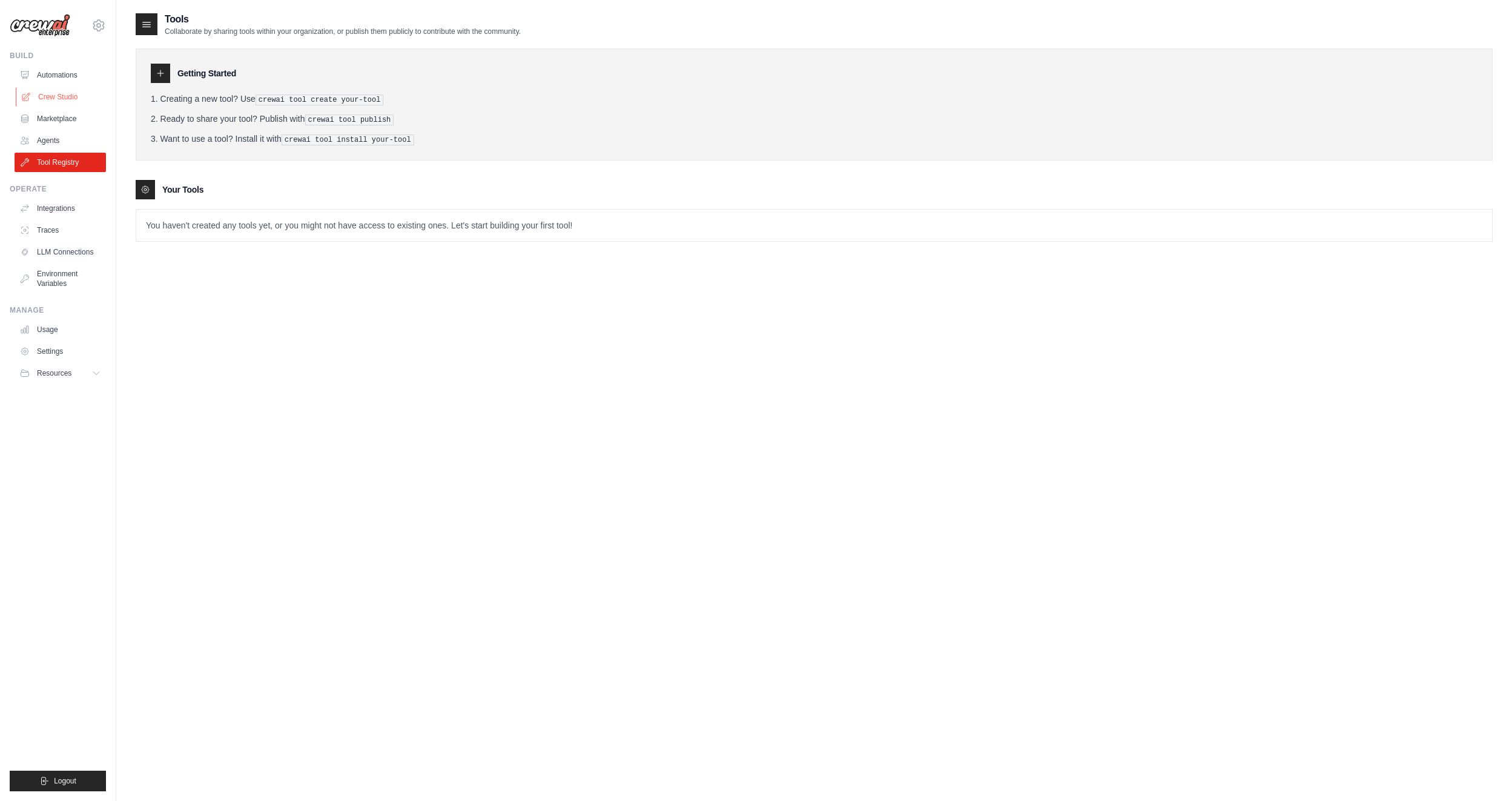
click at [56, 97] on link "Crew Studio" at bounding box center [61, 97] width 91 height 19
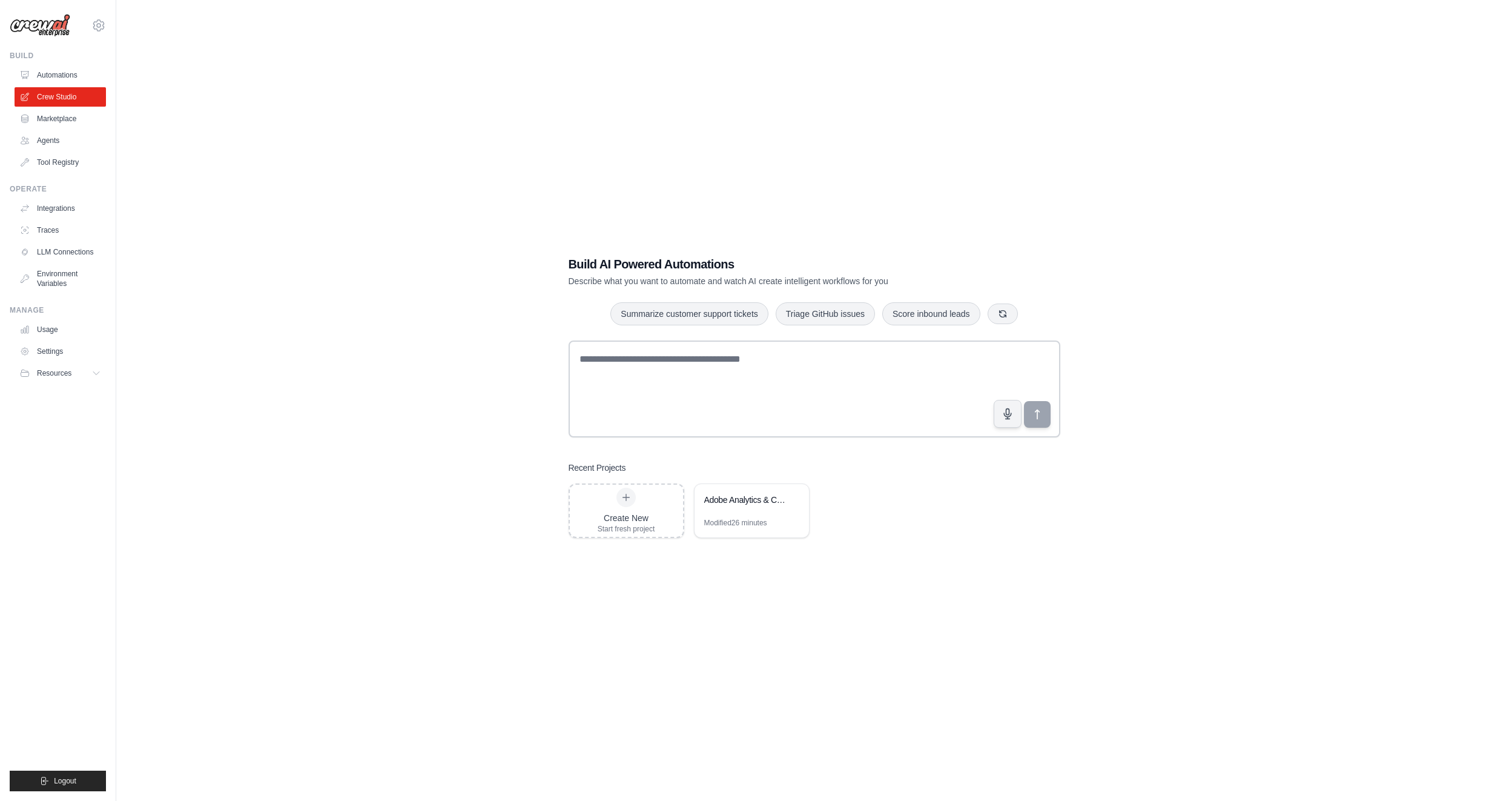
scroll to position [24, 0]
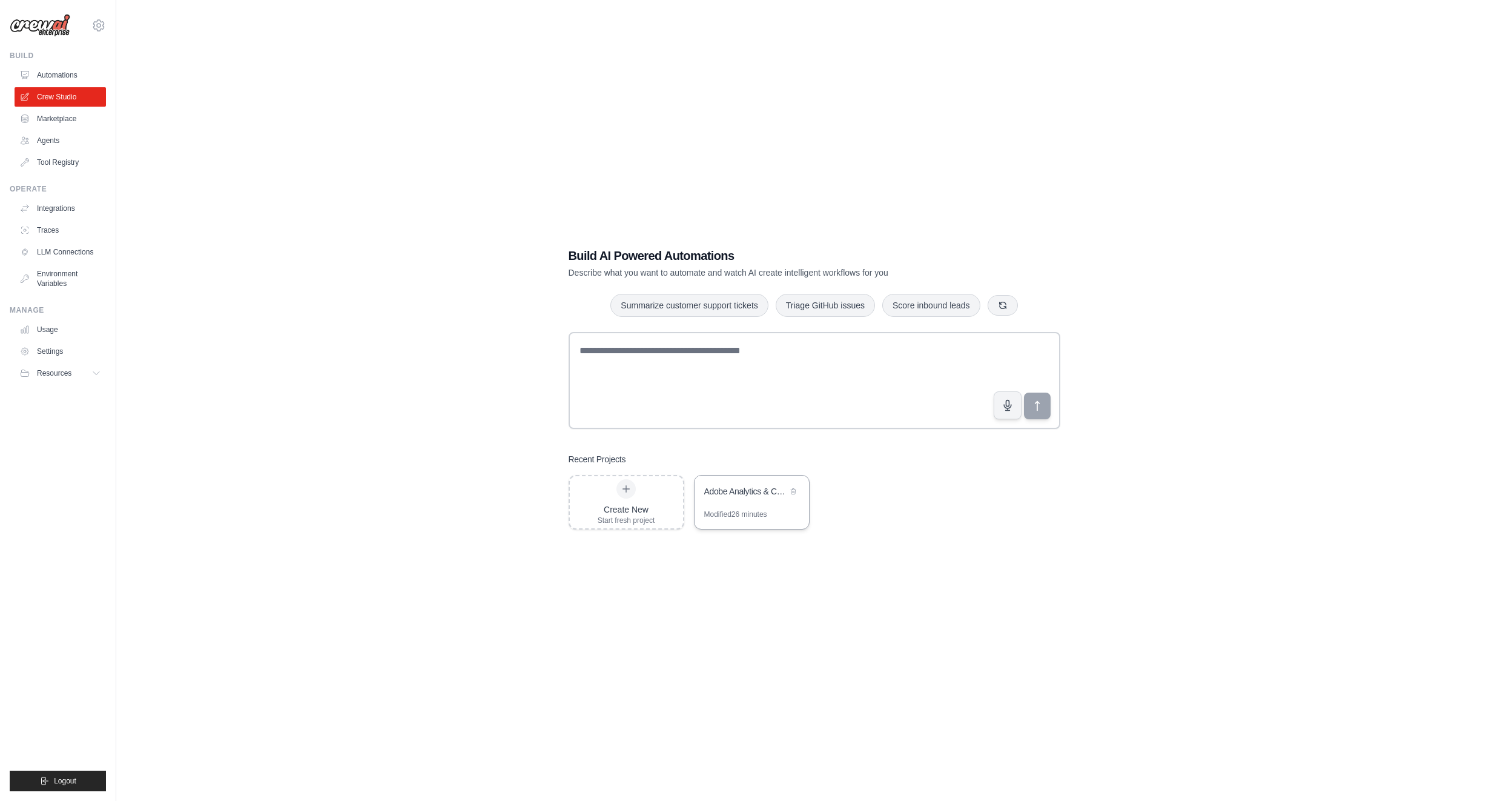
click at [738, 504] on div "Adobe Analytics & ContentSquare Data Correlation & Optimization" at bounding box center [752, 492] width 115 height 34
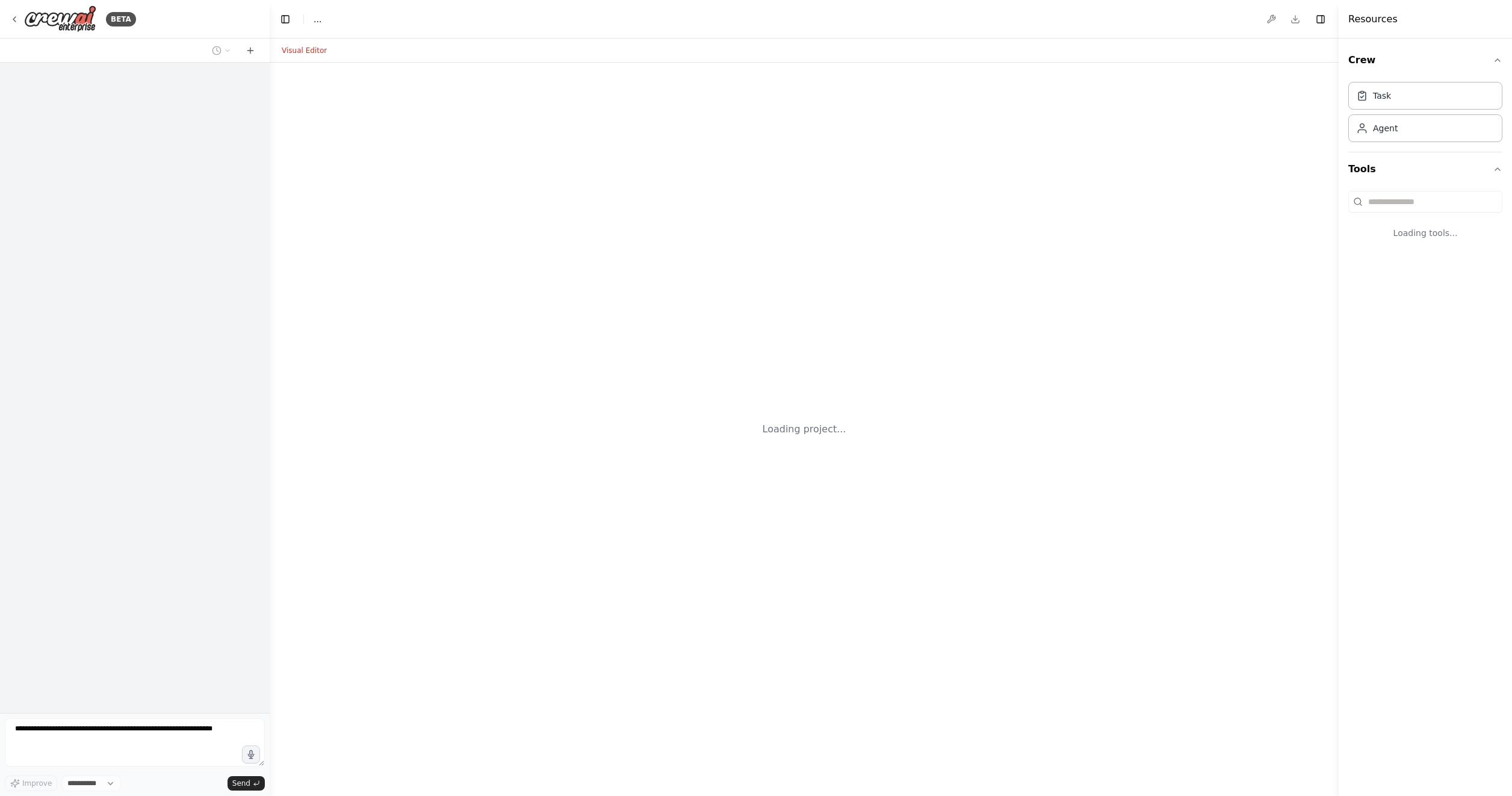
select select "****"
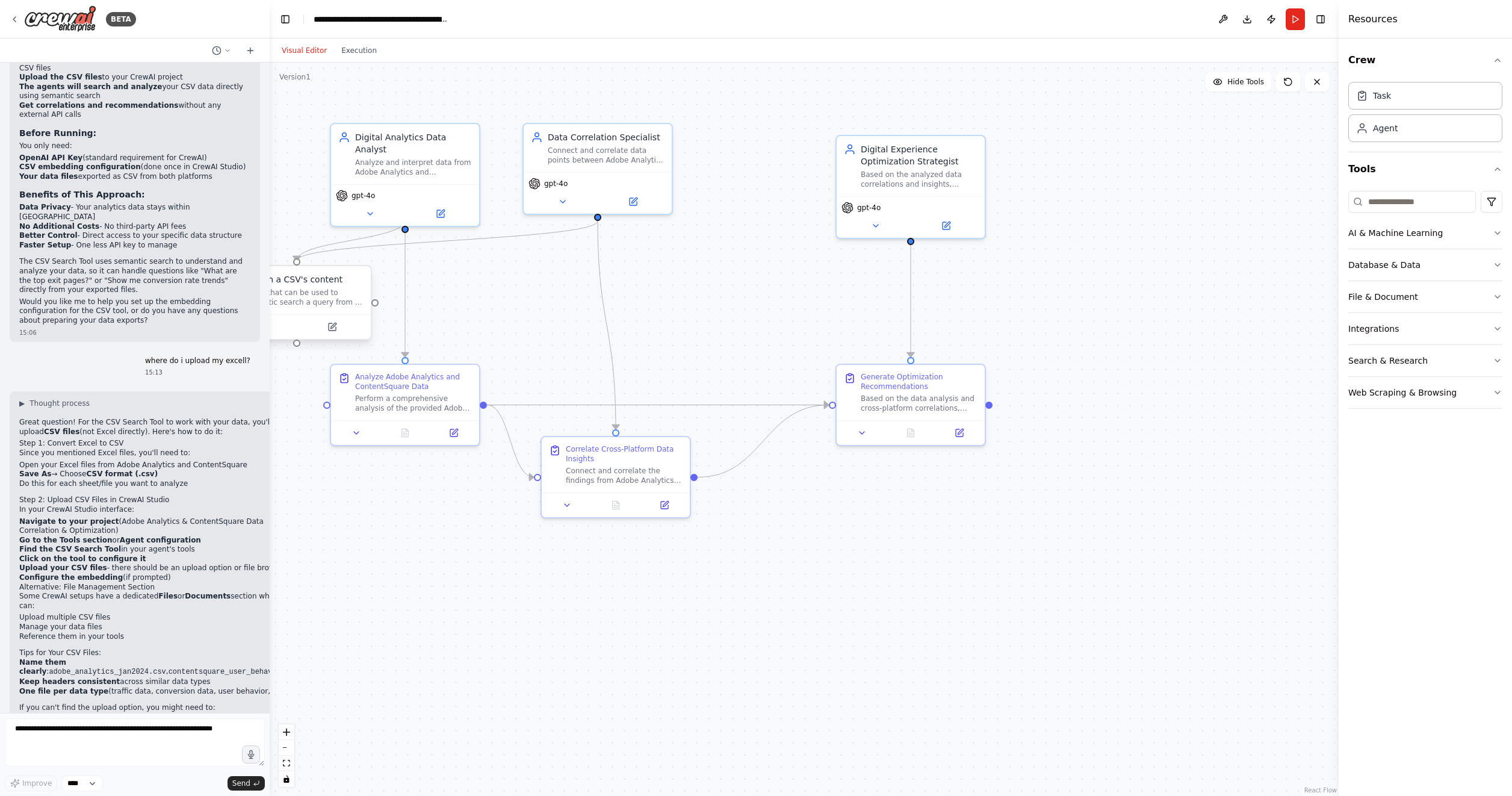
click at [313, 291] on div "A tool that can be used to semantic search a query from a CSV's content." at bounding box center [304, 298] width 119 height 19
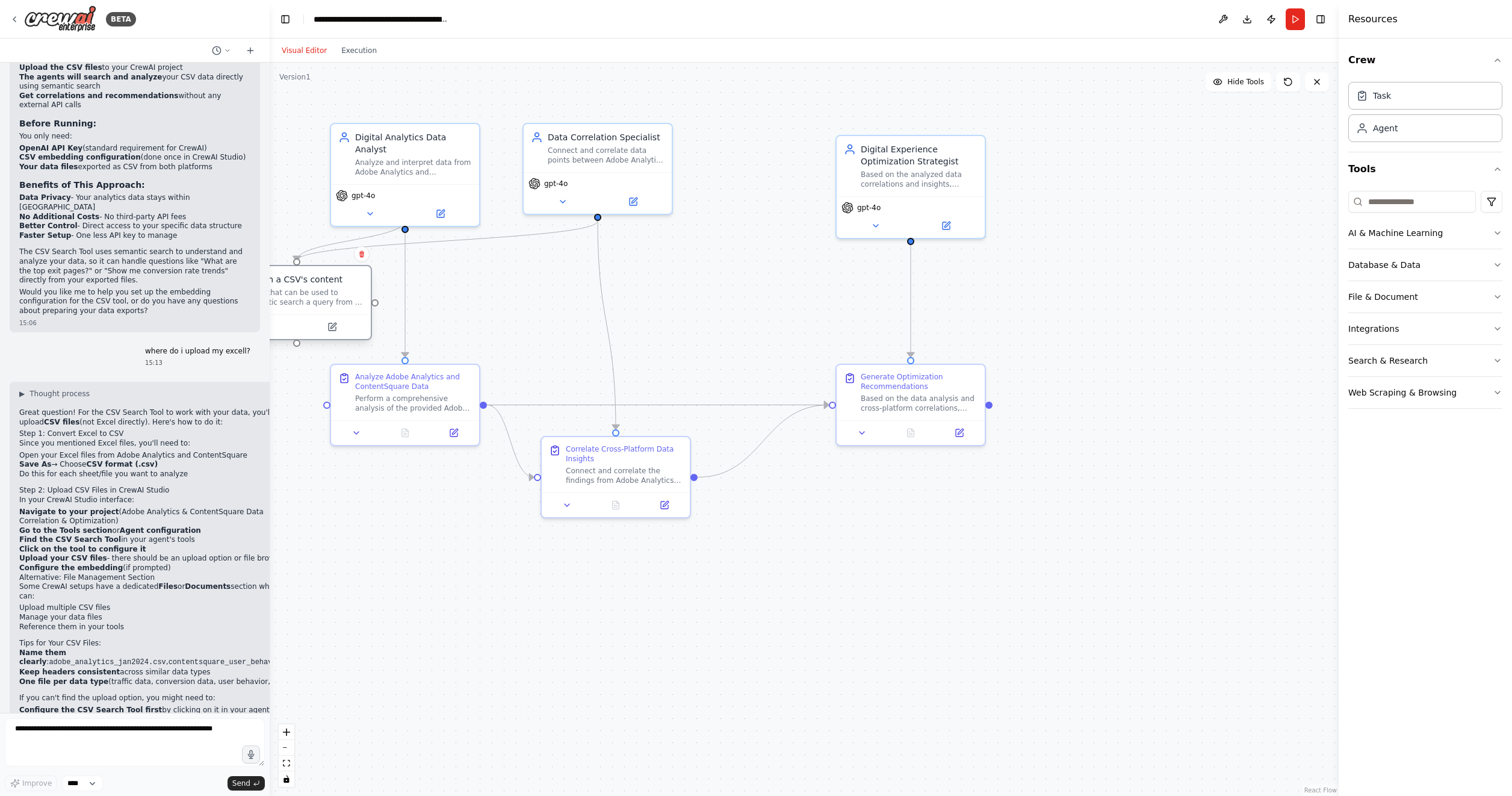
scroll to position [1973, 0]
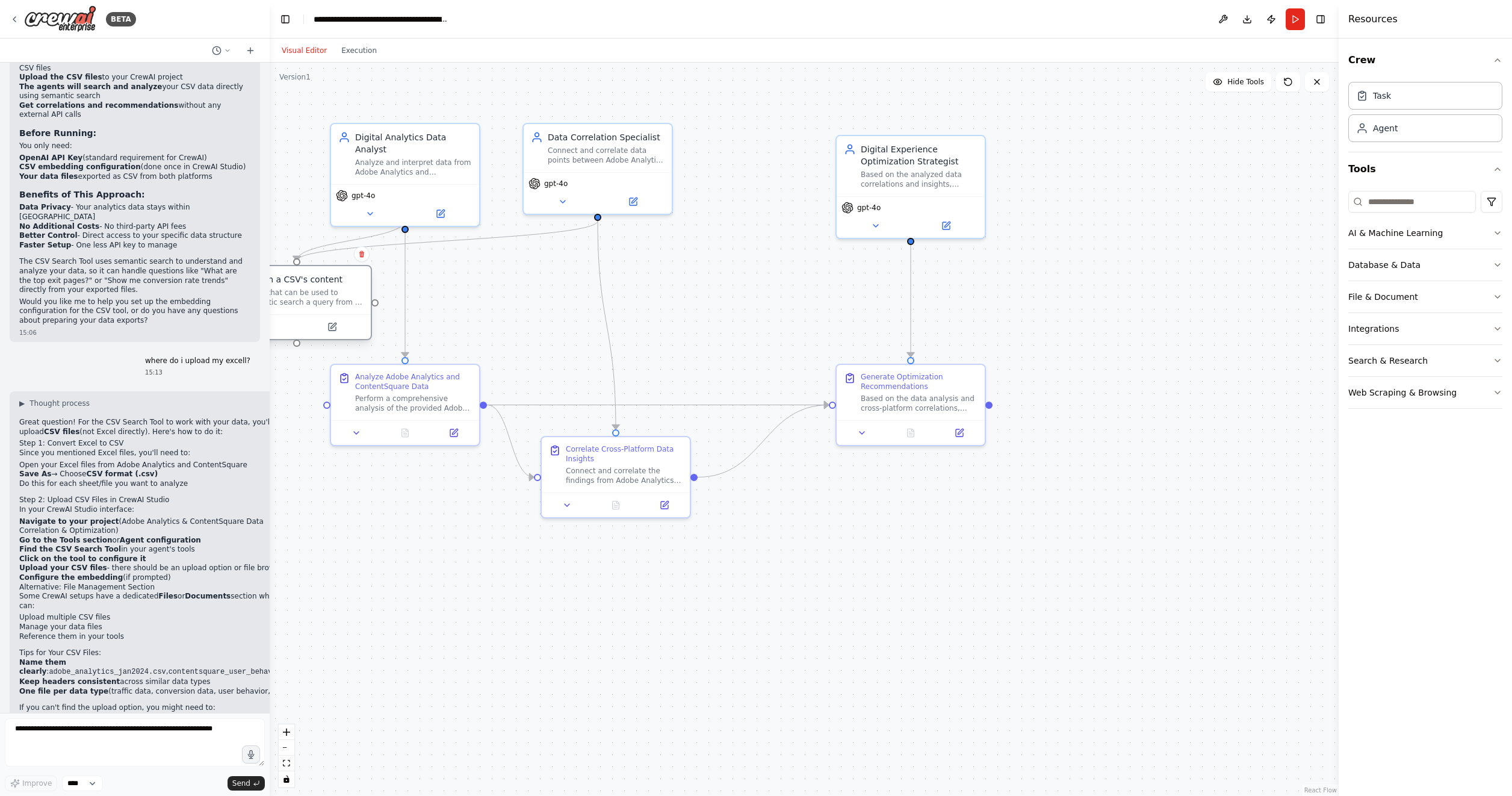
click at [313, 291] on div "A tool that can be used to semantic search a query from a CSV's content." at bounding box center [304, 298] width 119 height 19
click at [314, 289] on div "A tool that can be used to semantic search a query from a CSV's content." at bounding box center [304, 298] width 119 height 19
click at [1376, 107] on div "Task" at bounding box center [1424, 94] width 154 height 28
click at [1380, 100] on div "Task" at bounding box center [1382, 95] width 18 height 12
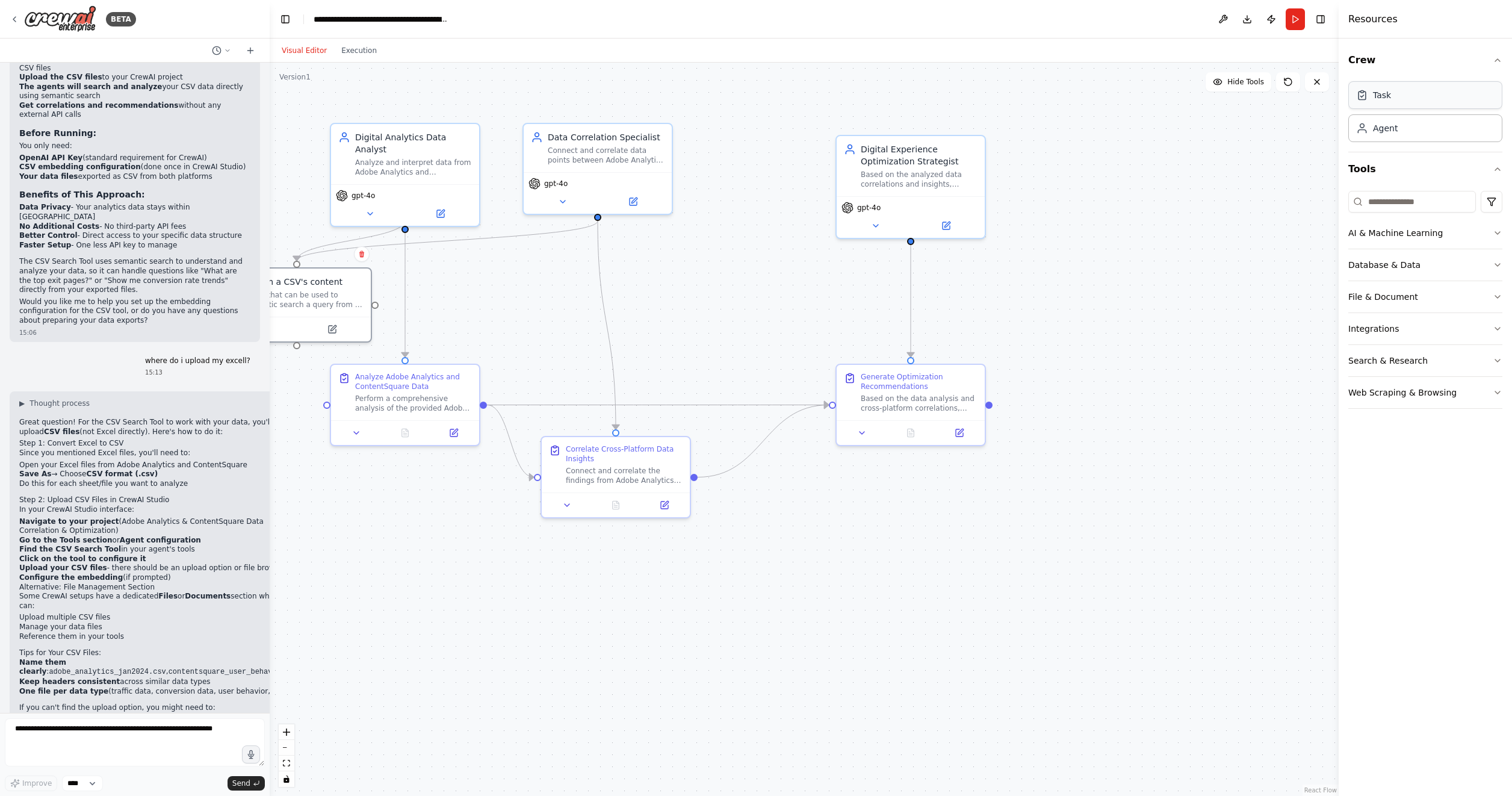
click at [1380, 100] on div "Task" at bounding box center [1382, 95] width 18 height 12
click at [1294, 22] on button "Run" at bounding box center [1295, 19] width 19 height 22
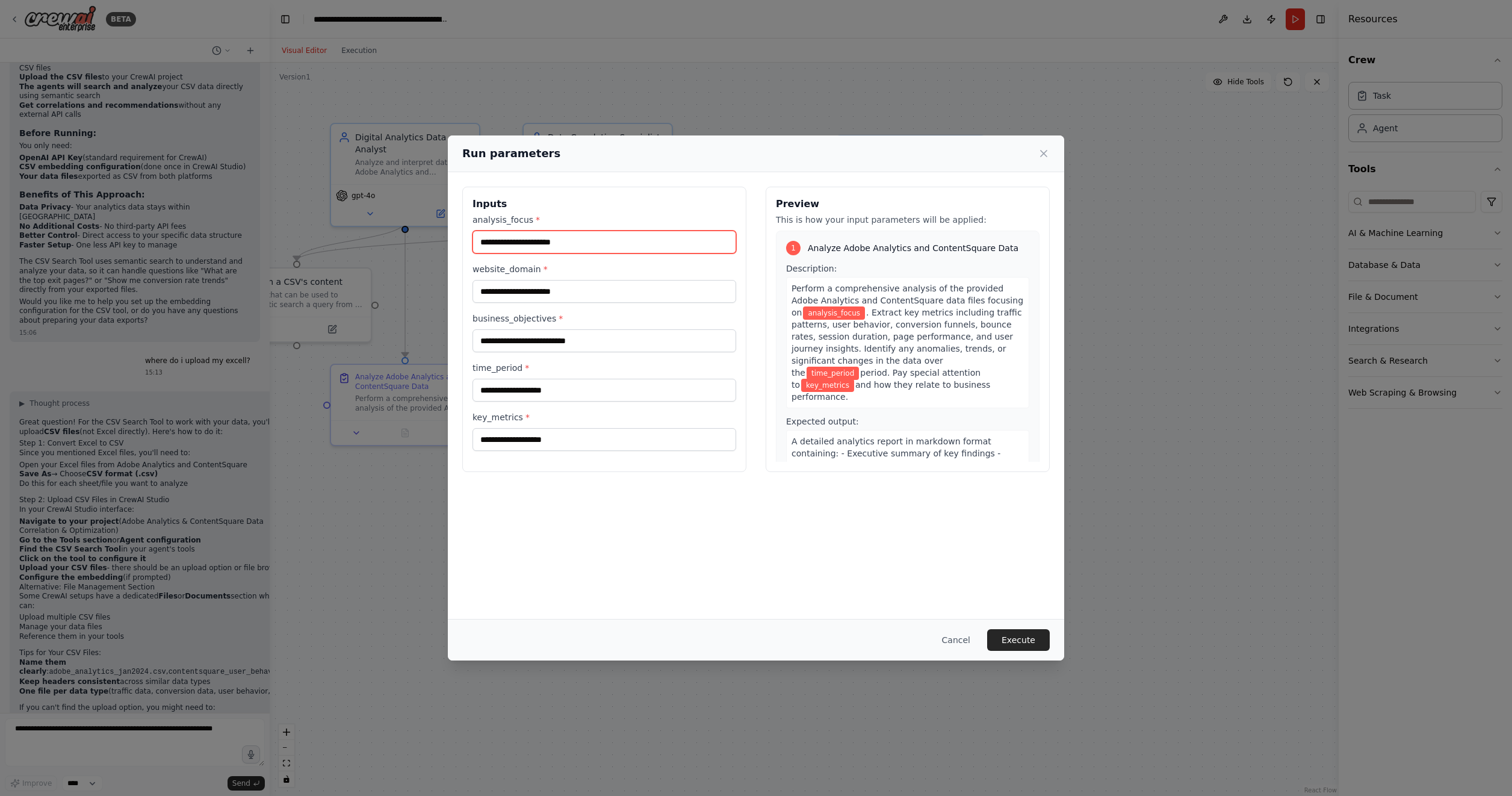
click at [521, 237] on input "analysis_focus *" at bounding box center [604, 242] width 263 height 23
click at [535, 292] on input "website_domain *" at bounding box center [604, 291] width 263 height 23
click at [516, 345] on input "business_objectives *" at bounding box center [604, 341] width 263 height 23
click at [512, 395] on input "time_period *" at bounding box center [604, 390] width 263 height 23
click at [518, 440] on input "key_metrics *" at bounding box center [604, 439] width 263 height 23
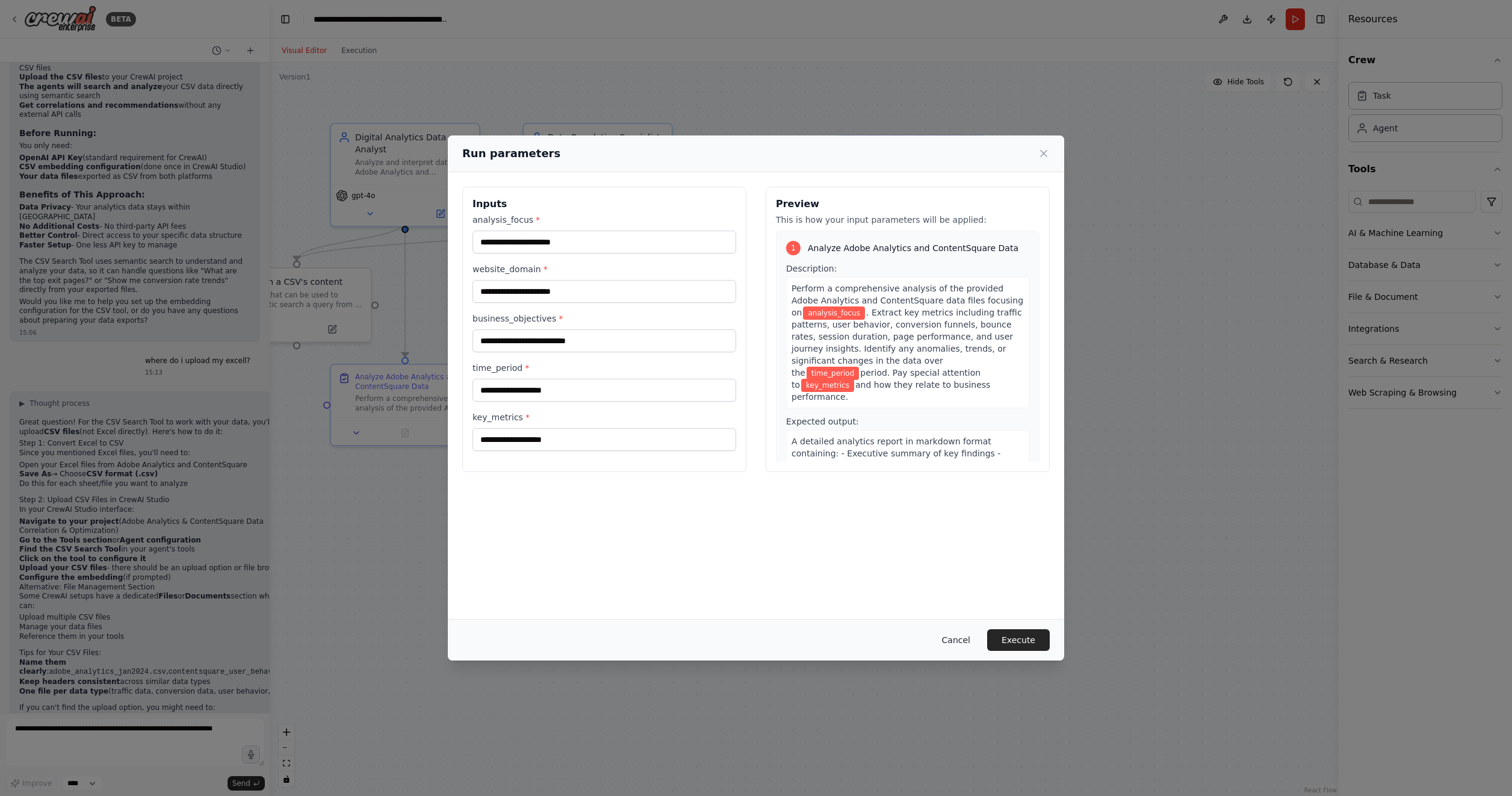
click at [963, 641] on button "Cancel" at bounding box center [956, 640] width 48 height 22
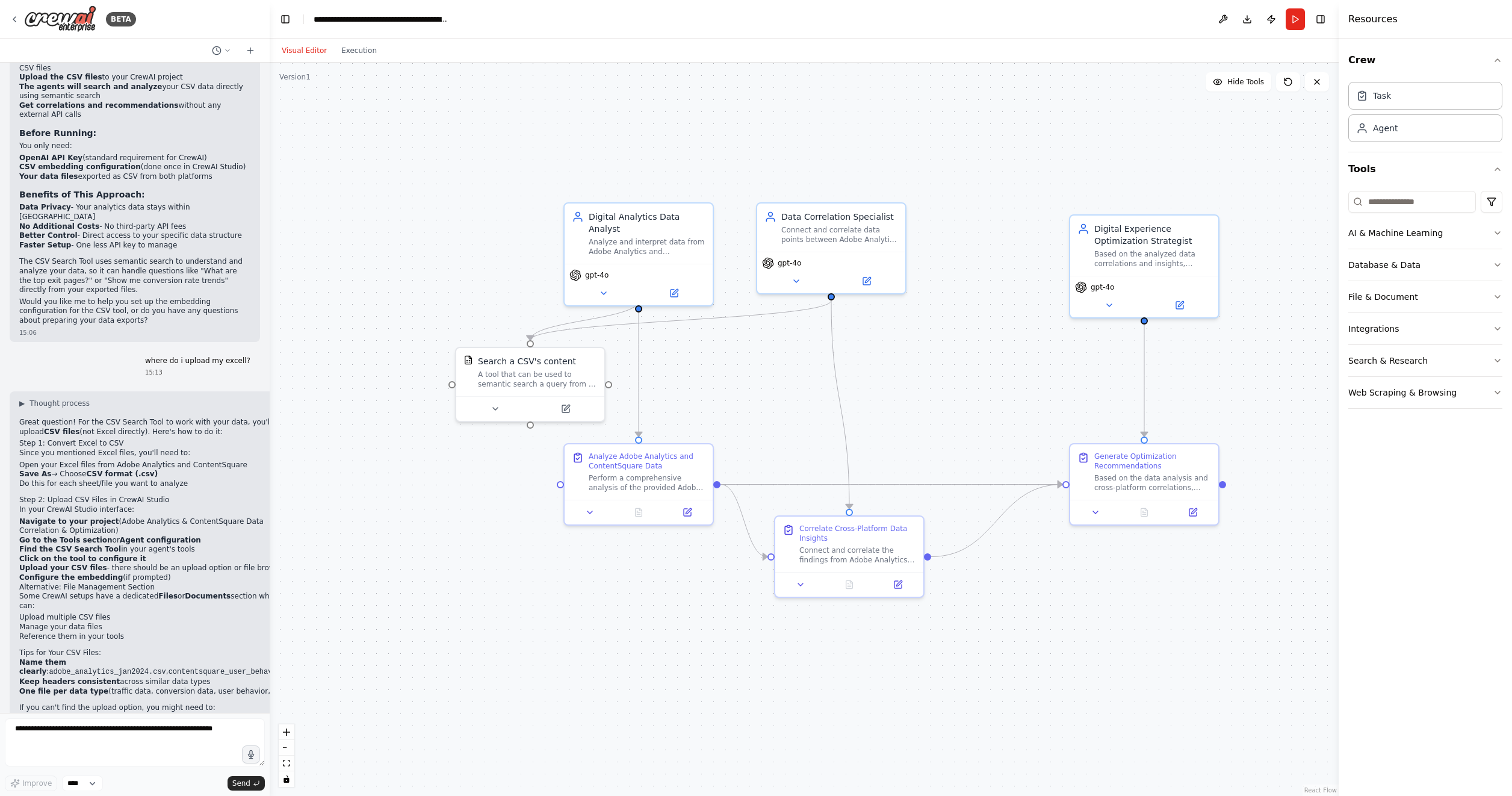
drag, startPoint x: 421, startPoint y: 580, endPoint x: 637, endPoint y: 661, distance: 230.7
click at [637, 661] on div ".deletable-edge-delete-btn { width: 20px; height: 20px; border: 0px solid #ffff…" at bounding box center [803, 429] width 1069 height 734
drag, startPoint x: 500, startPoint y: 418, endPoint x: 493, endPoint y: 418, distance: 7.0
click at [494, 418] on div at bounding box center [517, 407] width 148 height 25
click at [489, 414] on button at bounding box center [482, 407] width 68 height 14
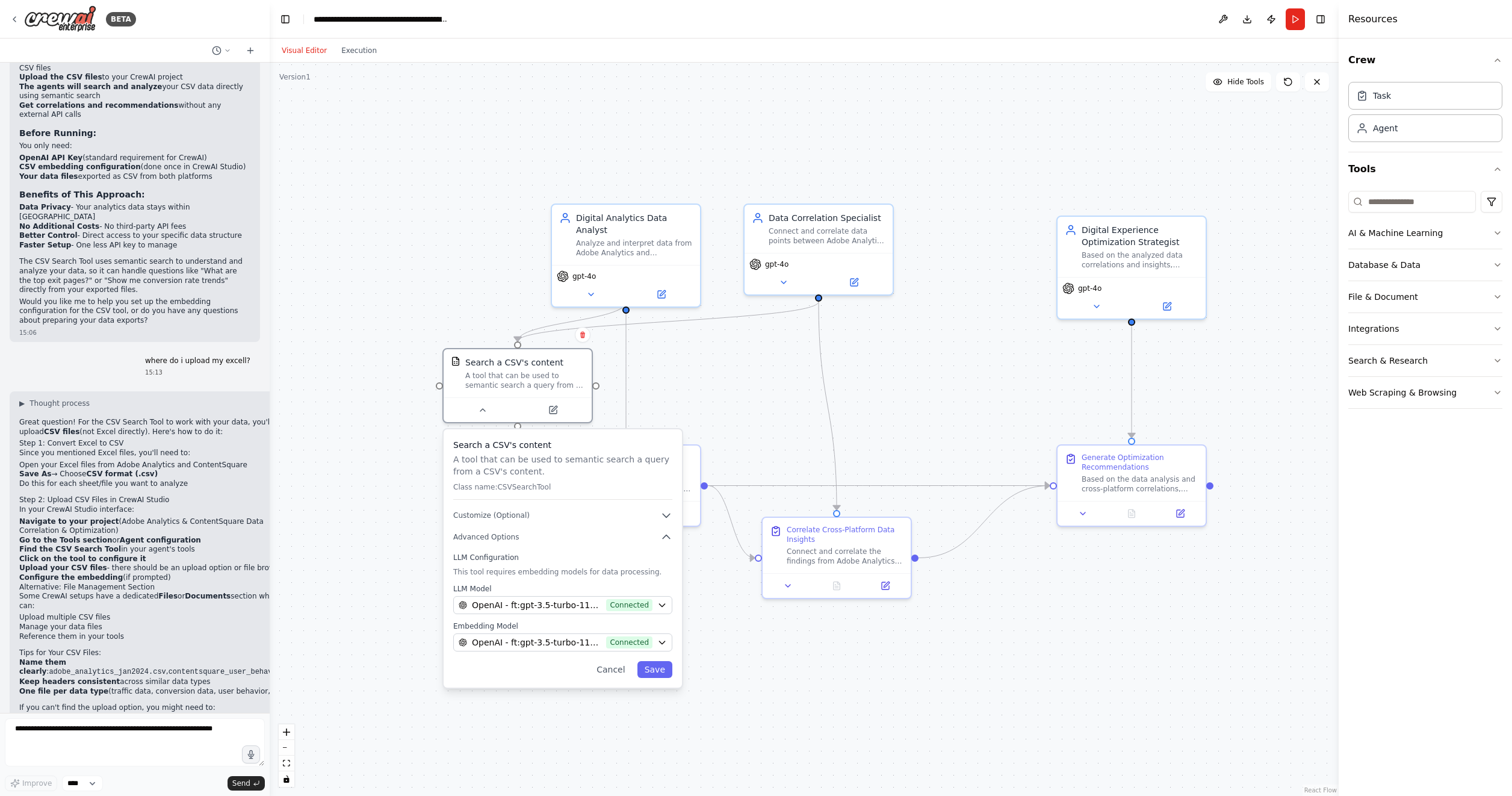
click at [514, 527] on div "Search a CSV's content A tool that can be used to semantic search a query from …" at bounding box center [562, 558] width 238 height 258
click at [509, 513] on span "Customize (Optional)" at bounding box center [491, 515] width 77 height 10
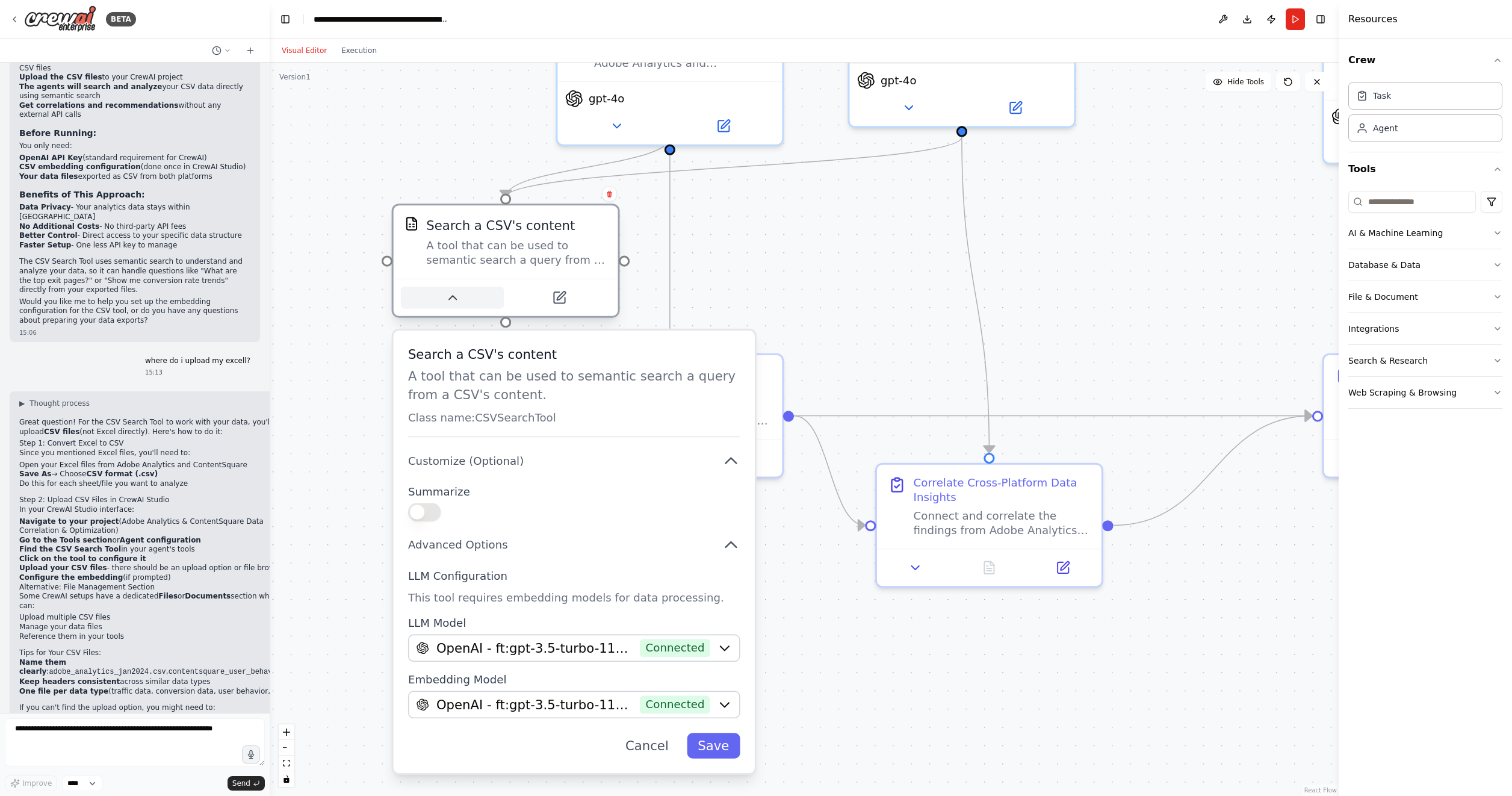
click at [462, 301] on button at bounding box center [452, 297] width 103 height 22
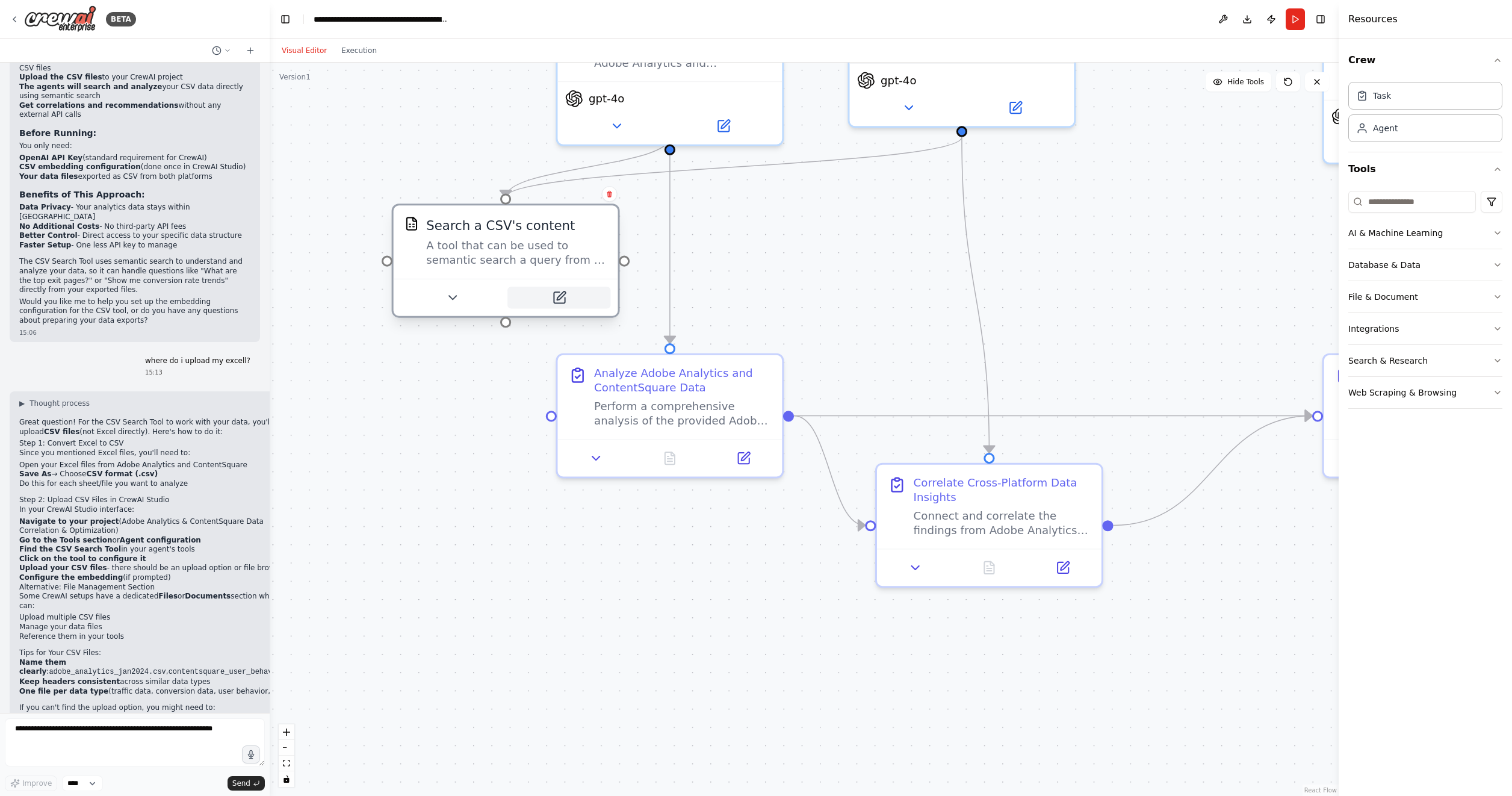
click at [558, 294] on icon at bounding box center [559, 297] width 11 height 11
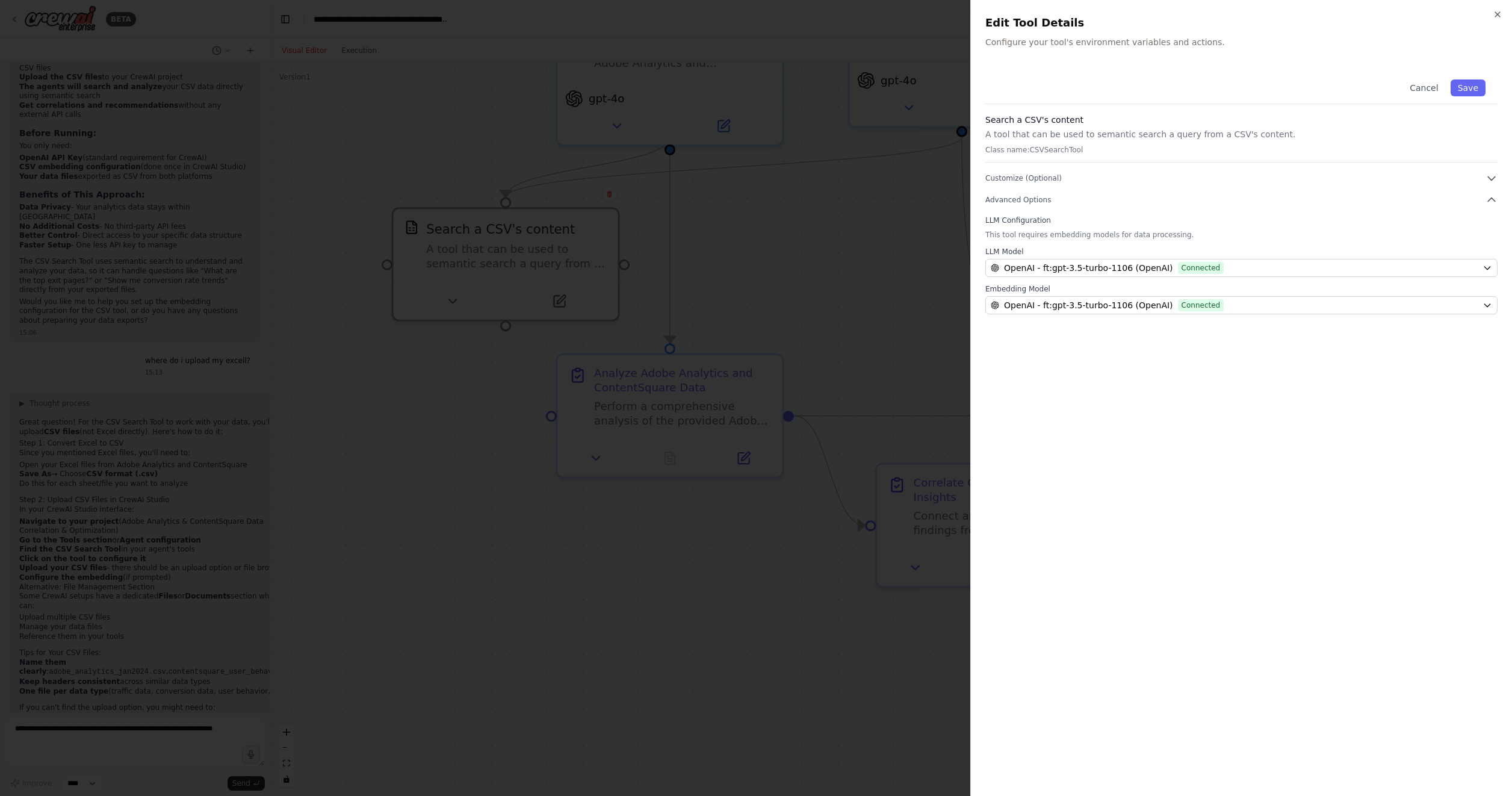
click at [1065, 49] on div "Close Edit Tool Details Configure your tool's environment variables and actions…" at bounding box center [1241, 398] width 541 height 796
click at [1061, 45] on p "Configure your tool's environment variables and actions." at bounding box center [1241, 42] width 512 height 12
click at [1493, 10] on icon "button" at bounding box center [1497, 14] width 10 height 10
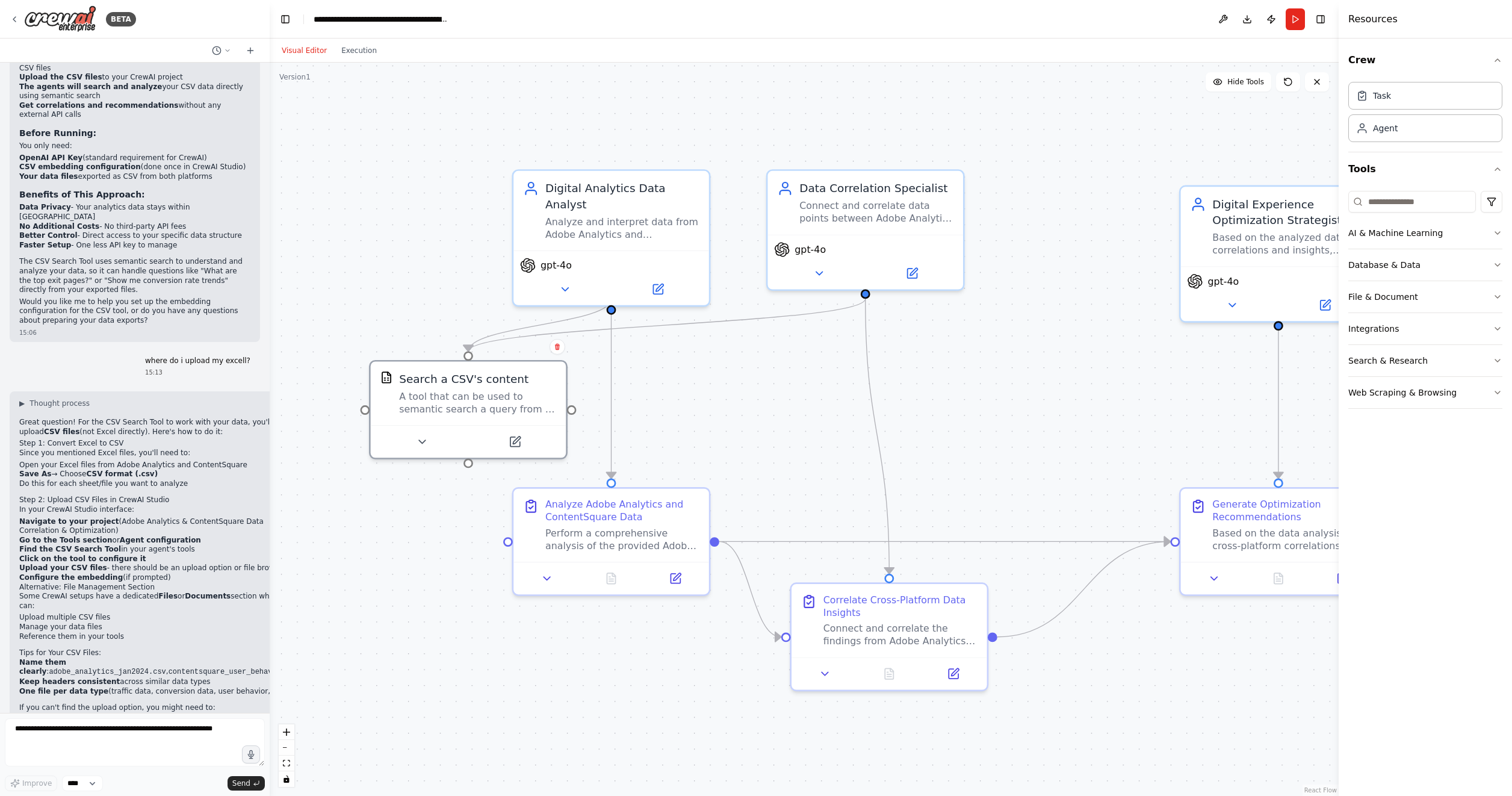
drag, startPoint x: 703, startPoint y: 273, endPoint x: 652, endPoint y: 382, distance: 120.3
click at [652, 382] on div ".deletable-edge-delete-btn { width: 20px; height: 20px; border: 0px solid #ffff…" at bounding box center [803, 429] width 1069 height 734
click at [572, 276] on button at bounding box center [564, 286] width 90 height 19
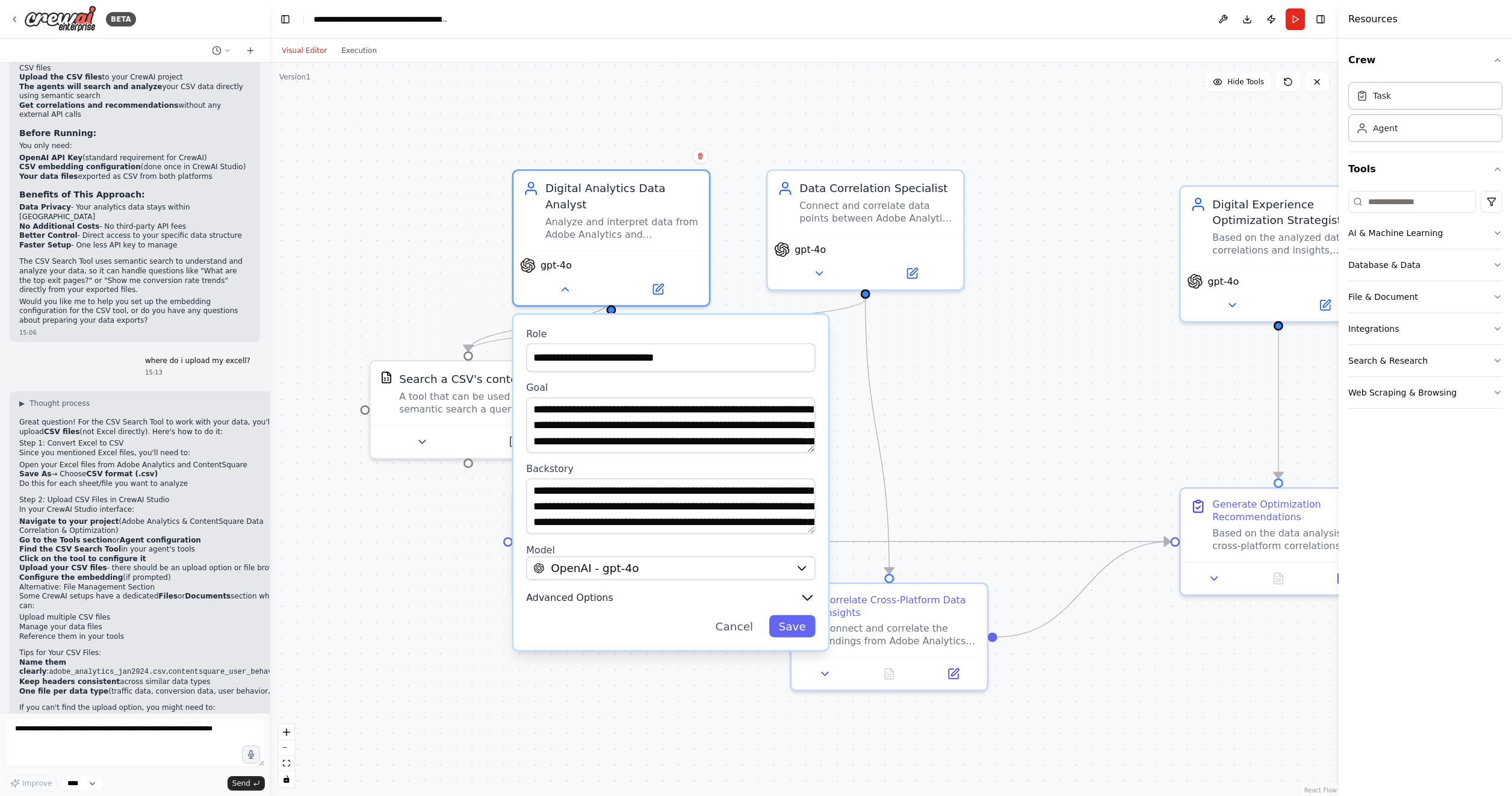
click at [562, 591] on span "Advanced Options" at bounding box center [569, 597] width 87 height 13
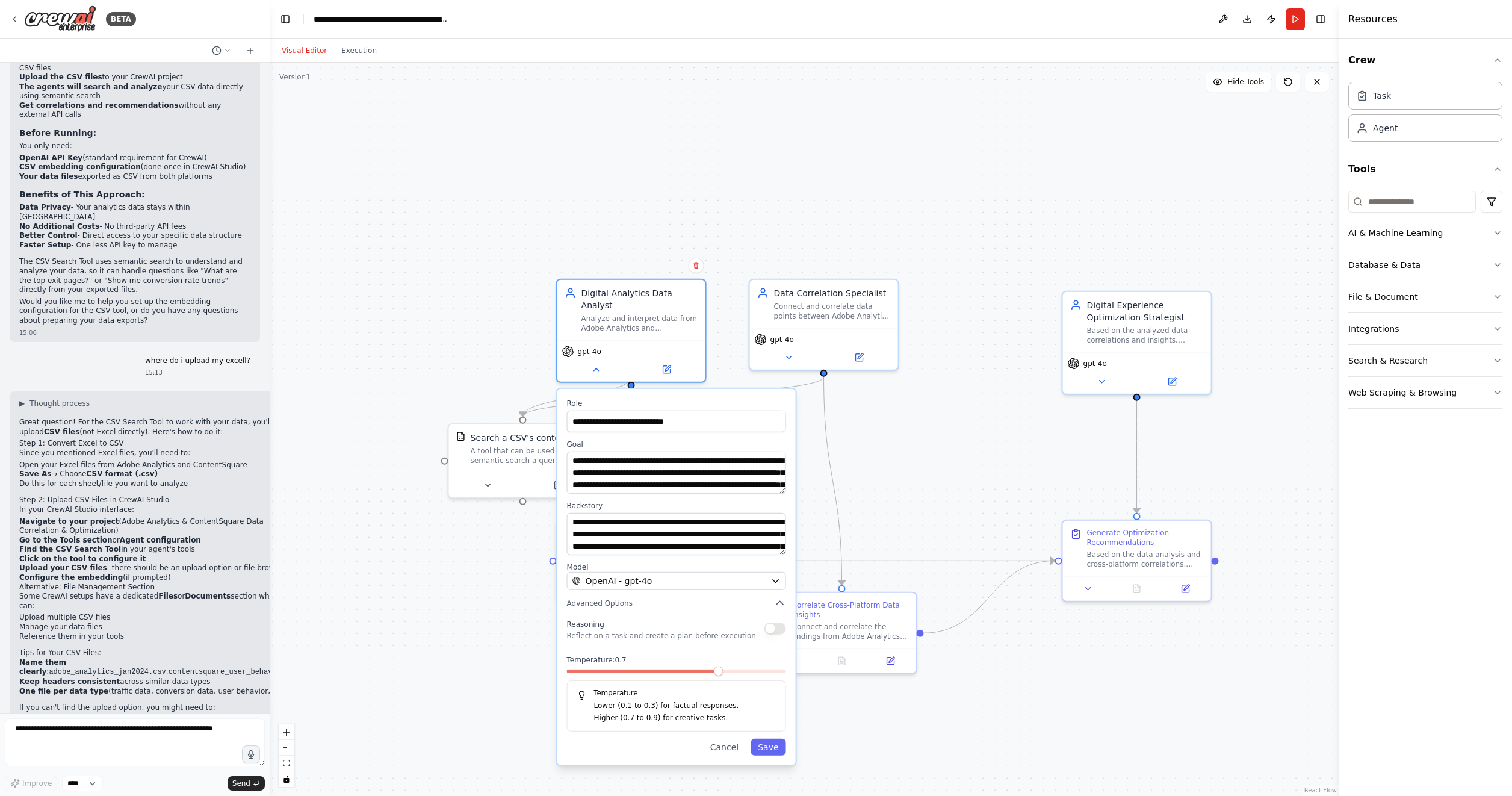
click at [421, 597] on div ".deletable-edge-delete-btn { width: 20px; height: 20px; border: 0px solid #ffff…" at bounding box center [803, 429] width 1069 height 734
click at [469, 252] on div ".deletable-edge-delete-btn { width: 20px; height: 20px; border: 0px solid #ffff…" at bounding box center [803, 429] width 1069 height 734
click at [727, 739] on button "Cancel" at bounding box center [724, 747] width 42 height 17
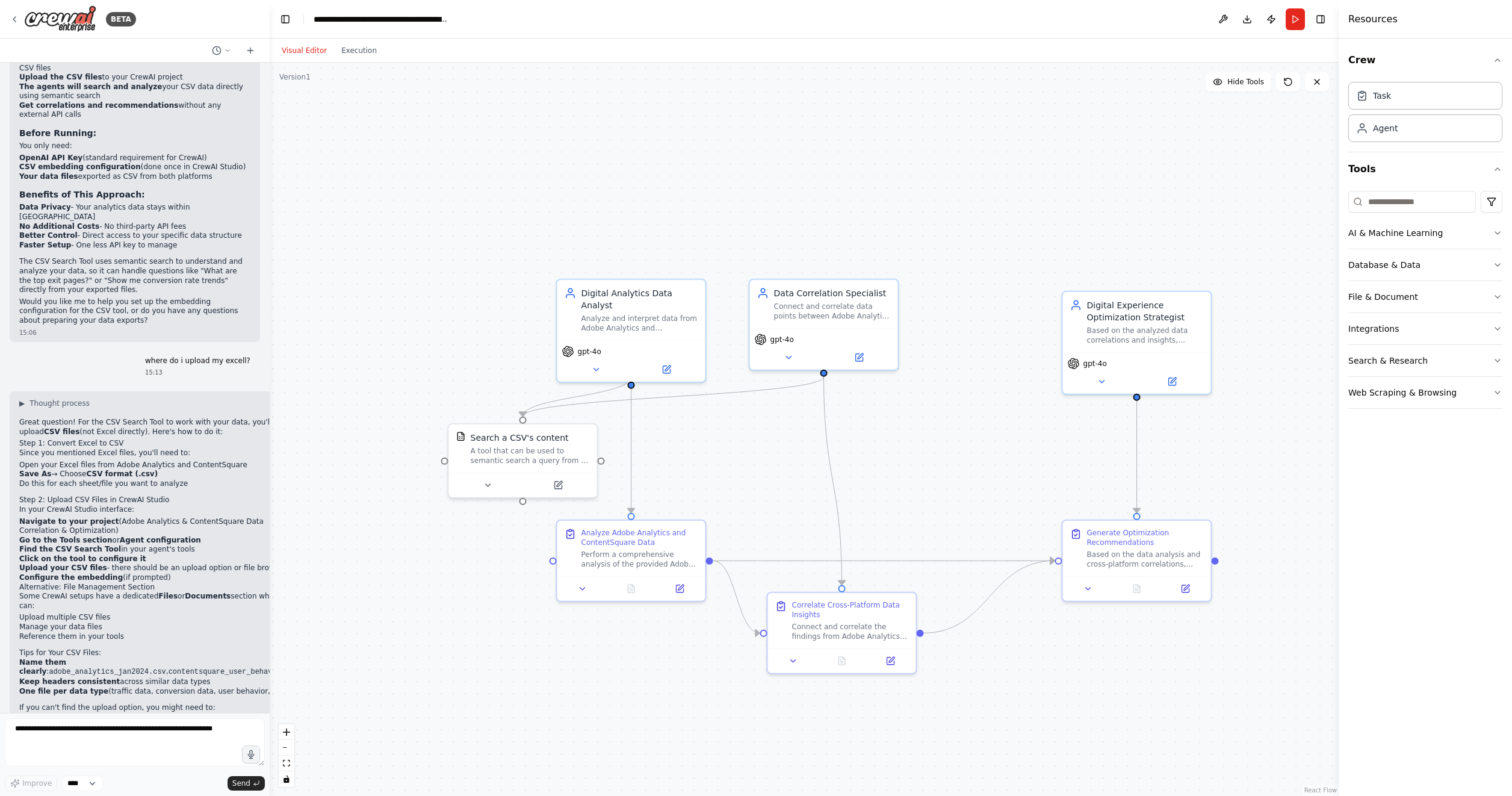
click at [501, 626] on div ".deletable-edge-delete-btn { width: 20px; height: 20px; border: 0px solid #ffff…" at bounding box center [803, 429] width 1069 height 734
click at [1425, 127] on div "Agent" at bounding box center [1424, 127] width 154 height 28
click at [1494, 260] on button "Database & Data" at bounding box center [1424, 265] width 154 height 31
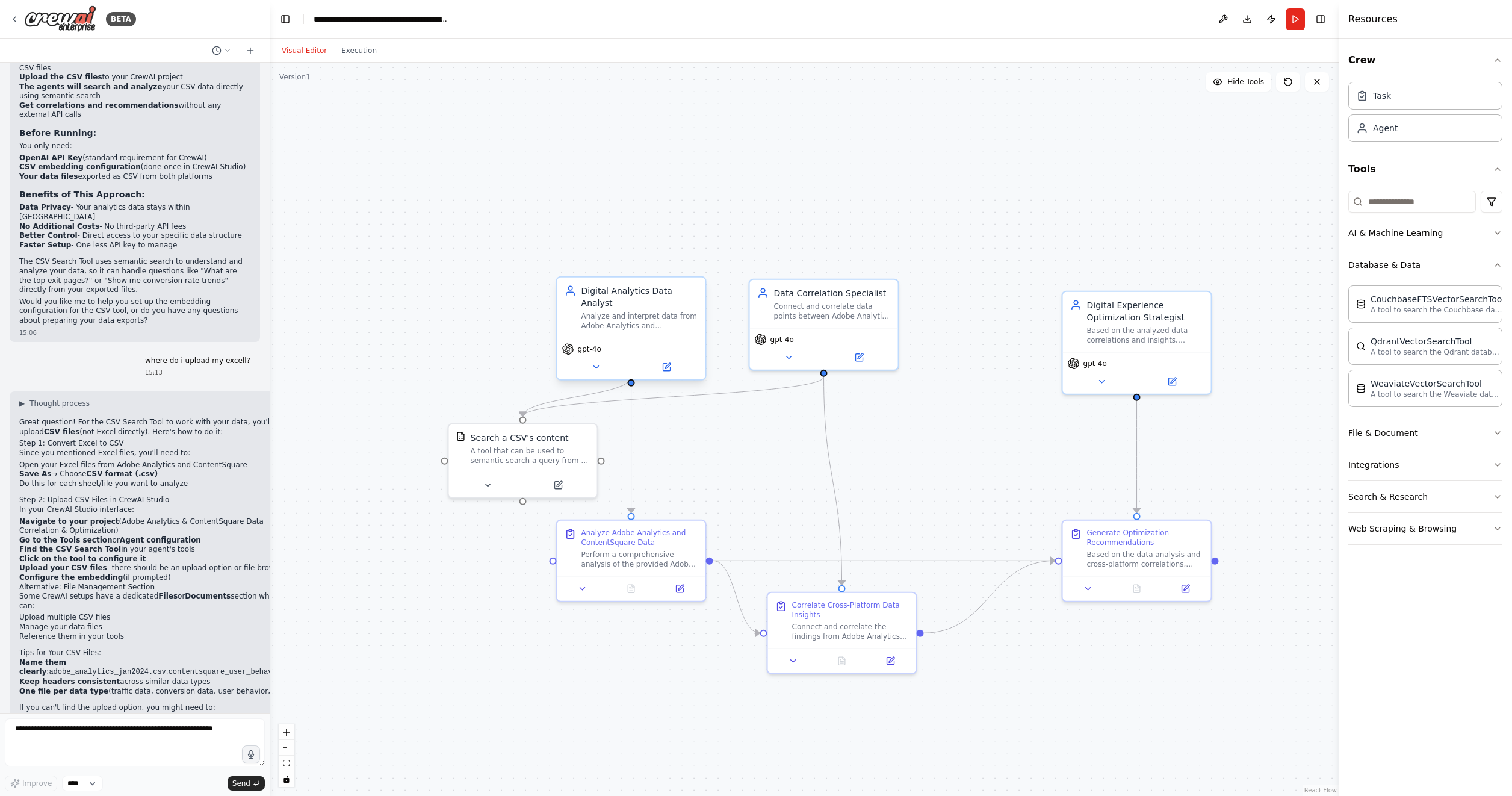
click at [633, 311] on div "Analyze and interpret data from Adobe Analytics and ContentSquare platforms to …" at bounding box center [640, 321] width 117 height 19
click at [589, 360] on button at bounding box center [596, 367] width 68 height 14
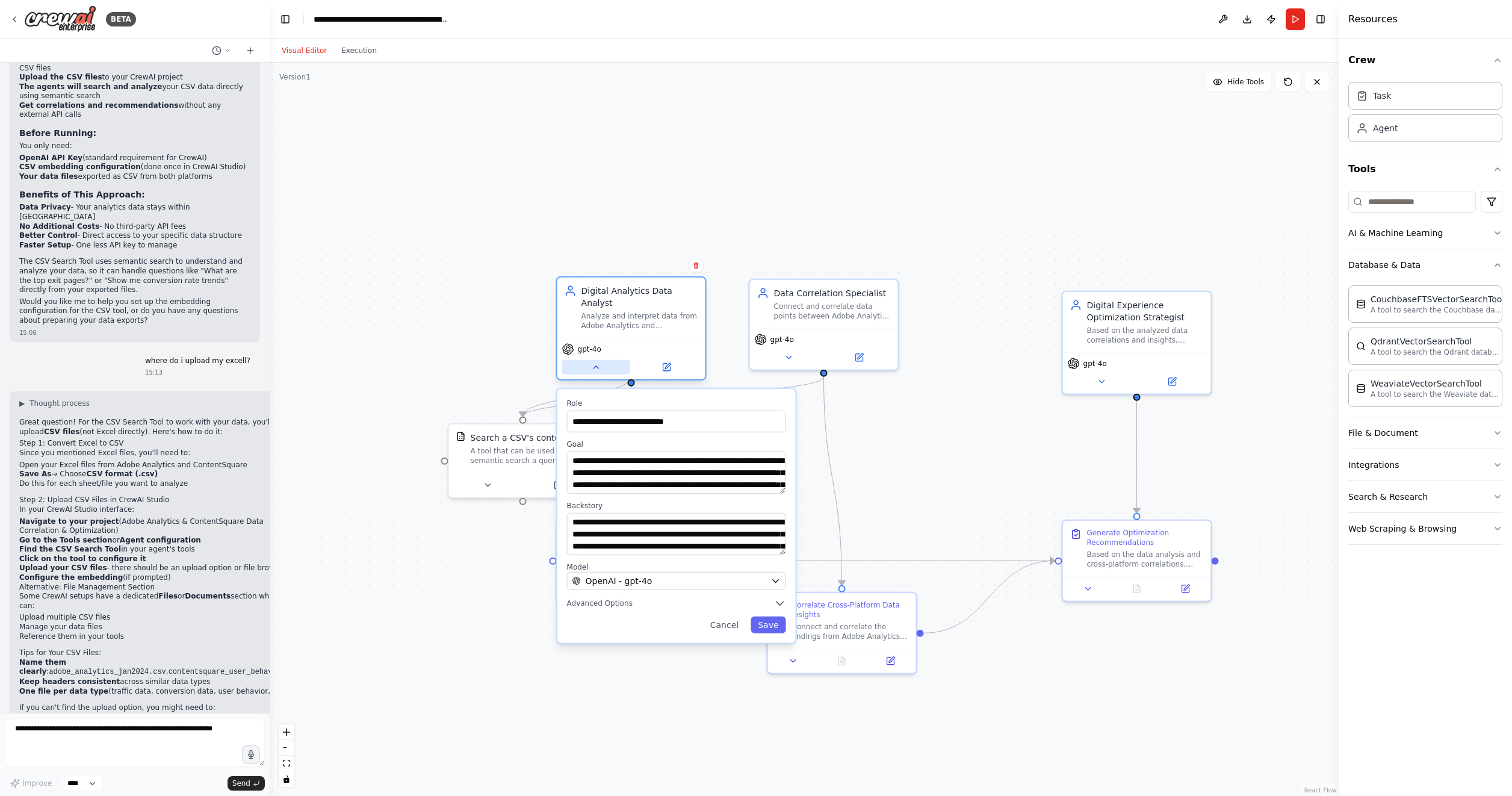
click at [589, 360] on button at bounding box center [596, 367] width 68 height 14
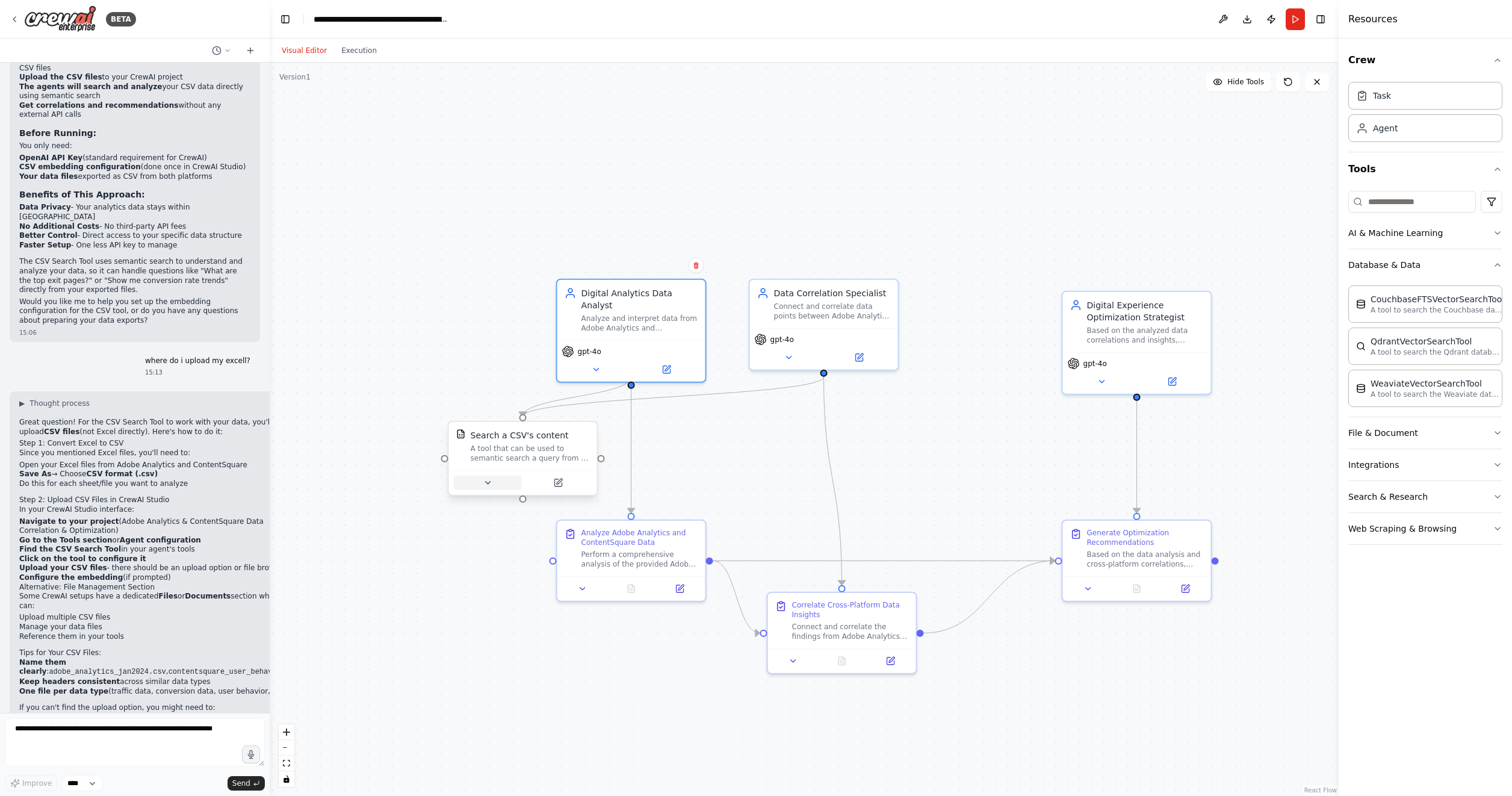
click at [493, 477] on button at bounding box center [487, 482] width 68 height 14
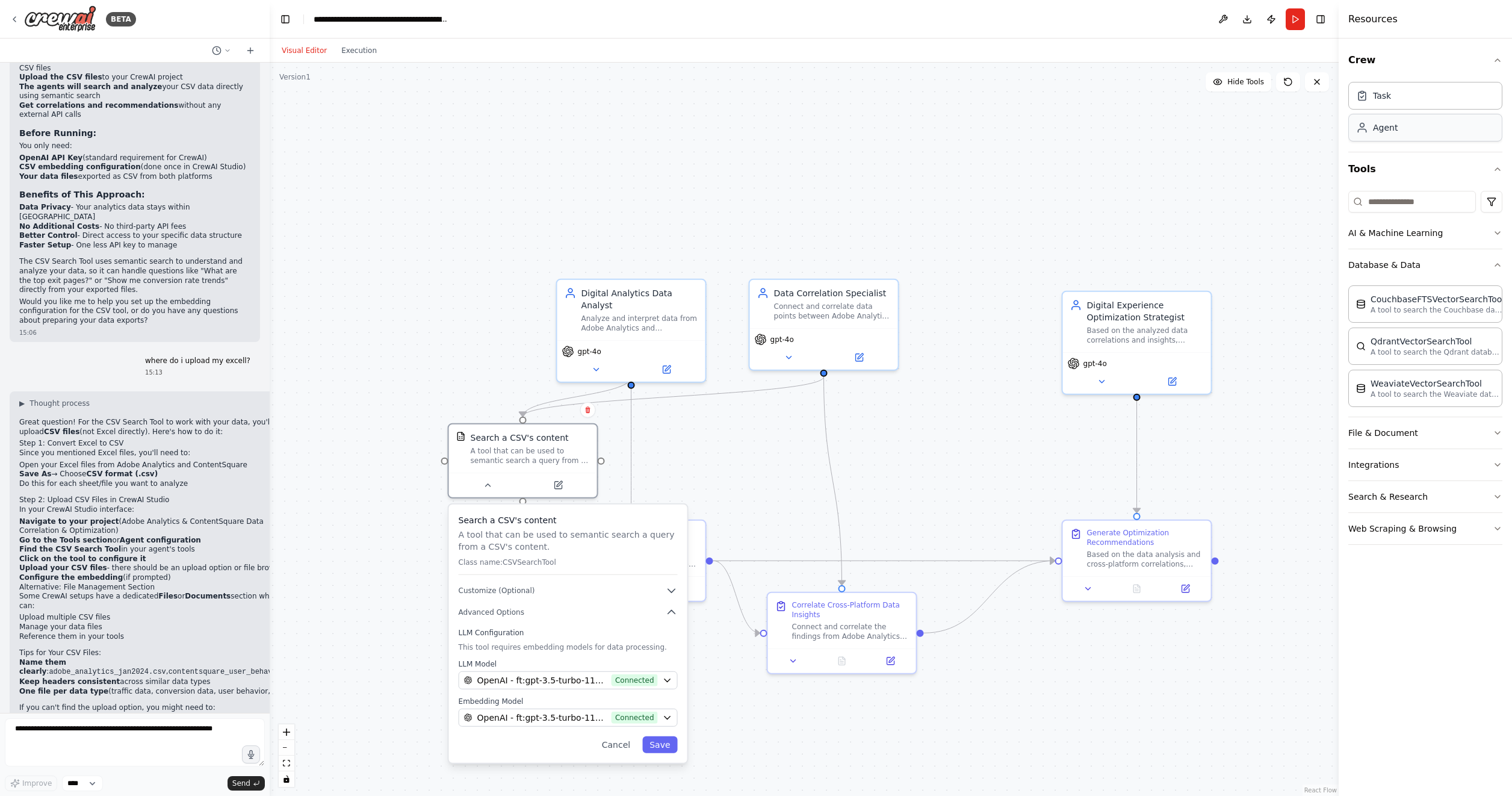
click at [1370, 133] on div "Agent" at bounding box center [1377, 127] width 42 height 12
click at [1386, 205] on input at bounding box center [1412, 201] width 128 height 22
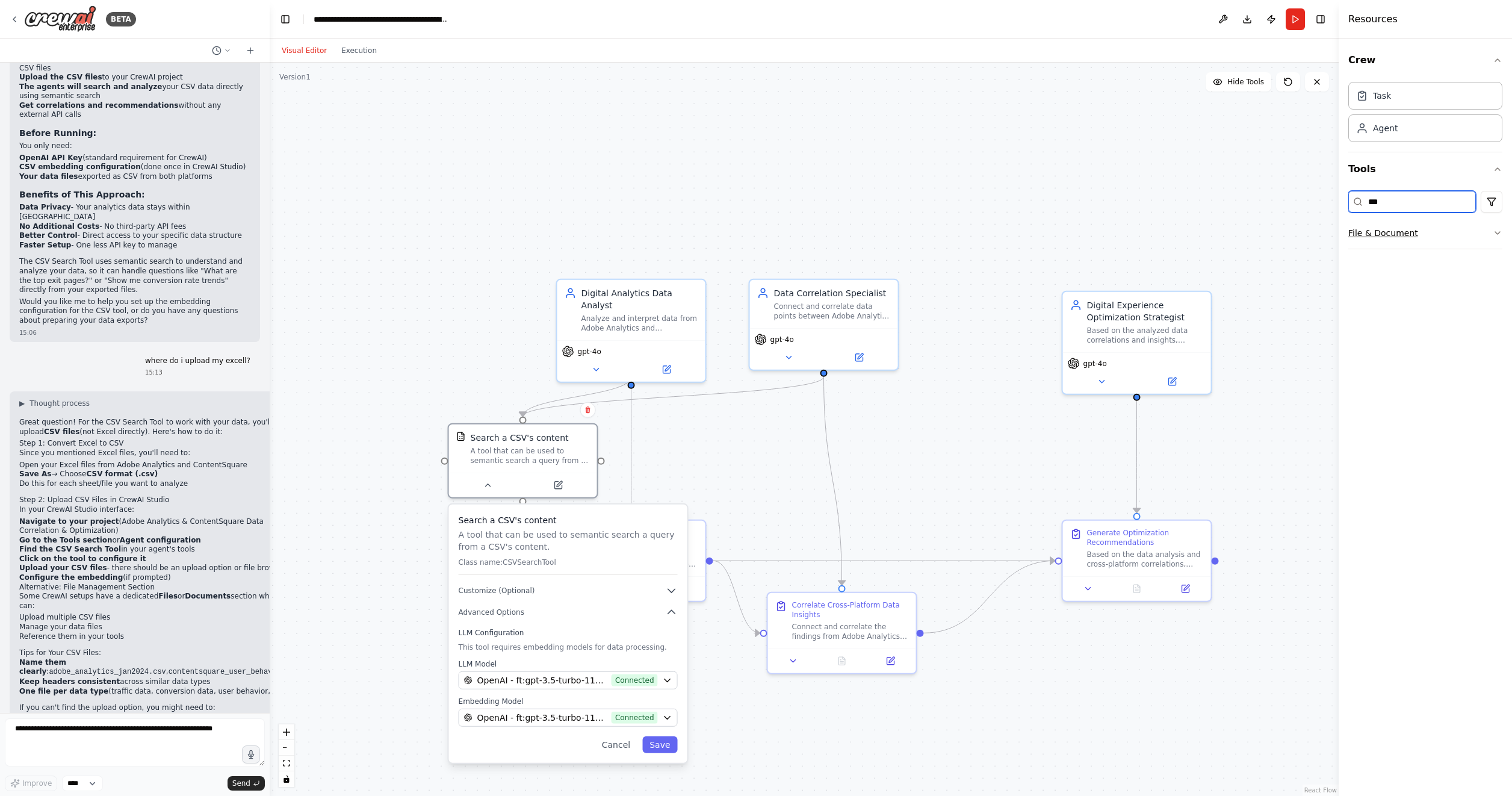
type input "***"
click at [1499, 233] on icon "button" at bounding box center [1497, 233] width 4 height 2
click at [1454, 269] on div "Search a CSV's content" at bounding box center [1436, 266] width 132 height 12
click at [1405, 278] on p "A tool that can be used to semantic search a query from a CSV's content." at bounding box center [1436, 277] width 132 height 10
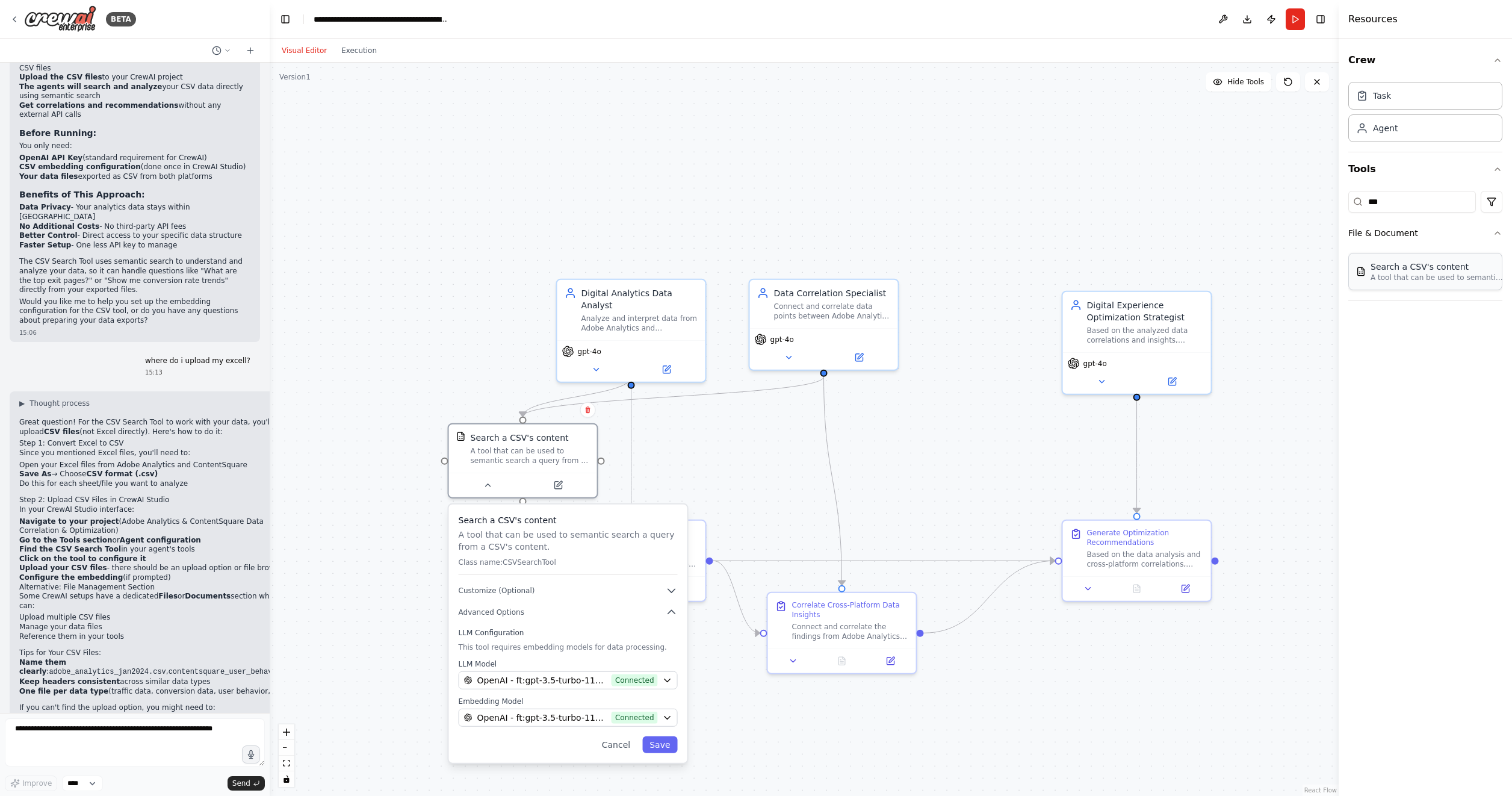
drag, startPoint x: 1405, startPoint y: 276, endPoint x: 1400, endPoint y: 270, distance: 7.8
click at [1400, 270] on div "Search a CSV's content" at bounding box center [1436, 266] width 132 height 12
click at [506, 568] on div "Search a CSV's content A tool that can be used to semantic search a query from …" at bounding box center [568, 545] width 219 height 61
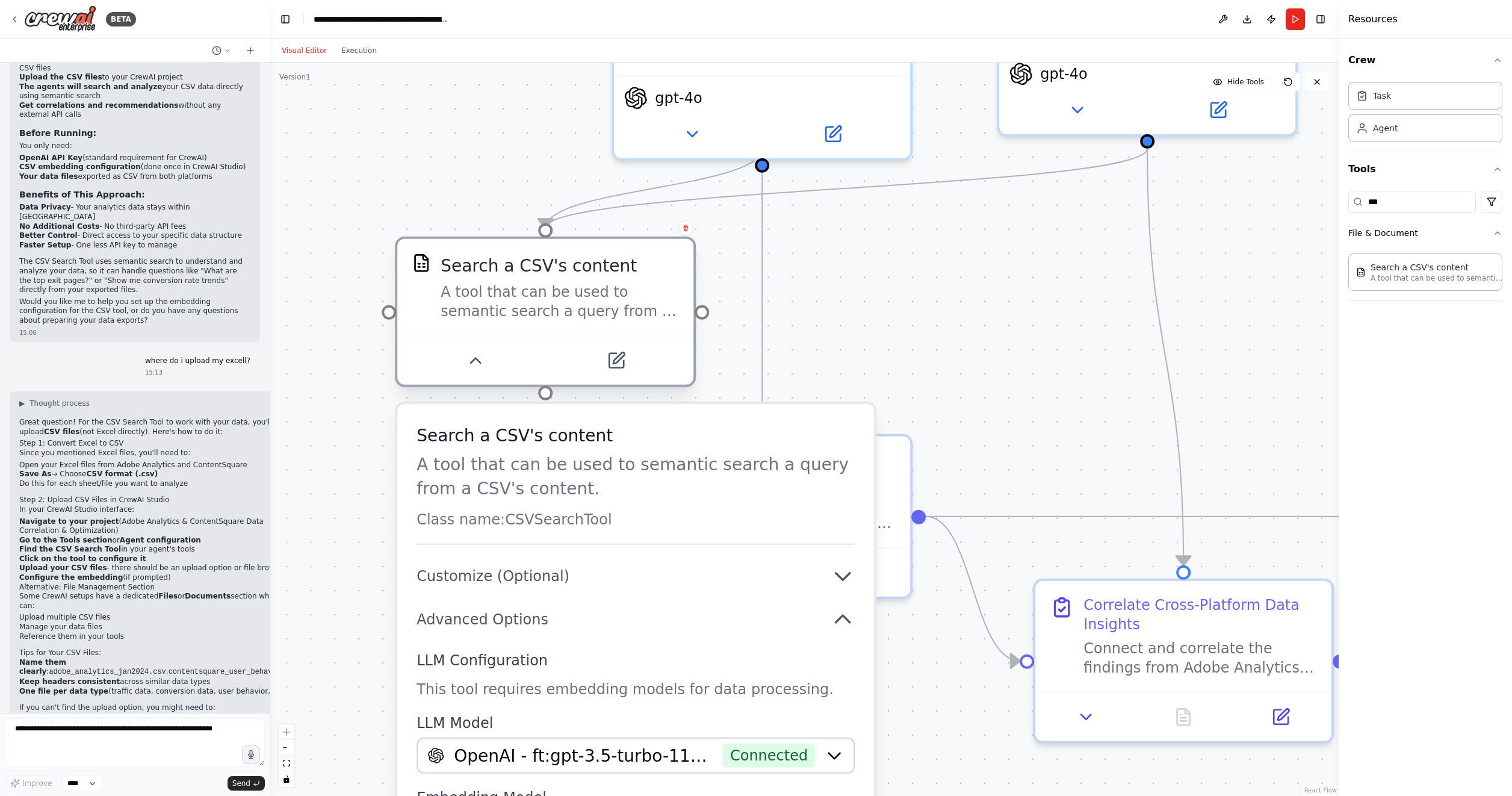
click at [570, 273] on div "Search a CSV's content" at bounding box center [538, 266] width 196 height 24
click at [471, 365] on icon at bounding box center [474, 361] width 19 height 19
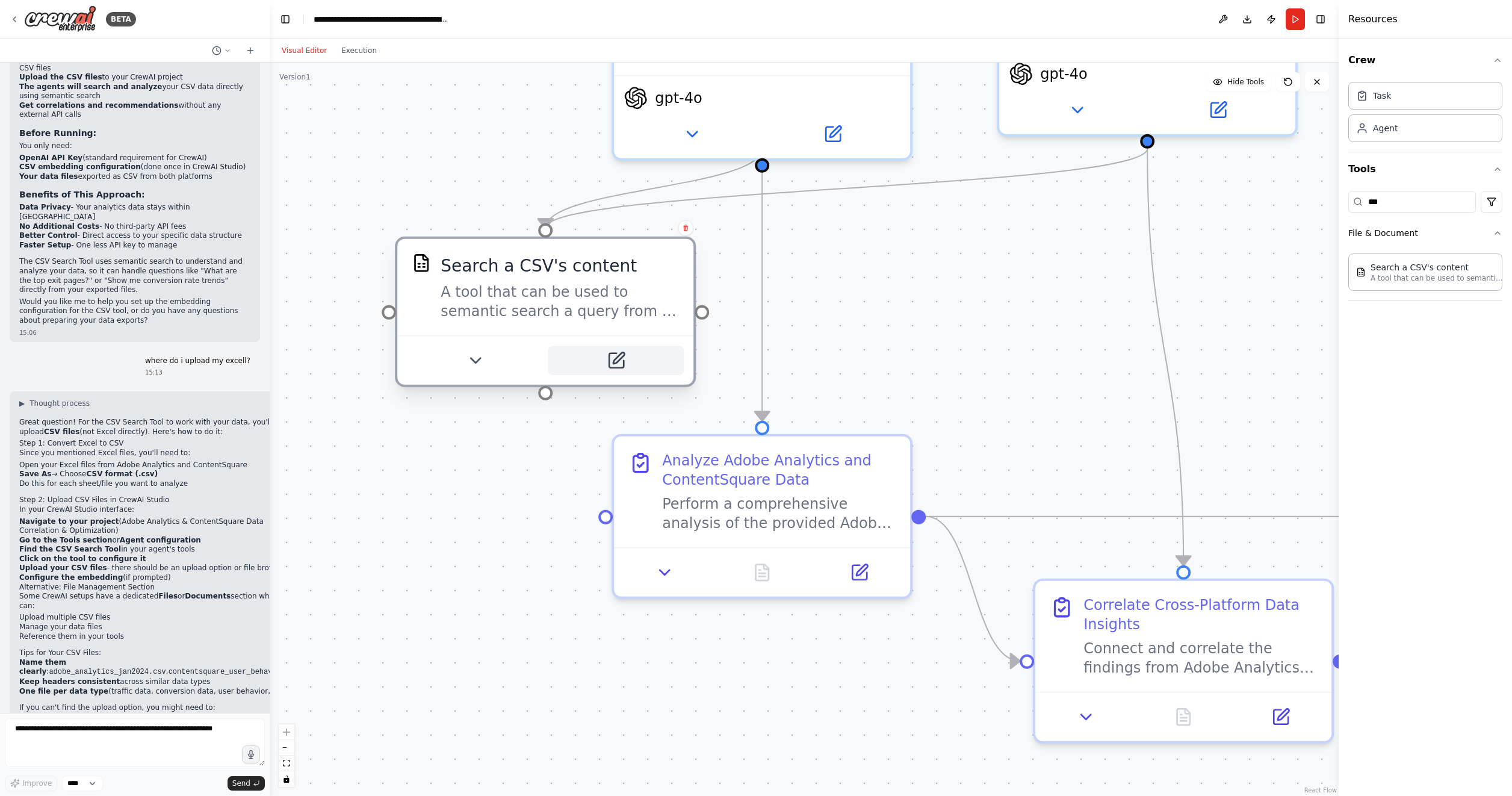
click at [610, 360] on icon at bounding box center [615, 360] width 14 height 14
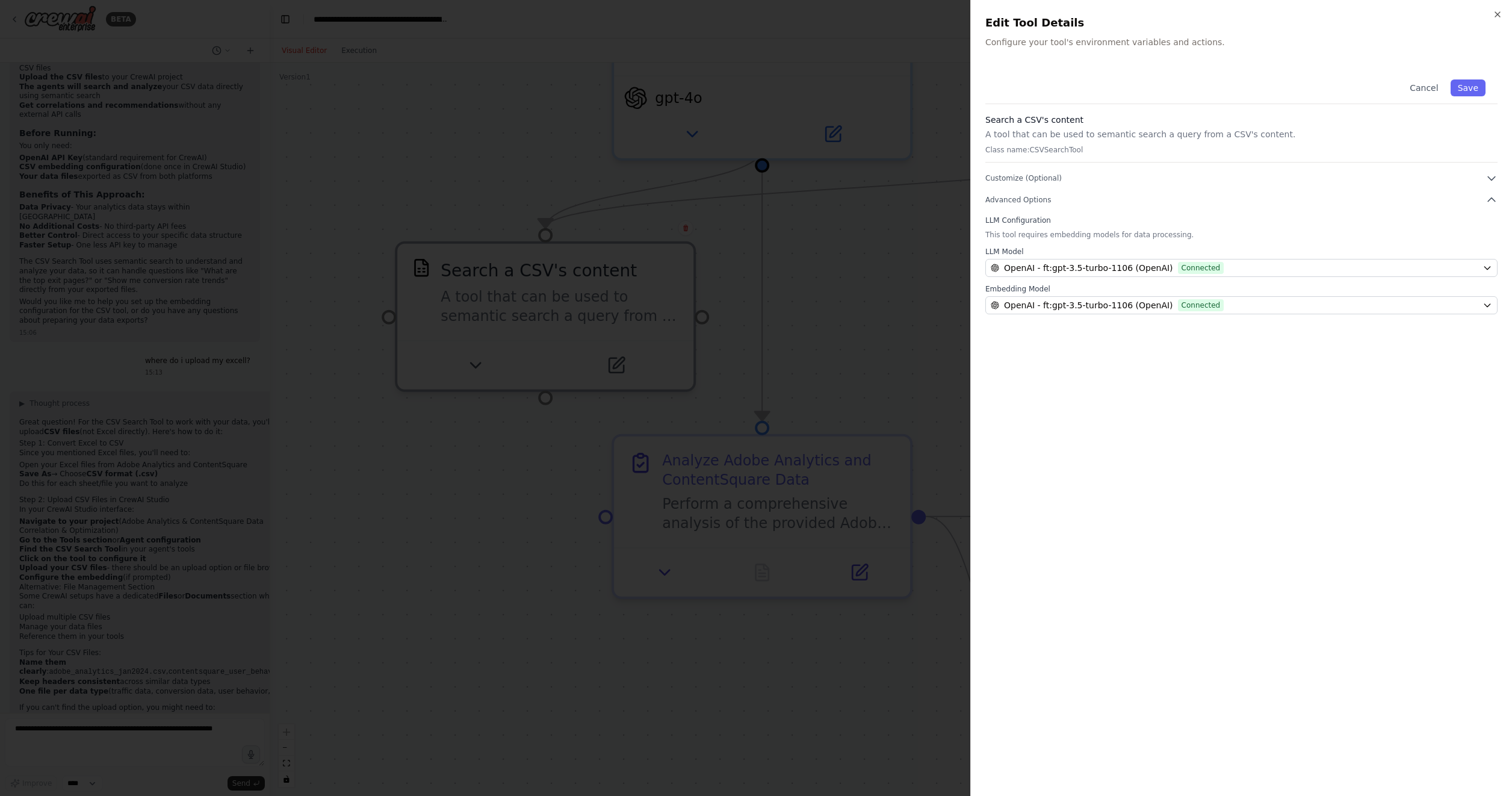
click at [1016, 42] on p "Configure your tool's environment variables and actions." at bounding box center [1241, 42] width 512 height 12
click at [1011, 141] on div "Search a CSV's content A tool that can be used to semantic search a query from …" at bounding box center [1241, 138] width 512 height 49
drag, startPoint x: 1011, startPoint y: 141, endPoint x: 1010, endPoint y: 155, distance: 14.0
click at [1010, 155] on div "Search a CSV's content A tool that can be used to semantic search a query from …" at bounding box center [1241, 138] width 512 height 49
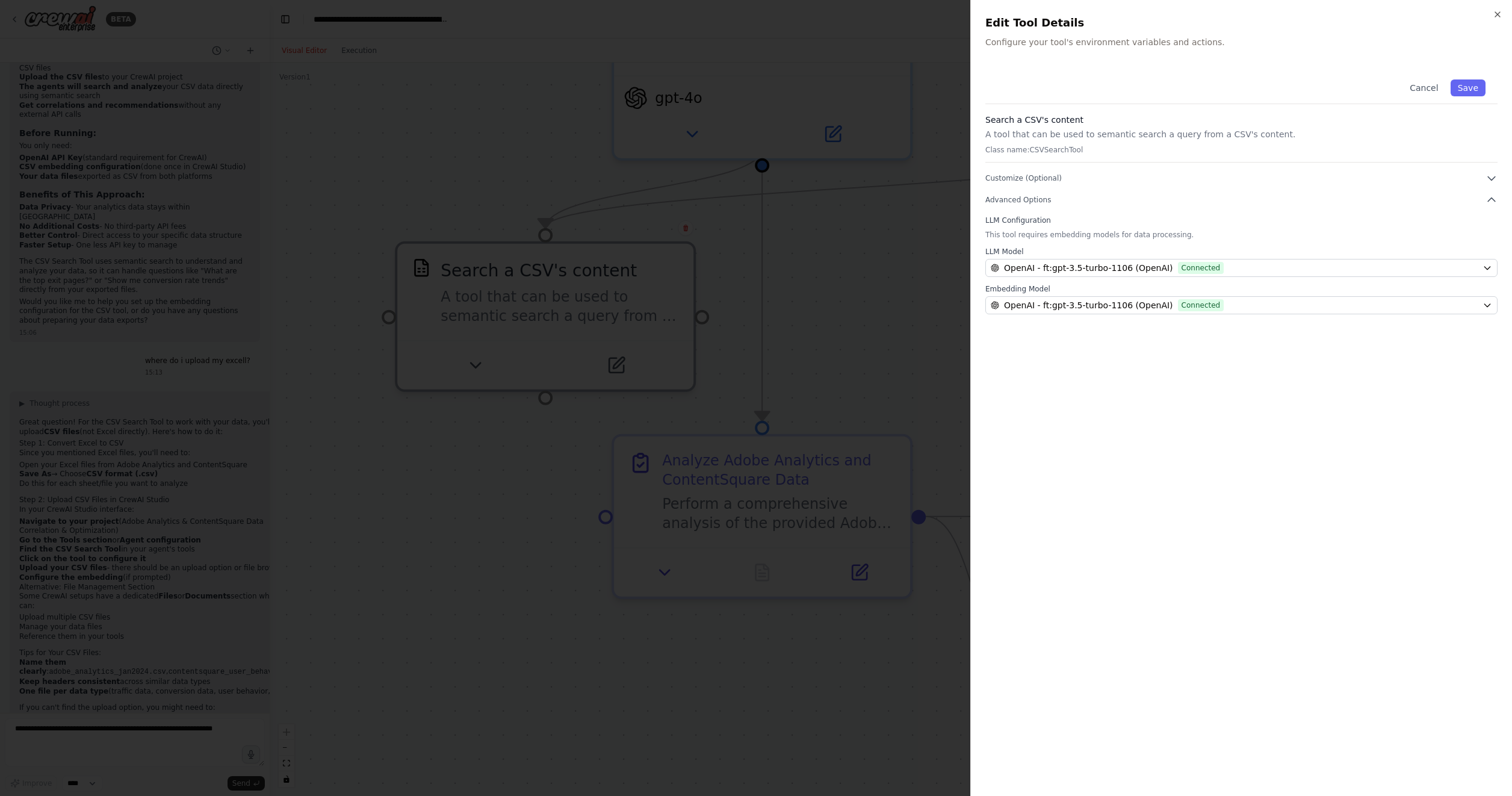
click at [1011, 169] on div "Cancel Save Search a CSV's content A tool that can be used to semantic search a…" at bounding box center [1241, 191] width 512 height 247
click at [1021, 187] on div "Cancel Save Search a CSV's content A tool that can be used to semantic search a…" at bounding box center [1241, 191] width 512 height 247
click at [1491, 180] on icon "button" at bounding box center [1491, 179] width 7 height 4
click at [1425, 121] on h3 "Search a CSV's content" at bounding box center [1241, 120] width 512 height 12
click at [1258, 46] on p "Configure your tool's environment variables and actions." at bounding box center [1241, 42] width 512 height 12
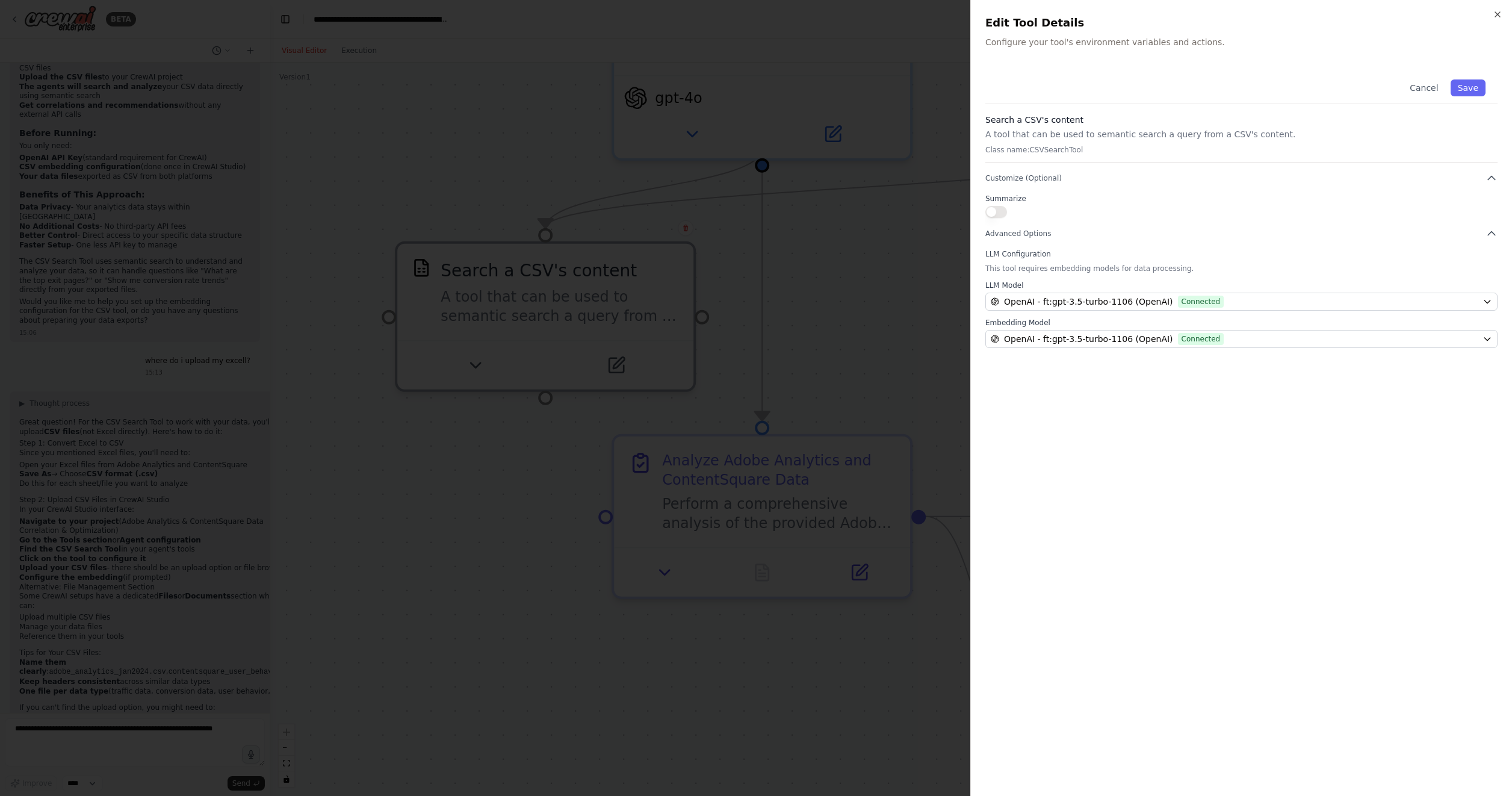
click at [1129, 36] on div "Edit Tool Details Configure your tool's environment variables and actions." at bounding box center [1241, 31] width 512 height 33
drag, startPoint x: 1129, startPoint y: 36, endPoint x: 1039, endPoint y: 92, distance: 106.0
click at [1039, 92] on div "Cancel Save" at bounding box center [1241, 86] width 512 height 36
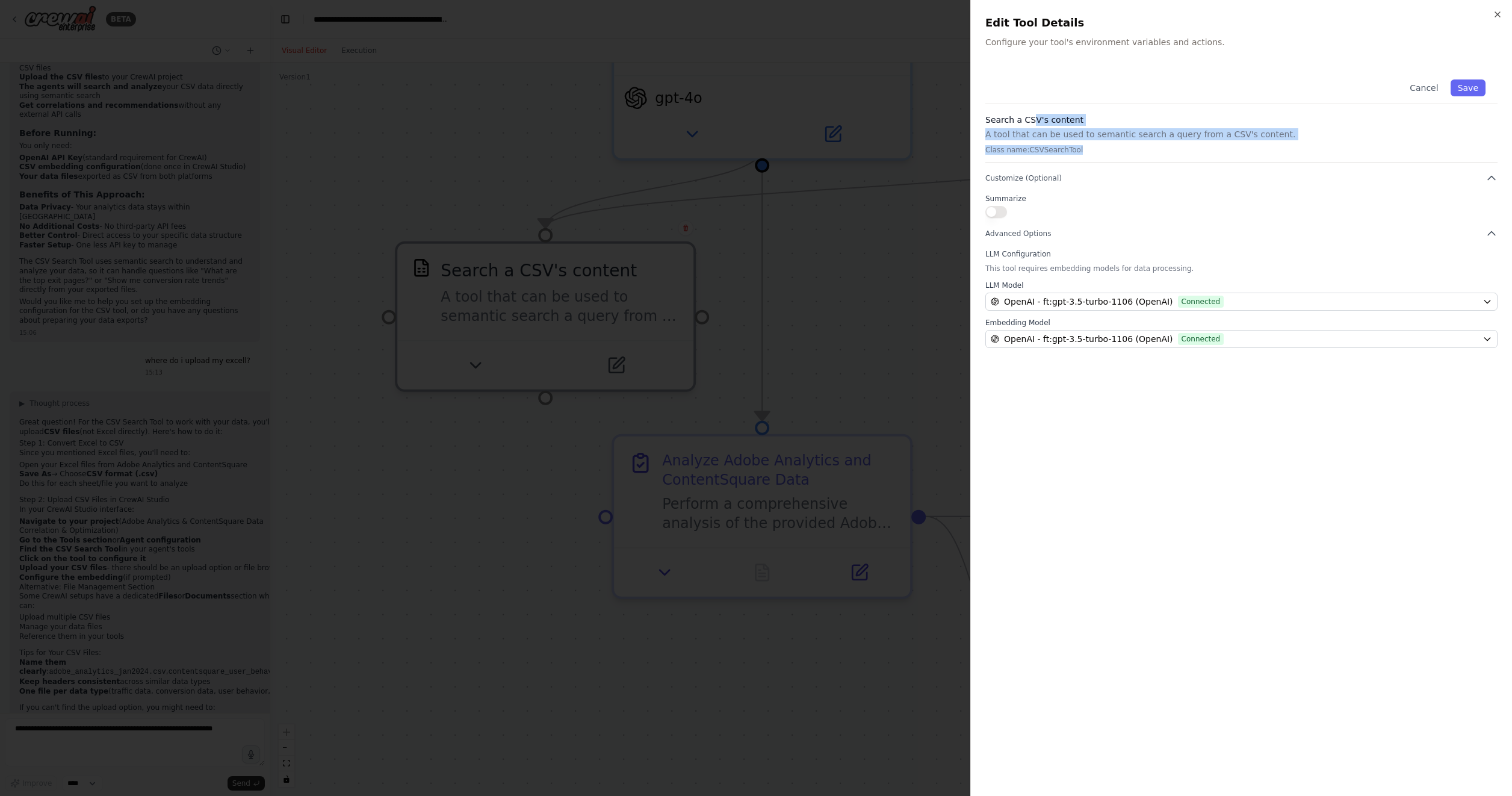
drag, startPoint x: 1027, startPoint y: 124, endPoint x: 1079, endPoint y: 150, distance: 58.1
click at [1079, 150] on div "Search a CSV's content A tool that can be used to semantic search a query from …" at bounding box center [1241, 138] width 512 height 49
drag, startPoint x: 1079, startPoint y: 150, endPoint x: 1036, endPoint y: 151, distance: 43.0
click at [1036, 151] on p "Class name: CSVSearchTool" at bounding box center [1241, 150] width 512 height 10
click at [1004, 213] on button "button" at bounding box center [996, 212] width 22 height 12
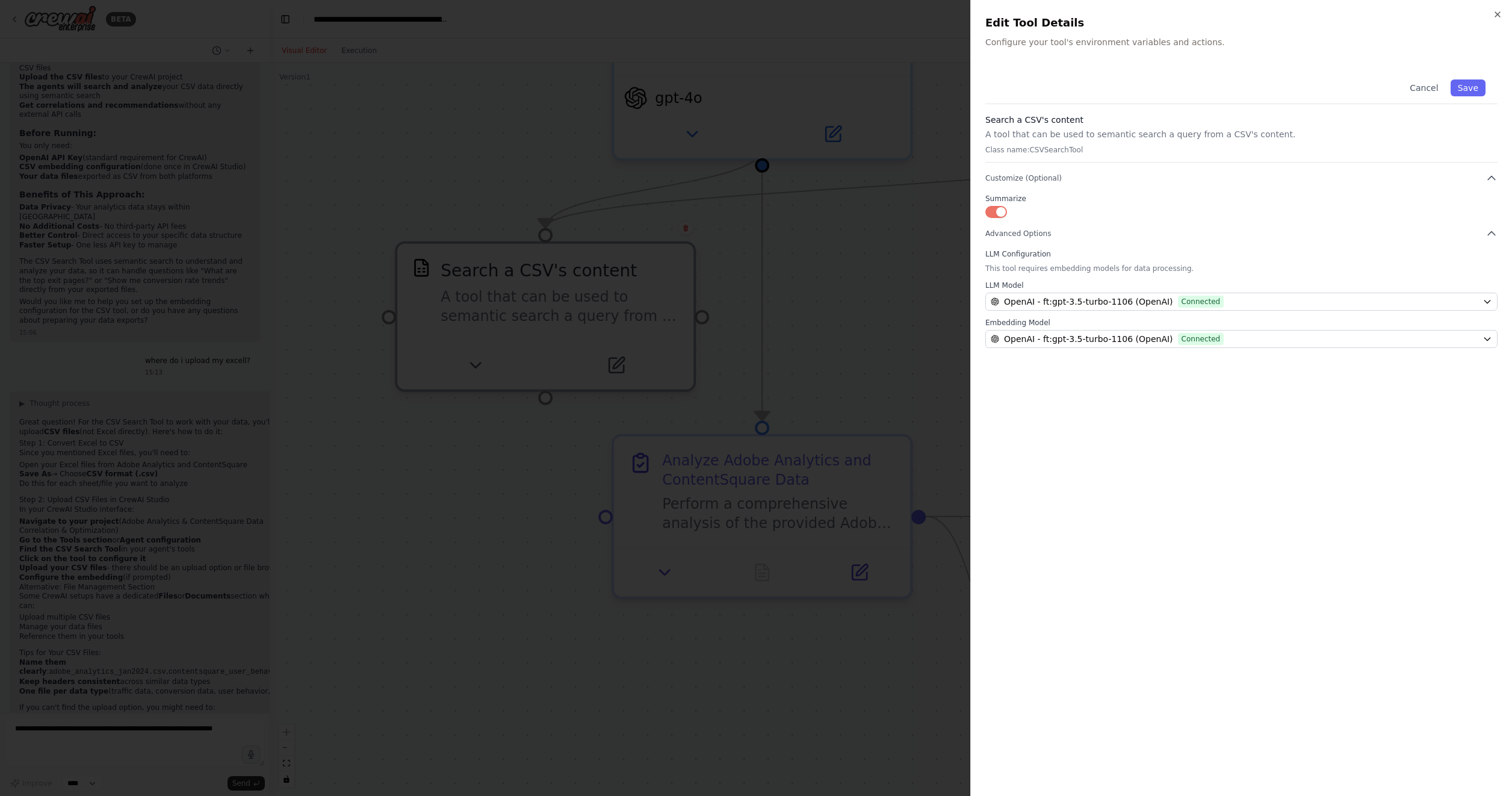
click at [1004, 213] on button "button" at bounding box center [996, 212] width 22 height 12
click at [1474, 89] on button "Save" at bounding box center [1467, 88] width 35 height 17
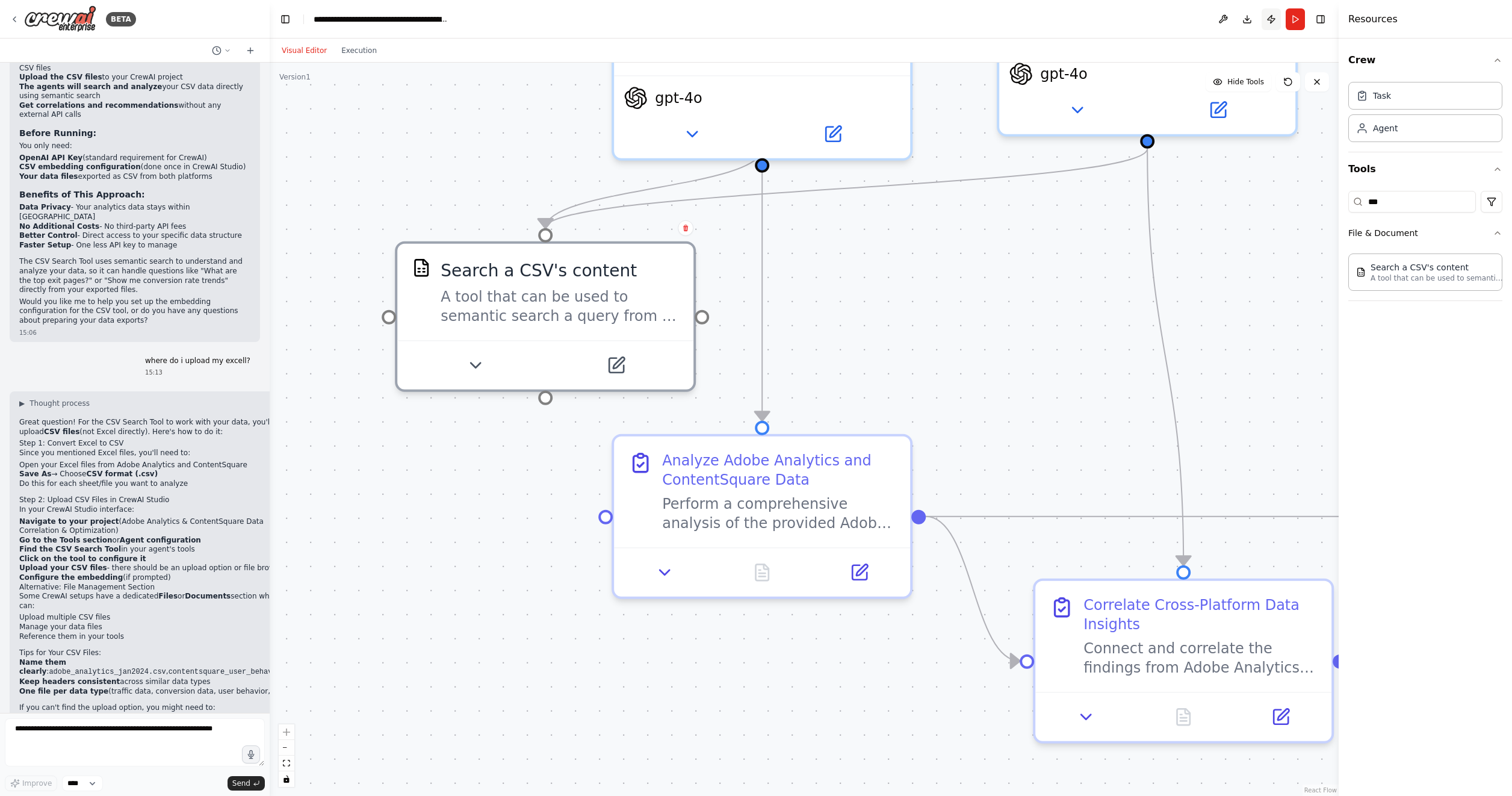
click at [1270, 17] on button "Publish" at bounding box center [1271, 19] width 19 height 22
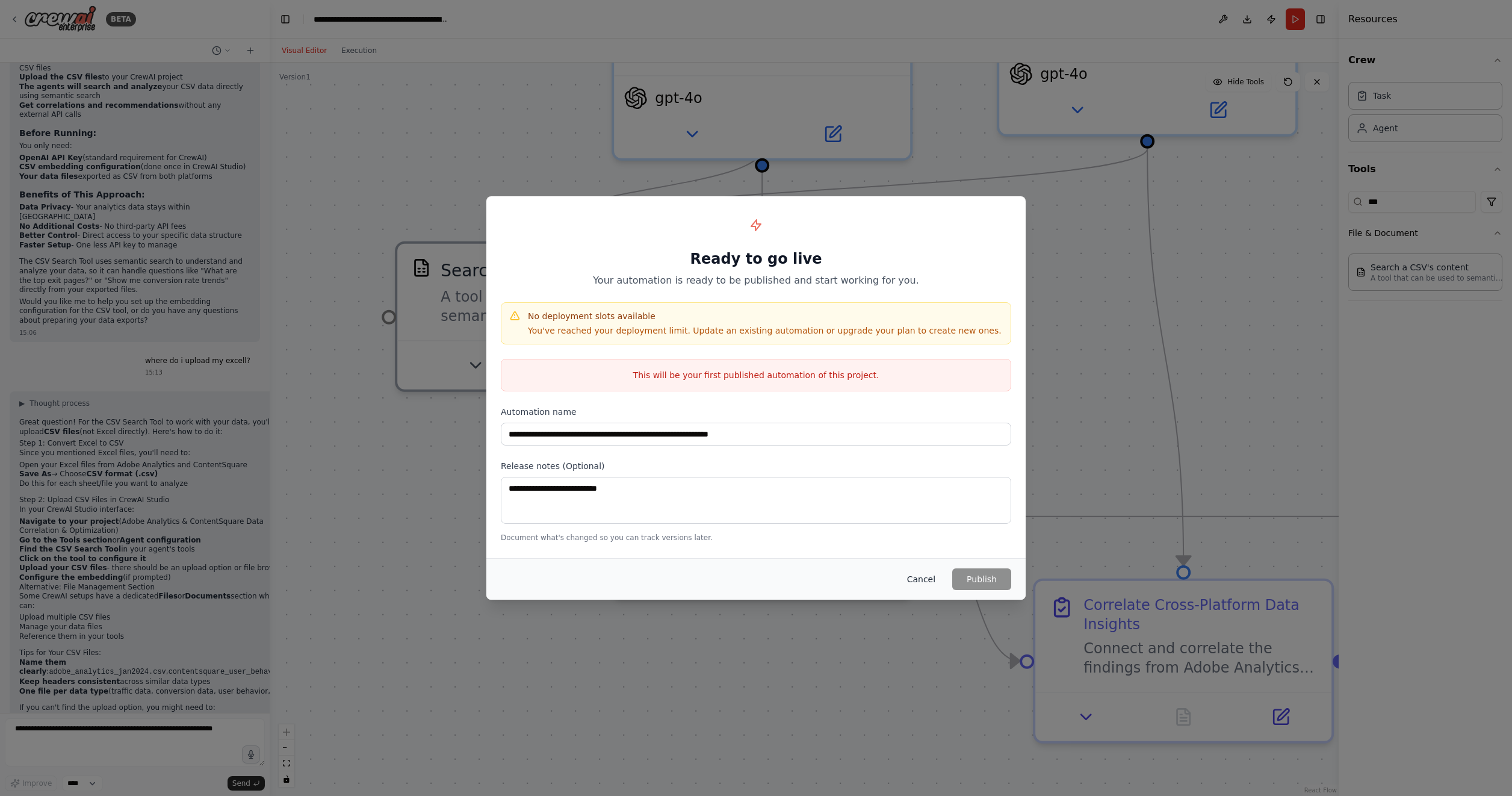
click at [932, 574] on button "Cancel" at bounding box center [921, 579] width 48 height 22
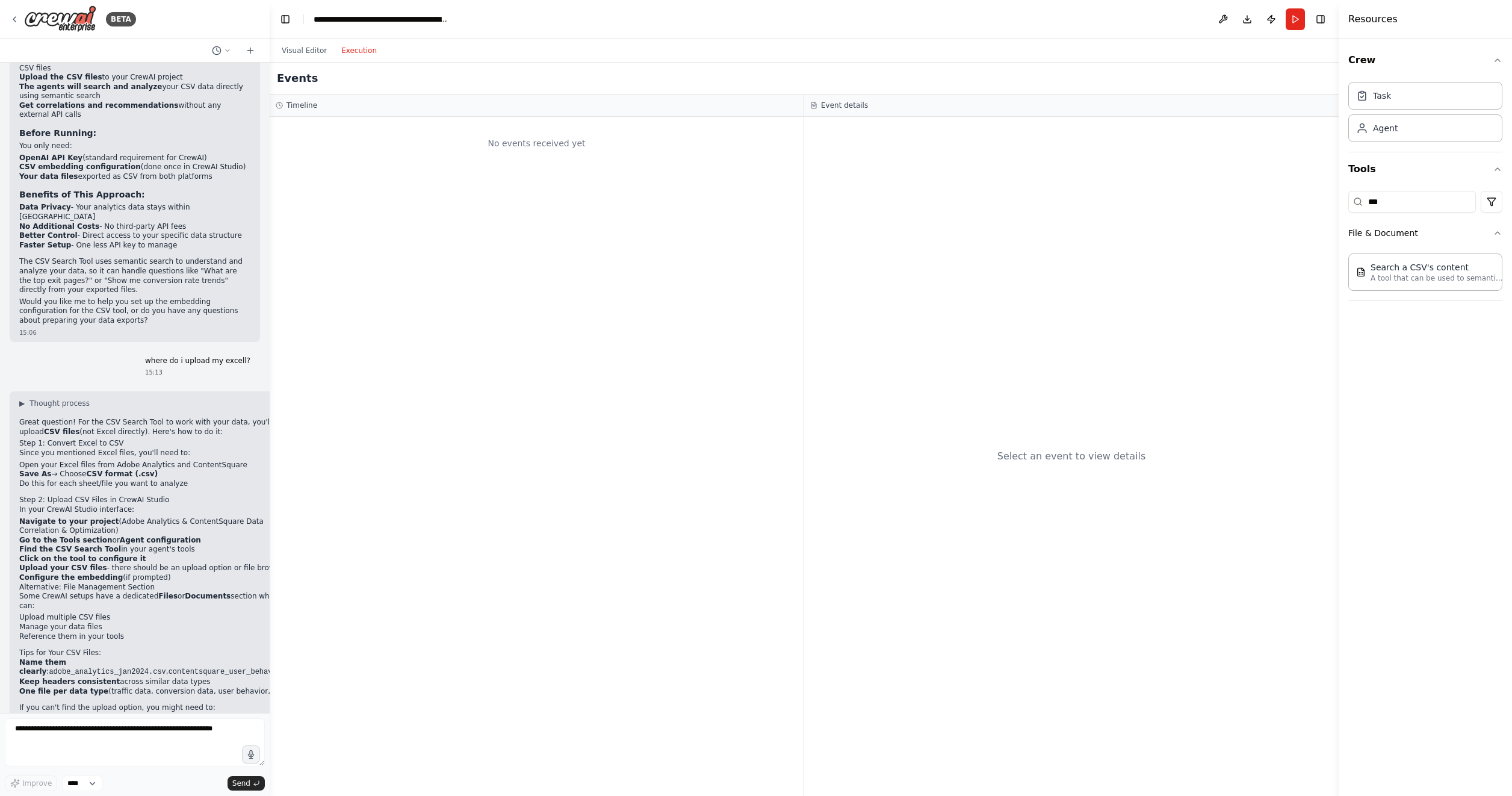
click at [356, 45] on button "Execution" at bounding box center [358, 50] width 50 height 14
click at [280, 14] on button "Toggle Left Sidebar" at bounding box center [285, 19] width 17 height 17
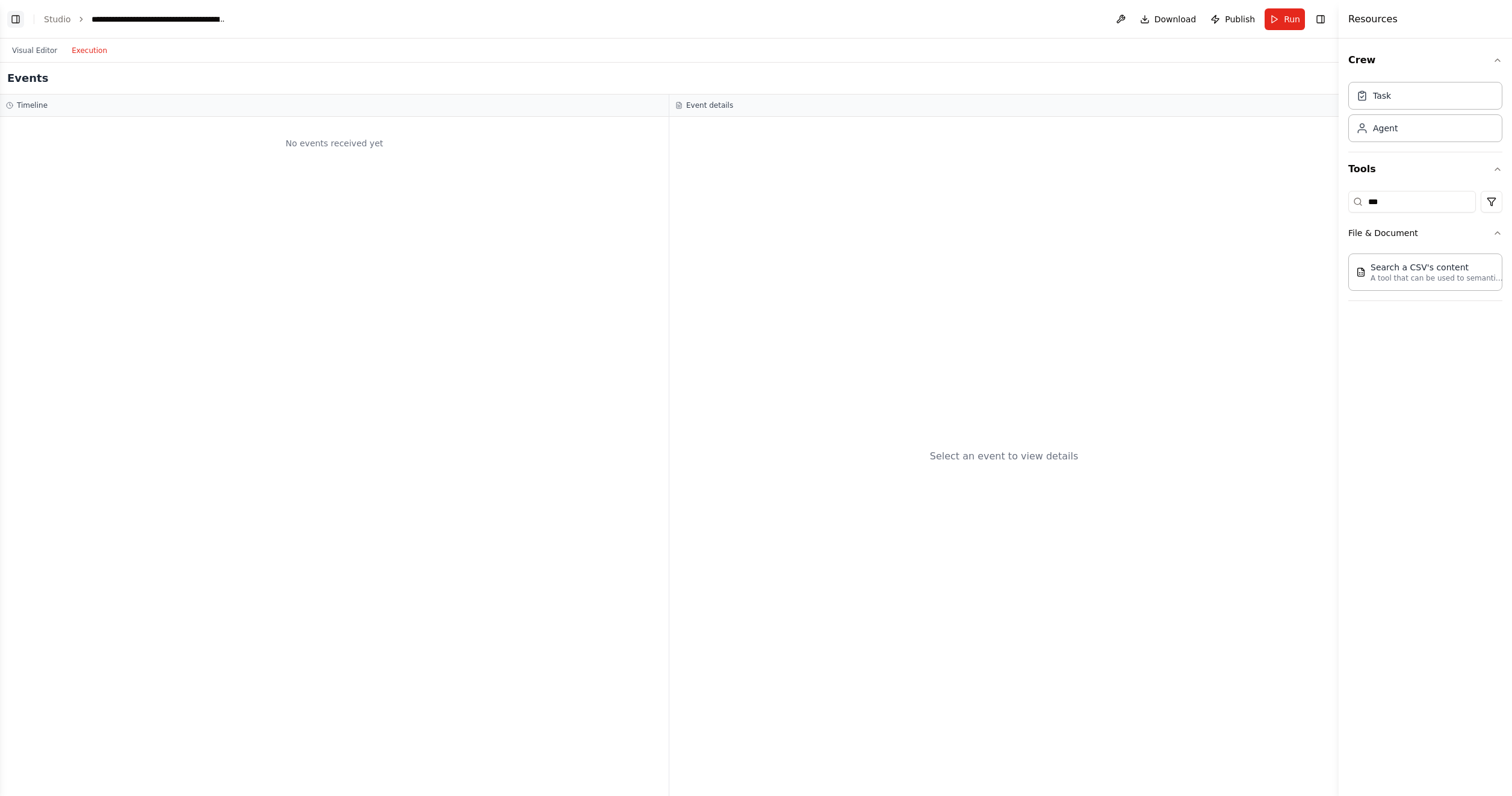
click at [16, 17] on button "Toggle Left Sidebar" at bounding box center [16, 19] width 17 height 17
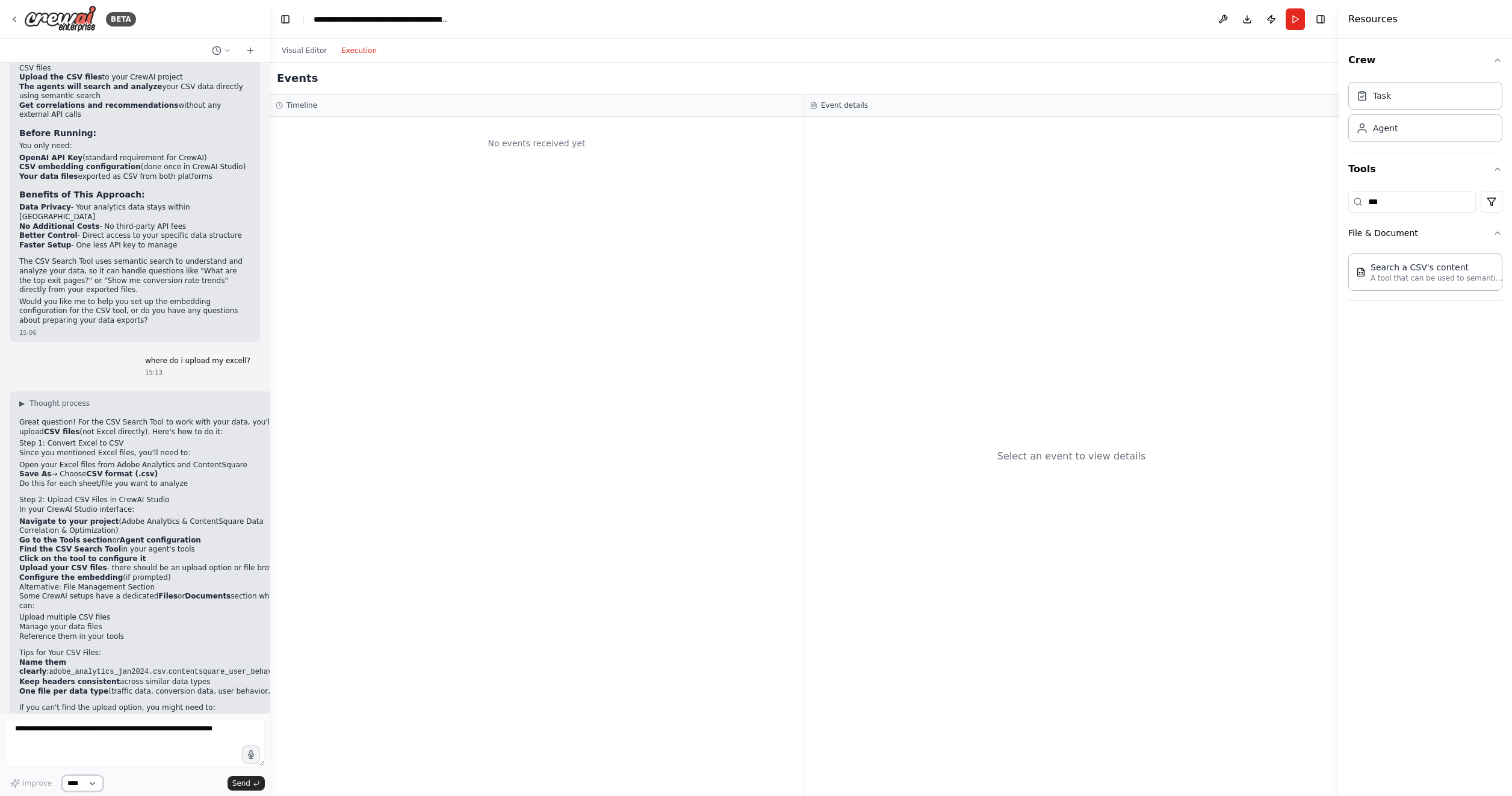
click at [68, 780] on select "****" at bounding box center [82, 783] width 41 height 16
click at [312, 48] on button "Visual Editor" at bounding box center [304, 50] width 59 height 14
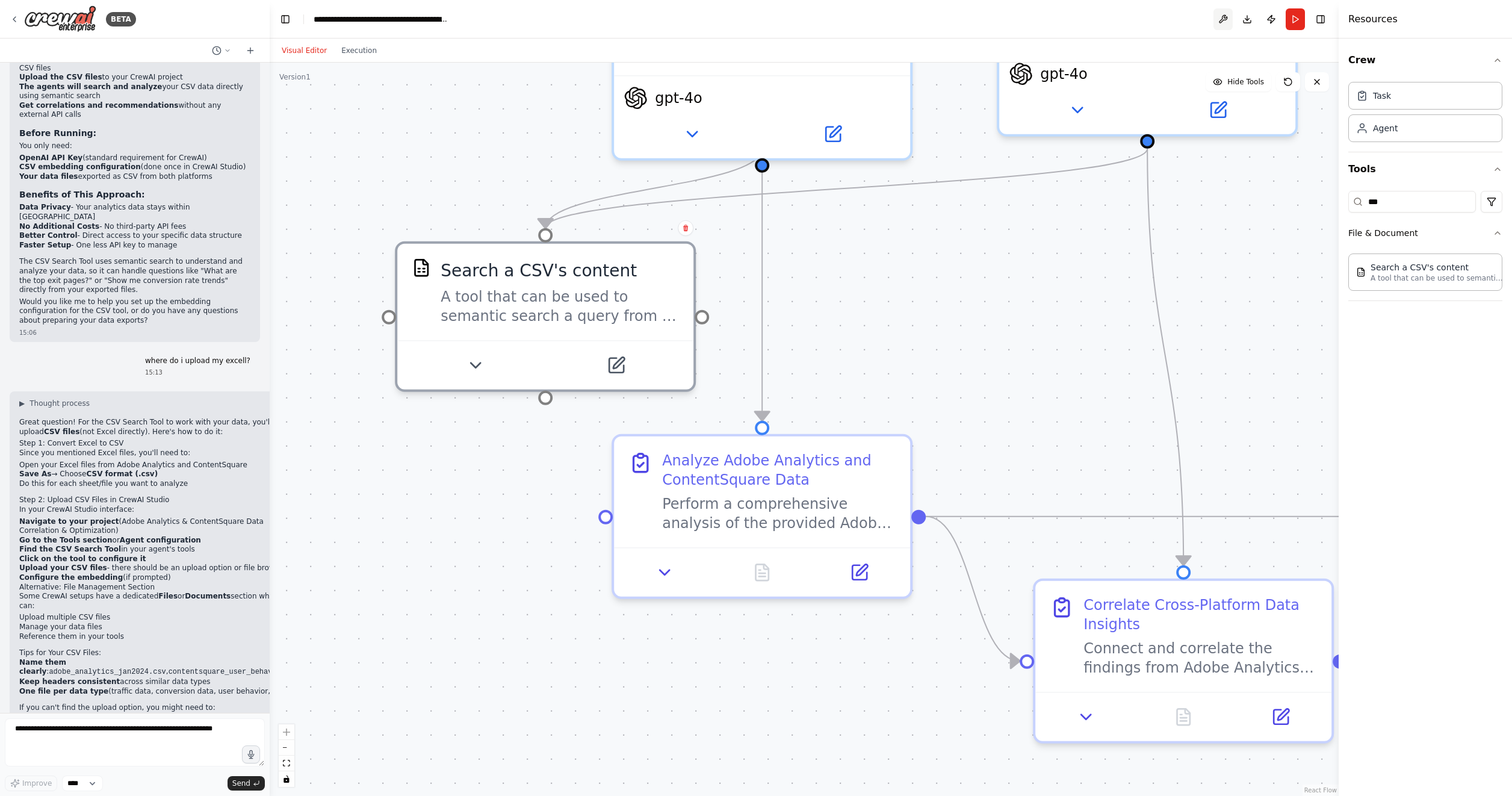
click at [1220, 16] on button at bounding box center [1223, 19] width 19 height 22
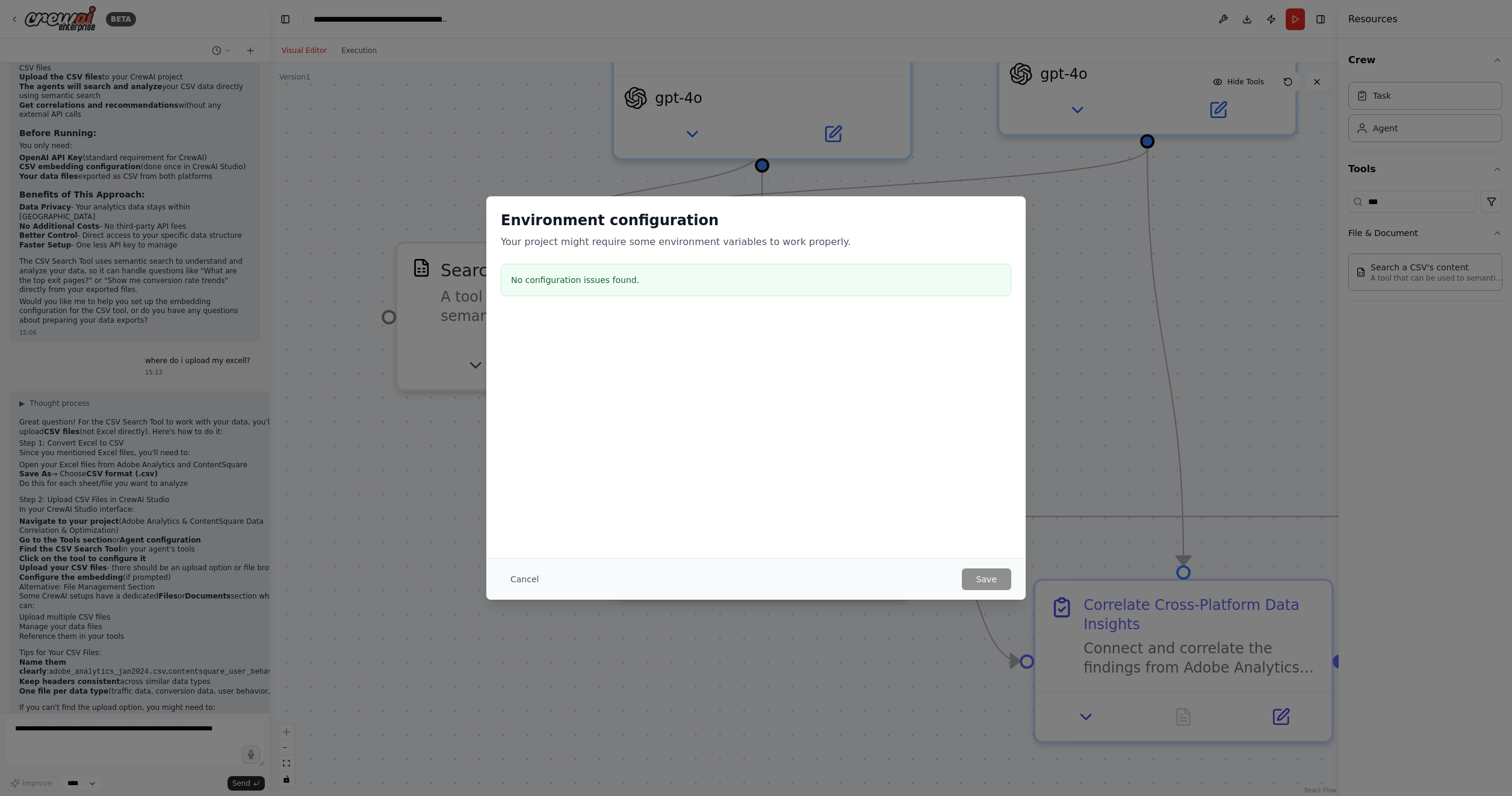
click at [948, 690] on div "Environment configuration Your project might require some environment variables…" at bounding box center [756, 398] width 1512 height 796
click at [1105, 254] on div "Environment configuration Your project might require some environment variables…" at bounding box center [756, 398] width 1512 height 796
click at [533, 572] on button "Cancel" at bounding box center [524, 579] width 48 height 22
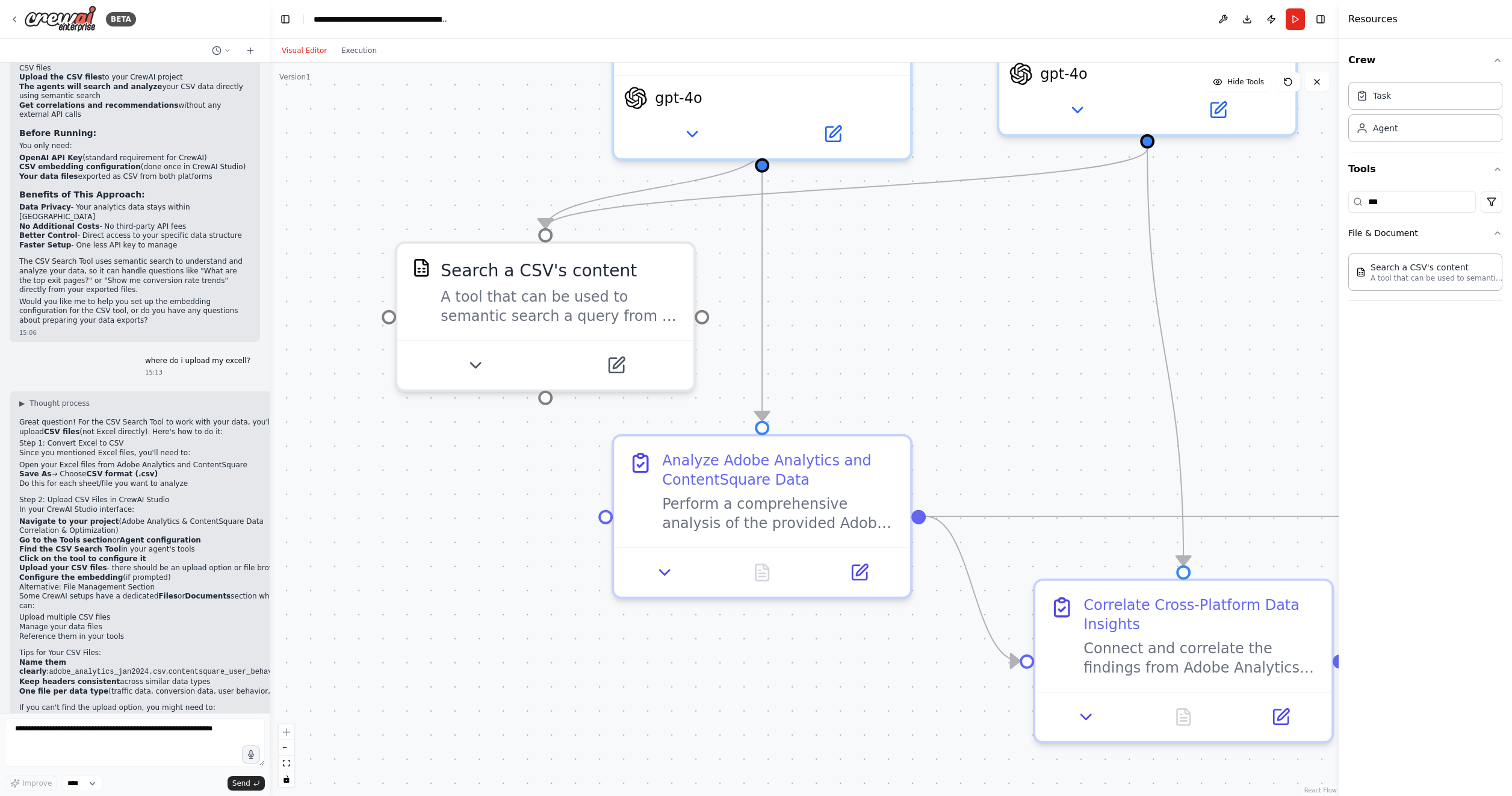
click at [1502, 170] on div "Crew Task Agent Tools *** File & Document Search a CSV's content A tool that ca…" at bounding box center [1425, 417] width 173 height 757
click at [1493, 166] on icon "button" at bounding box center [1497, 169] width 10 height 10
click at [52, 25] on img at bounding box center [59, 19] width 72 height 27
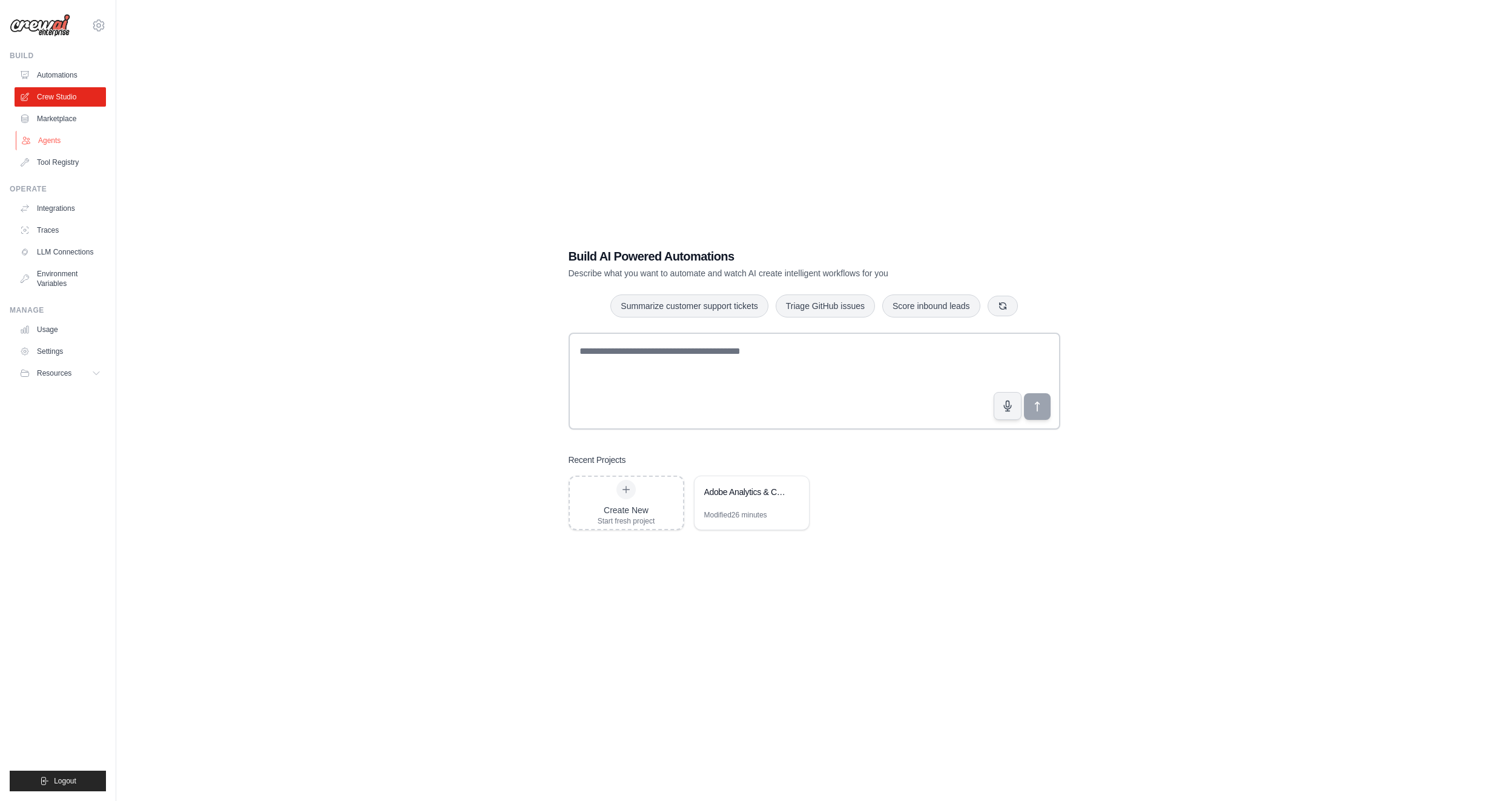
click at [67, 146] on link "Agents" at bounding box center [61, 141] width 91 height 19
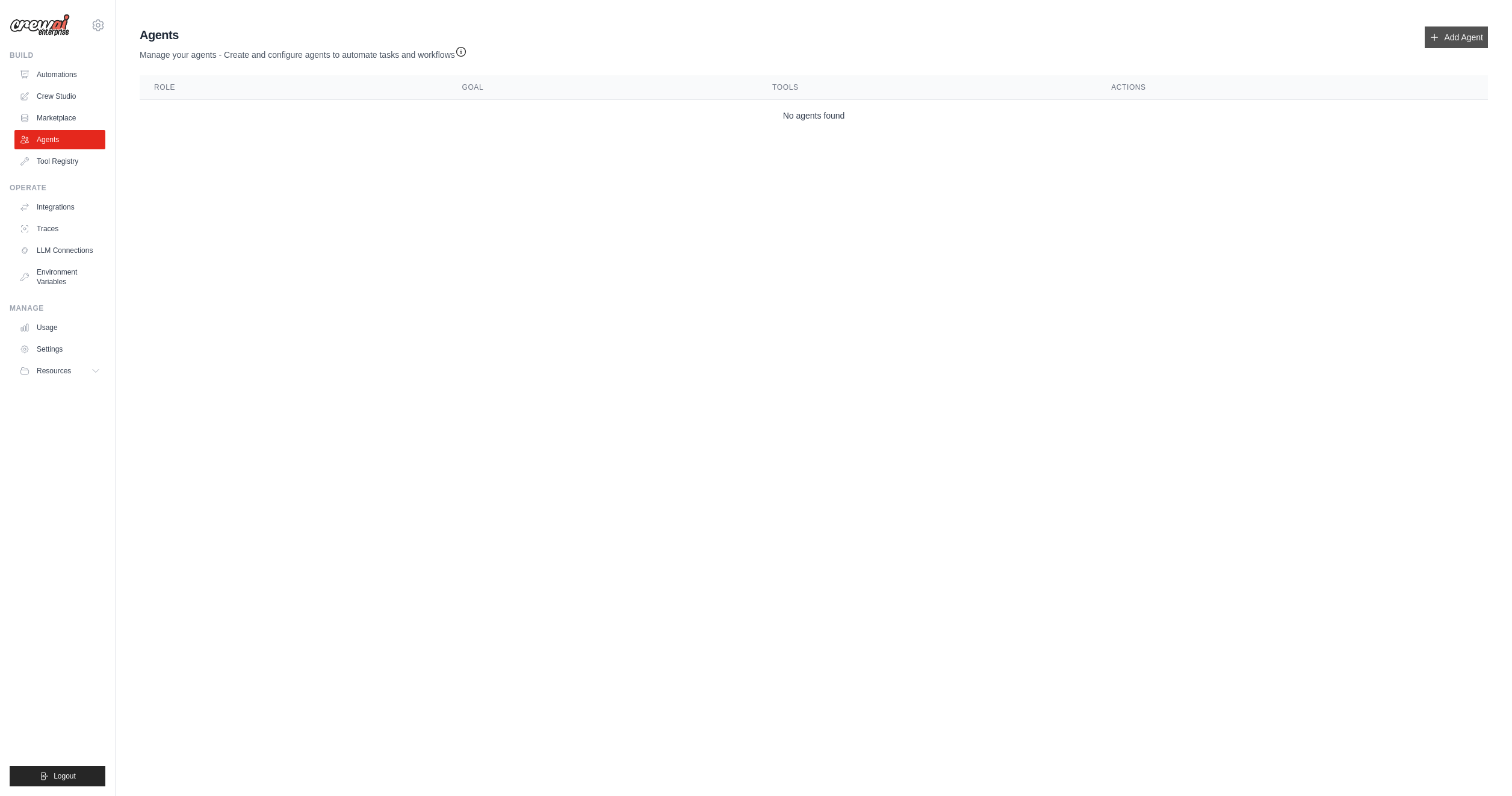
click at [1441, 38] on link "Add Agent" at bounding box center [1455, 37] width 63 height 22
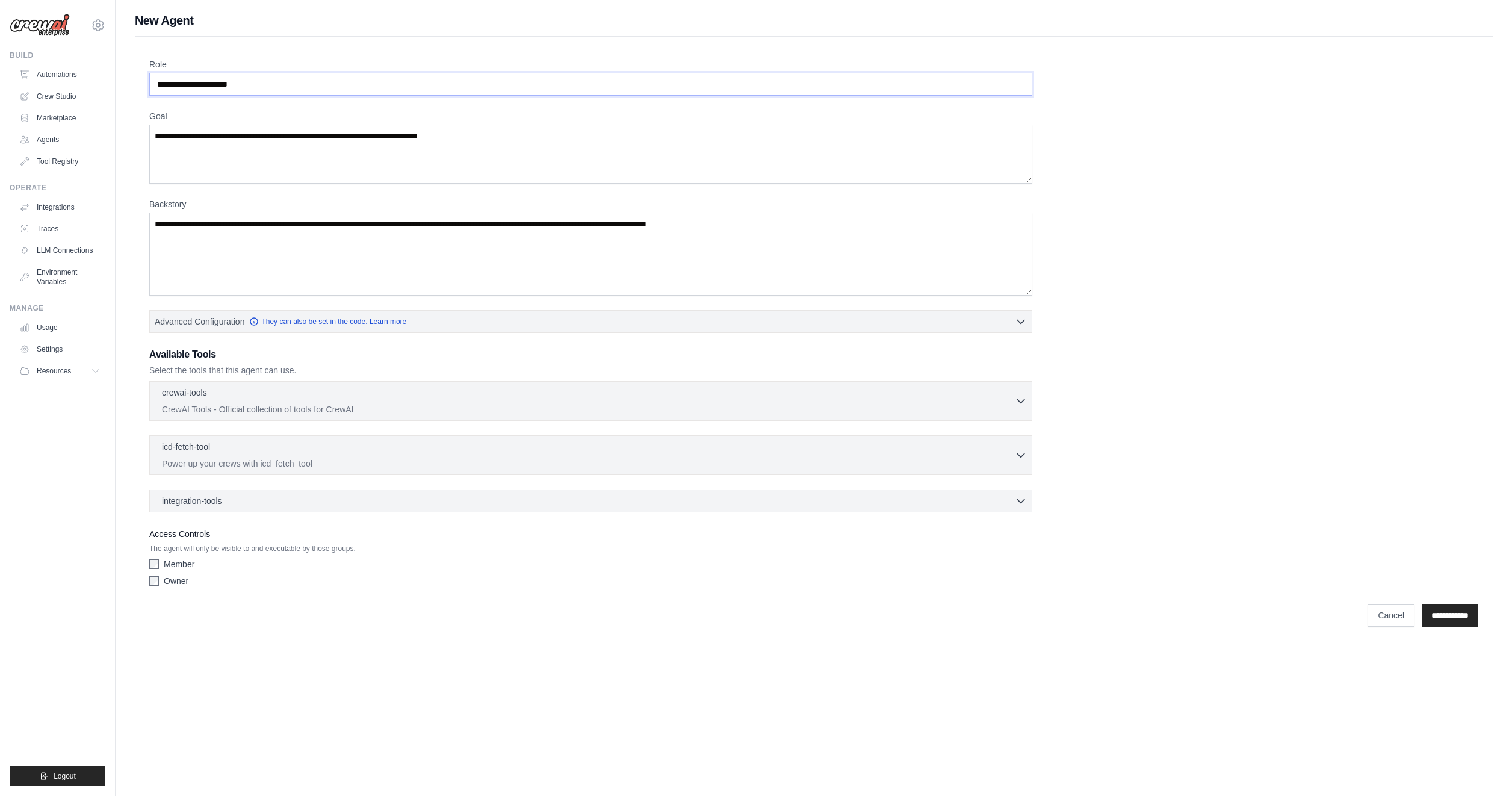
click at [238, 80] on input "Role" at bounding box center [591, 84] width 883 height 23
click at [217, 134] on textarea "Goal" at bounding box center [591, 153] width 883 height 59
click at [222, 213] on textarea "Backstory" at bounding box center [591, 254] width 883 height 83
drag, startPoint x: 190, startPoint y: 422, endPoint x: 190, endPoint y: 416, distance: 6.0
click at [190, 422] on div "crewai-tools 0 selected CrewAI Tools - Official collection of tools for CrewAI" at bounding box center [591, 446] width 883 height 131
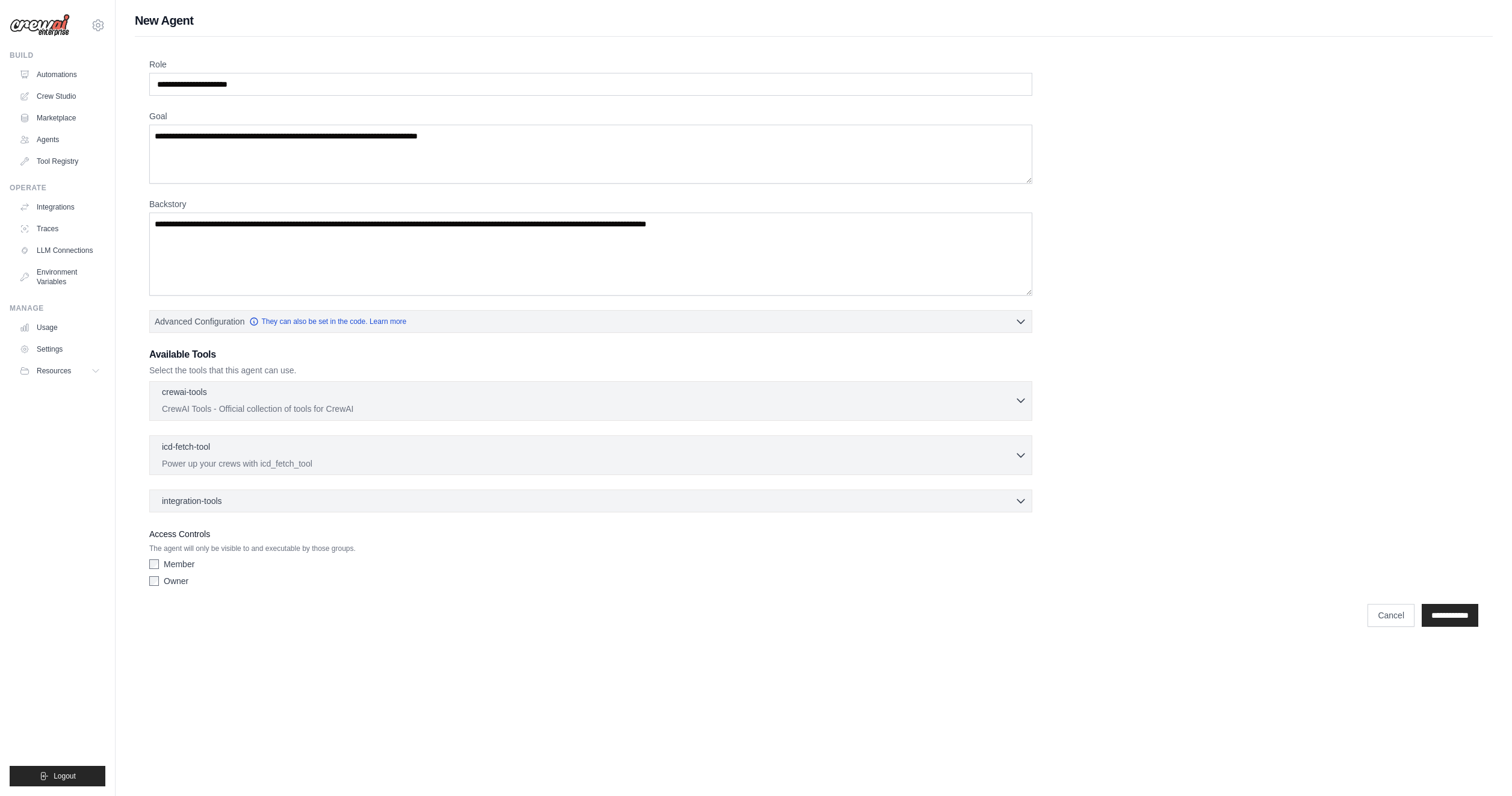
click at [194, 409] on p "CrewAI Tools - Official collection of tools for CrewAI" at bounding box center [588, 408] width 853 height 12
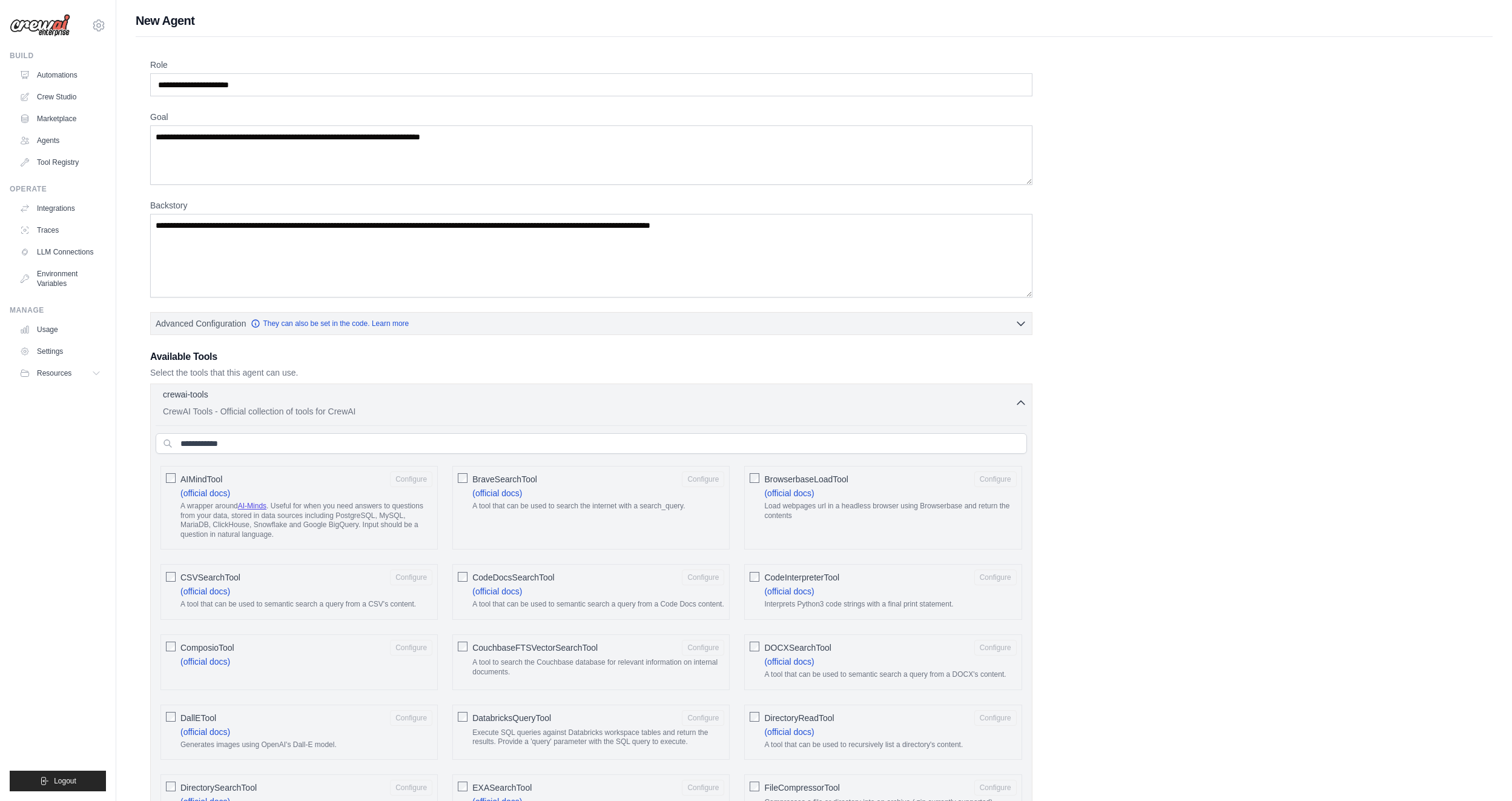
click at [196, 412] on p "CrewAI Tools - Official collection of tools for CrewAI" at bounding box center [589, 411] width 852 height 12
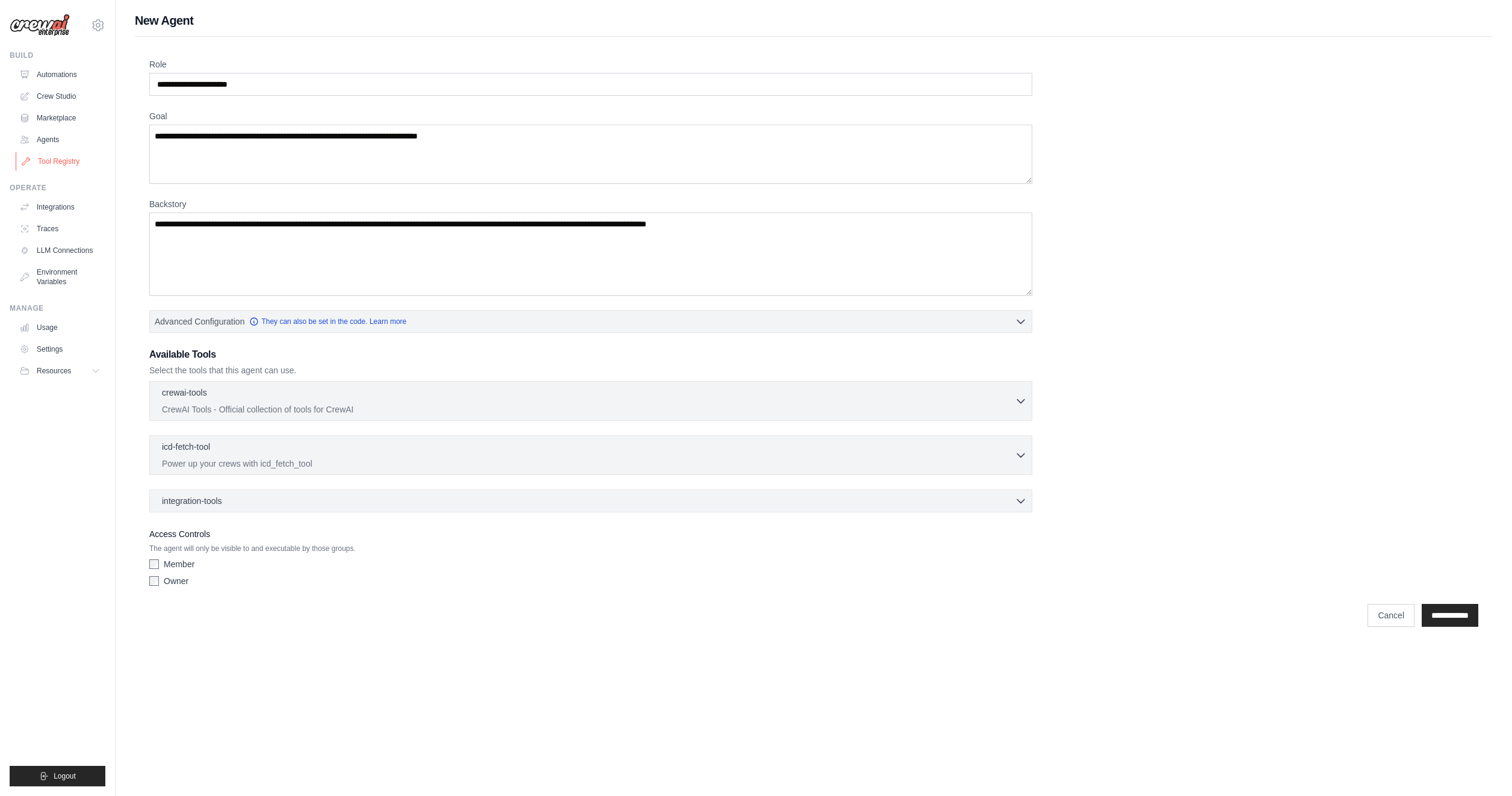
click at [64, 159] on link "Tool Registry" at bounding box center [61, 161] width 91 height 19
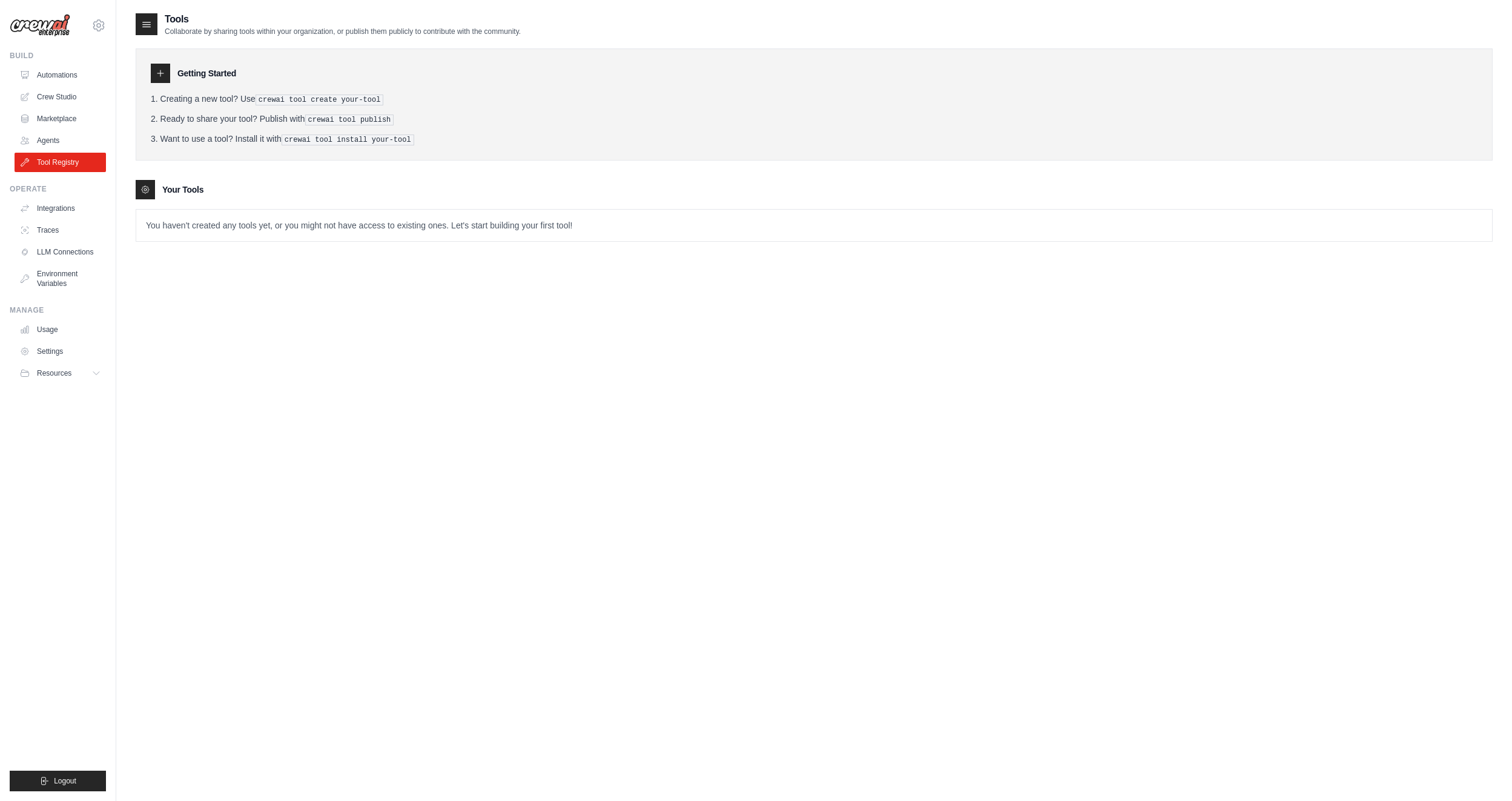
click at [159, 76] on icon at bounding box center [160, 73] width 10 height 10
click at [148, 192] on icon at bounding box center [145, 189] width 10 height 10
click at [357, 220] on p "You haven't created any tools yet, or you might not have access to existing one…" at bounding box center [814, 225] width 1356 height 31
click at [71, 216] on link "Integrations" at bounding box center [61, 208] width 91 height 19
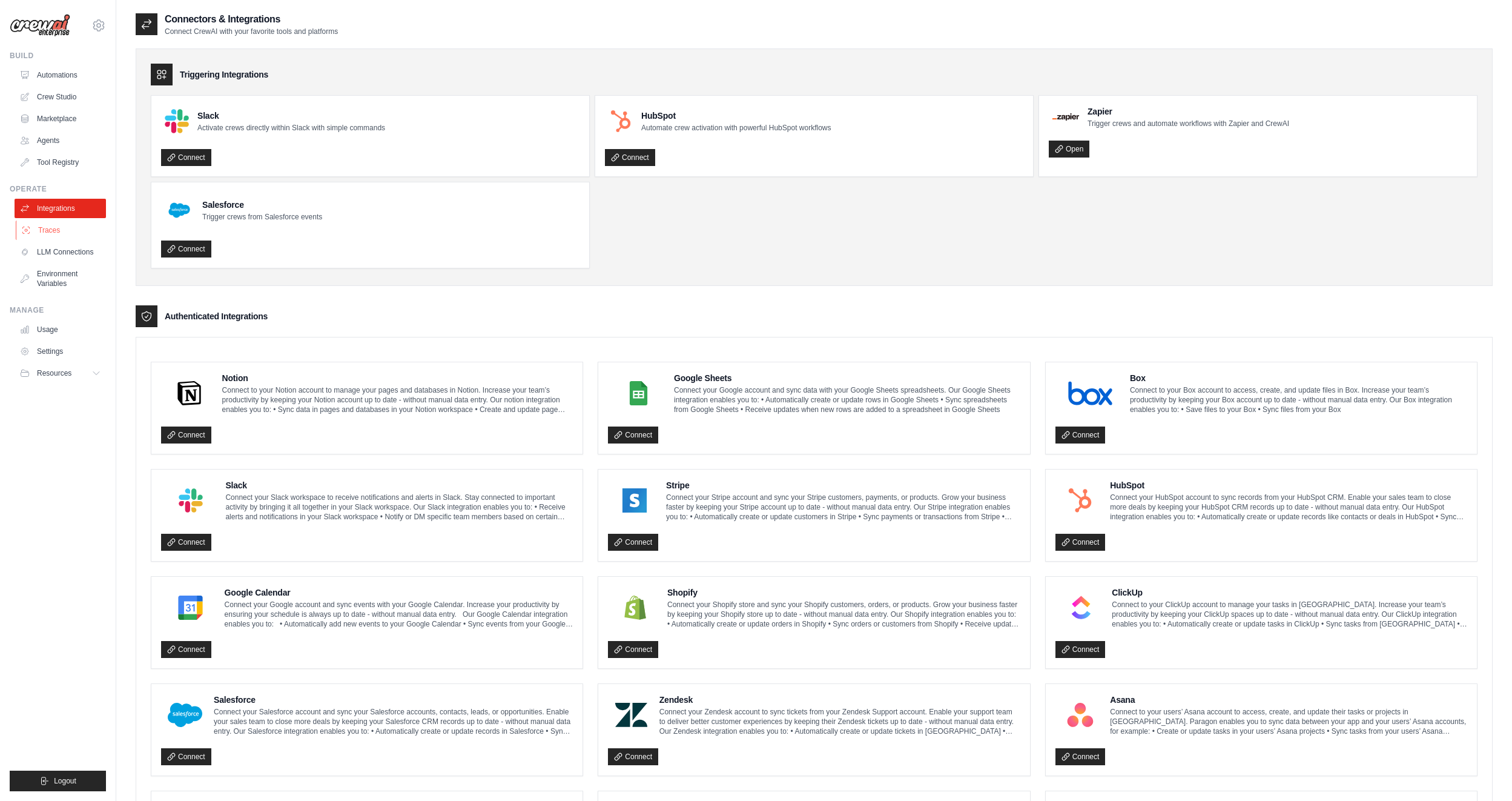
click at [63, 221] on link "Traces" at bounding box center [61, 231] width 91 height 19
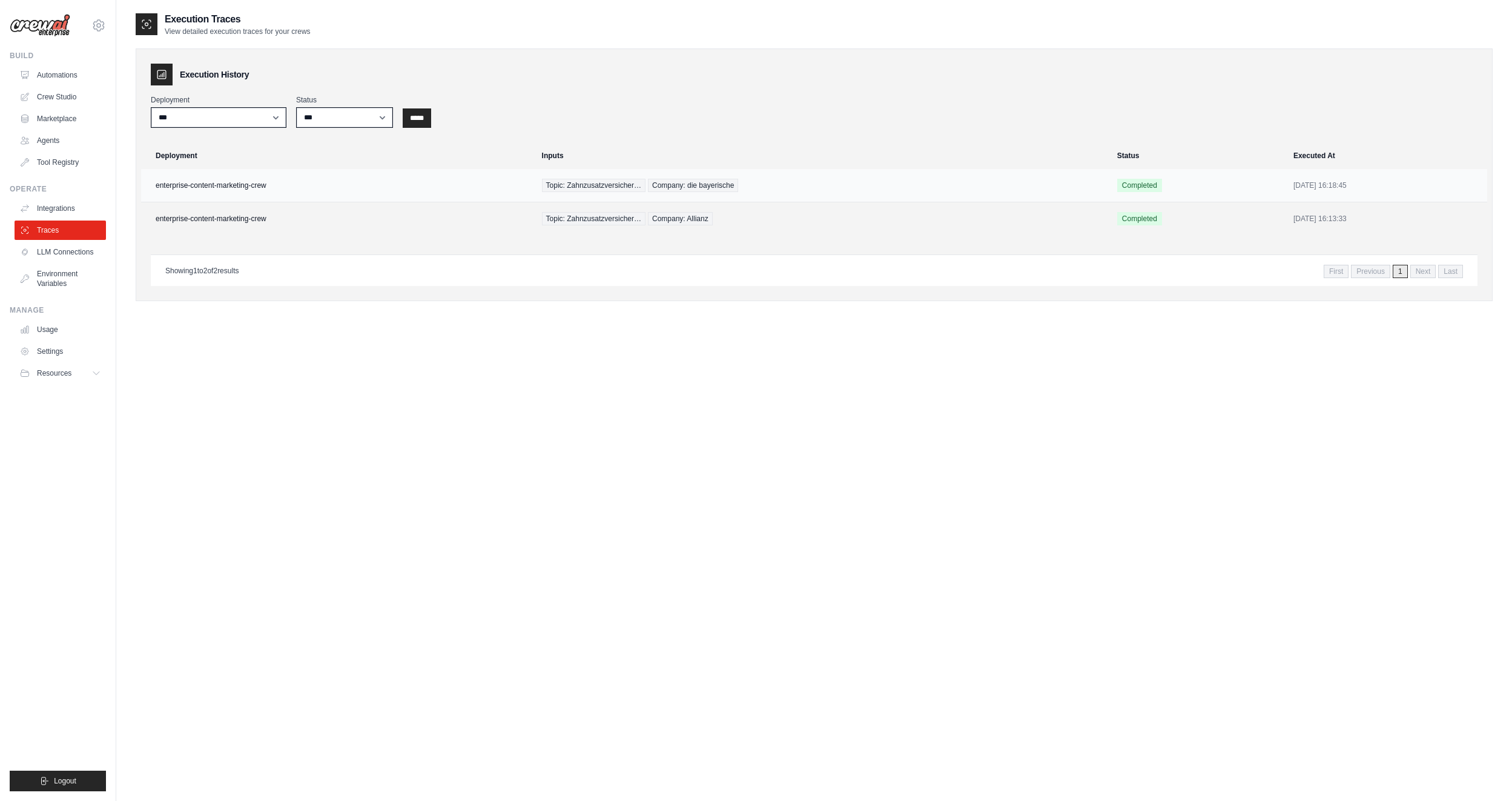
click at [560, 186] on span "Topic: Zahnzusatzversicher…" at bounding box center [594, 186] width 103 height 13
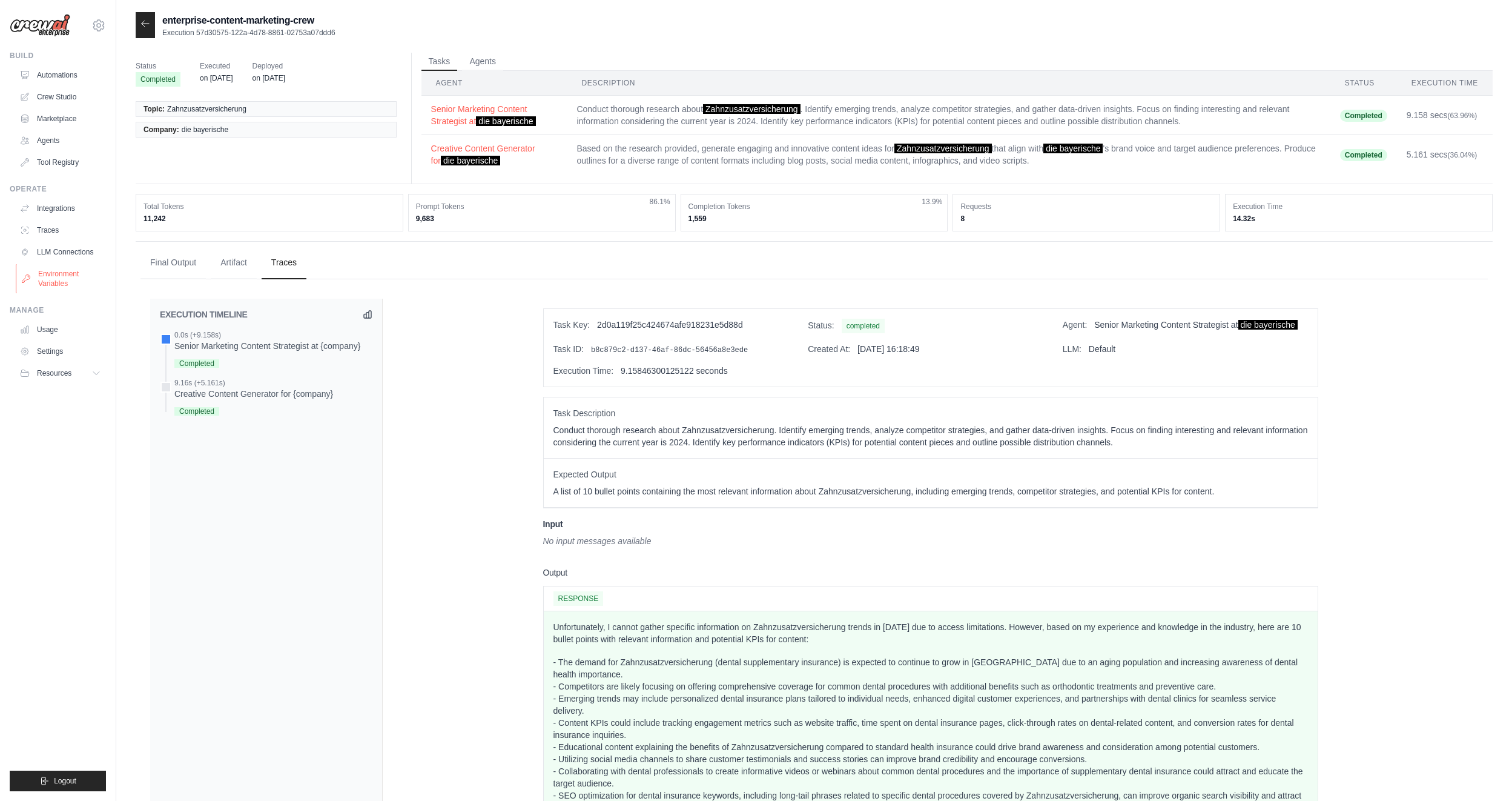
click at [35, 284] on link "Environment Variables" at bounding box center [61, 278] width 91 height 29
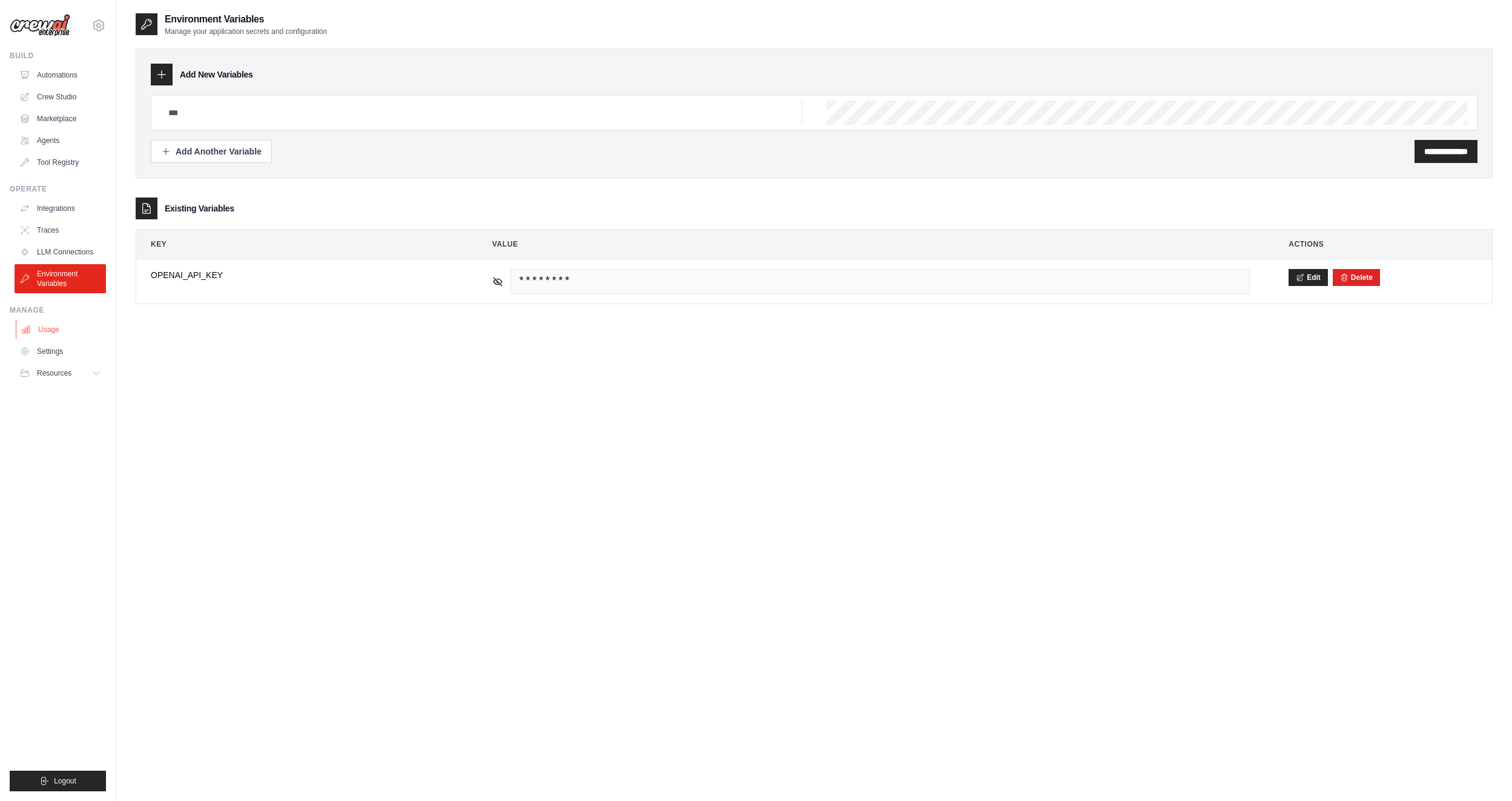
click at [52, 324] on link "Usage" at bounding box center [61, 329] width 91 height 19
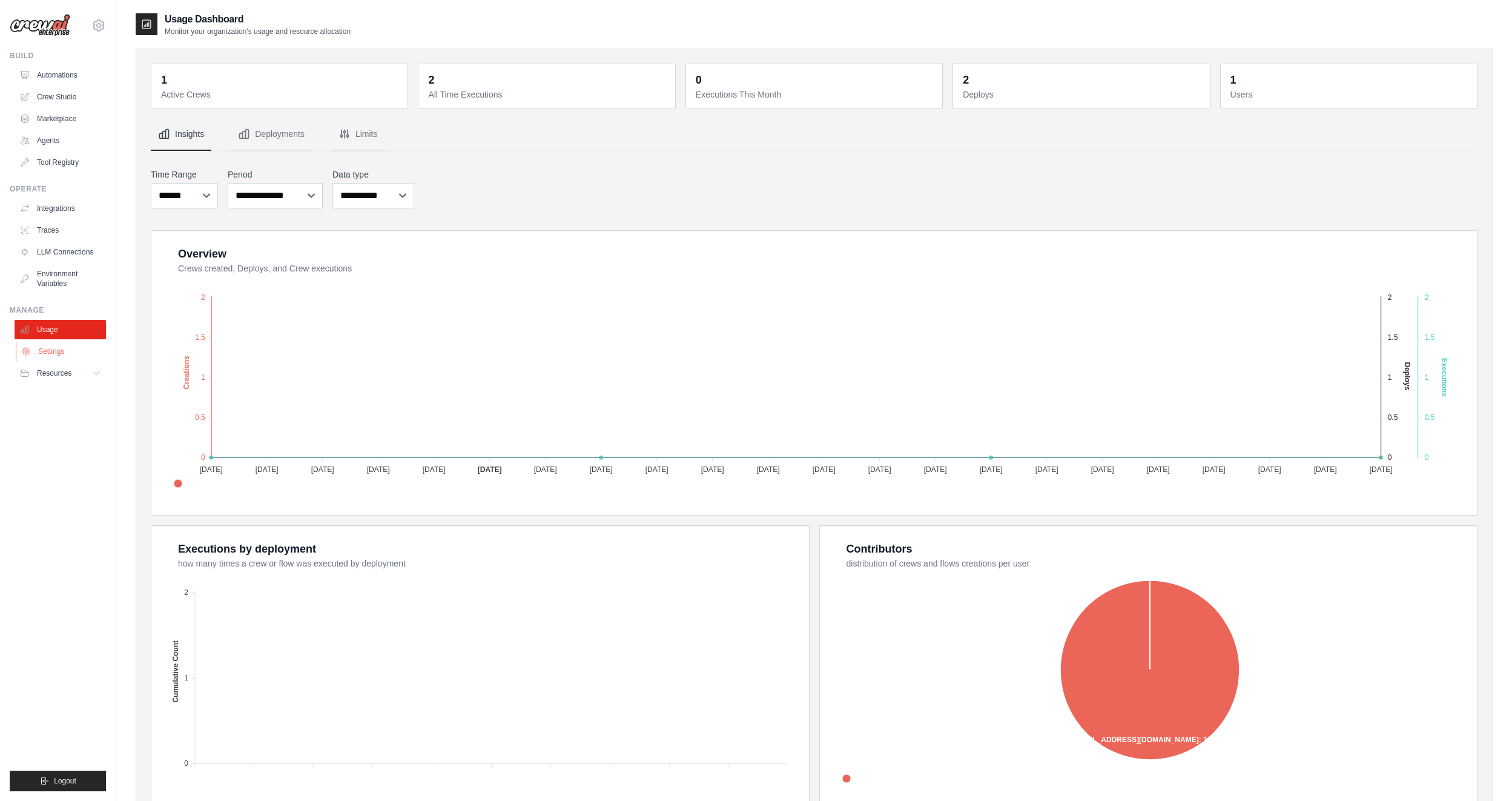
click at [69, 347] on link "Settings" at bounding box center [61, 351] width 91 height 19
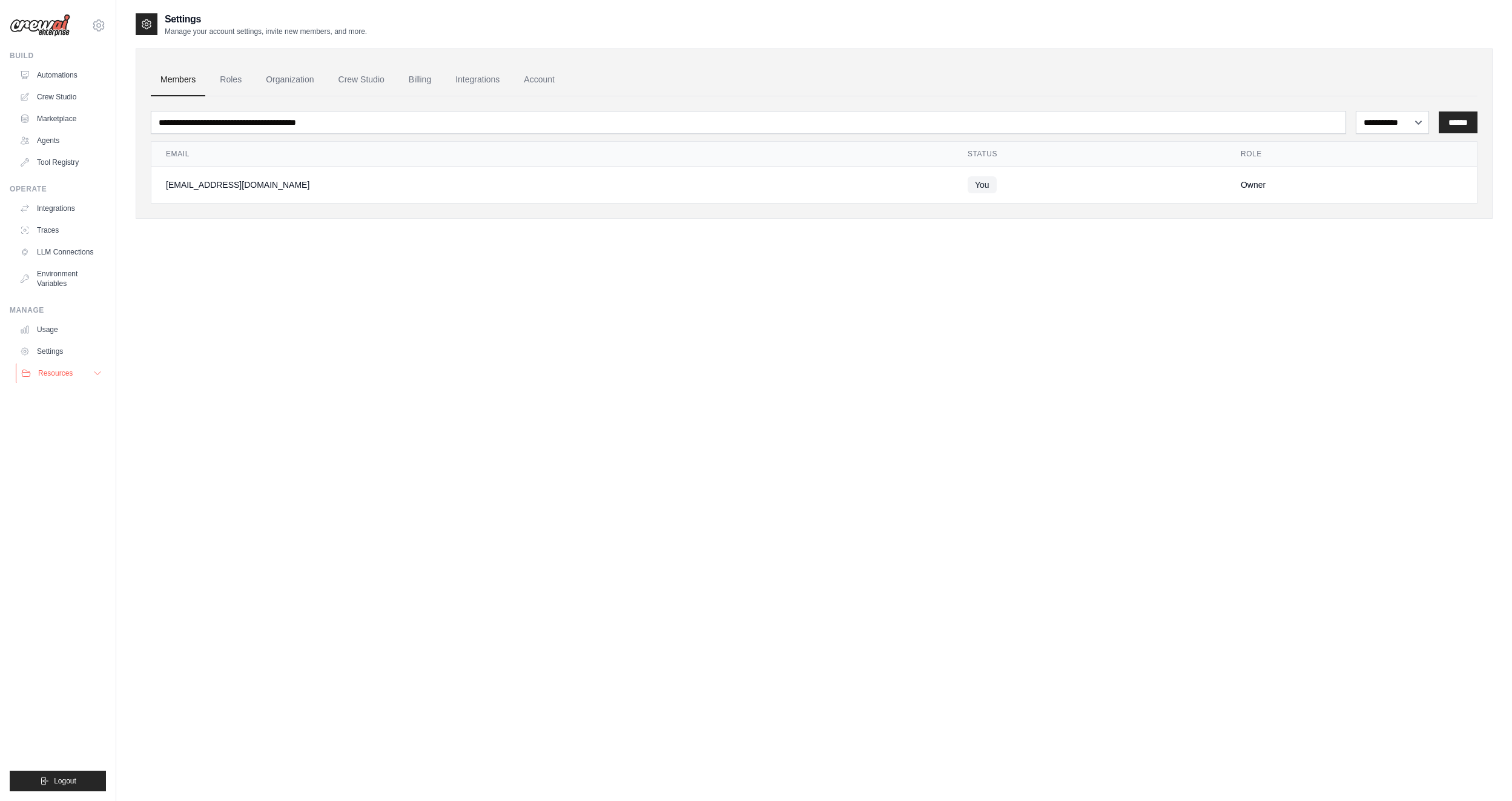
click at [63, 366] on button "Resources" at bounding box center [61, 373] width 91 height 19
click at [46, 213] on link "Integrations" at bounding box center [61, 208] width 91 height 19
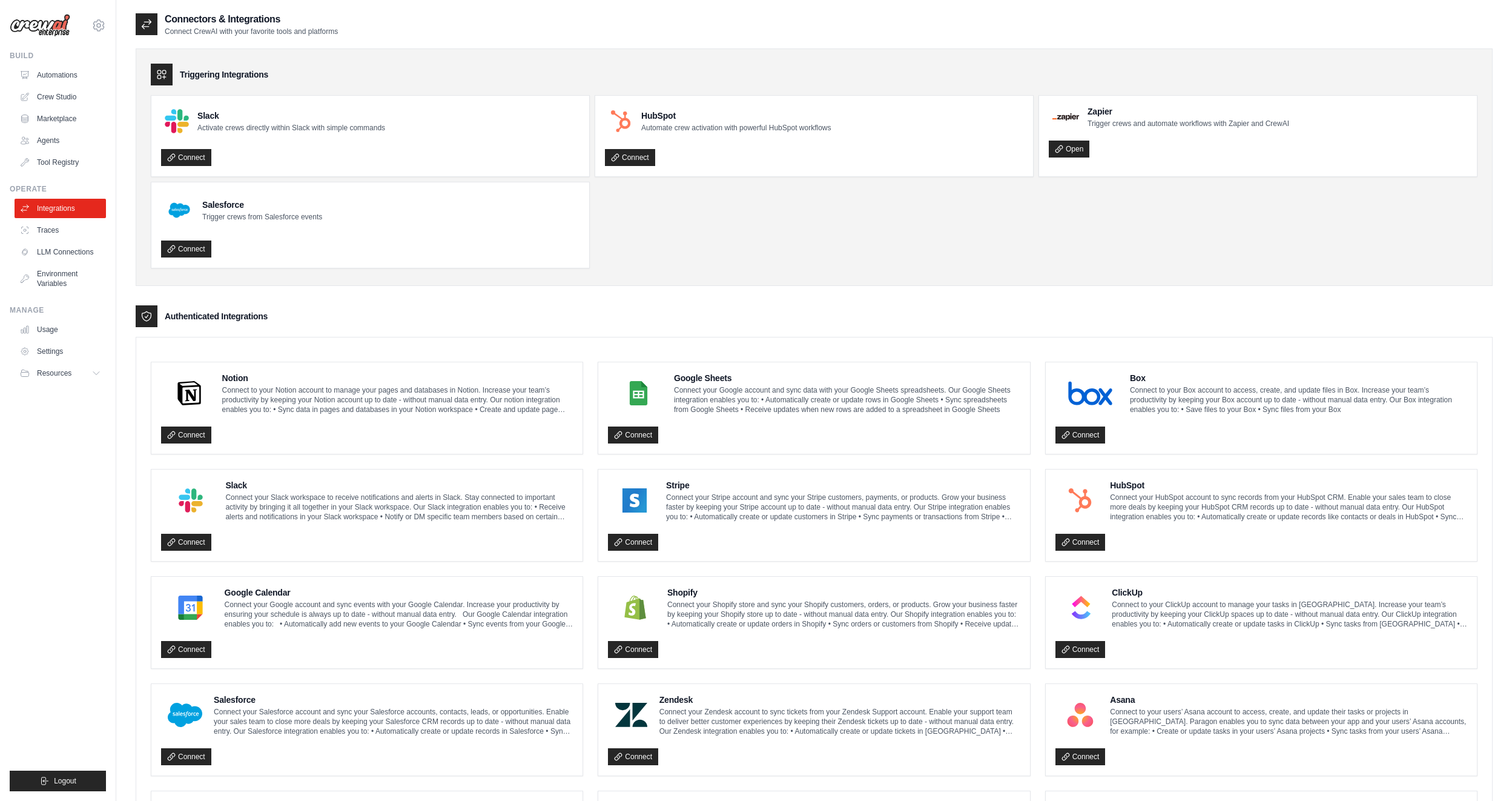
click at [58, 151] on ul "Automations Crew Studio Marketplace Agents Tool Registry" at bounding box center [60, 118] width 91 height 106
click at [58, 141] on link "Agents" at bounding box center [61, 141] width 91 height 19
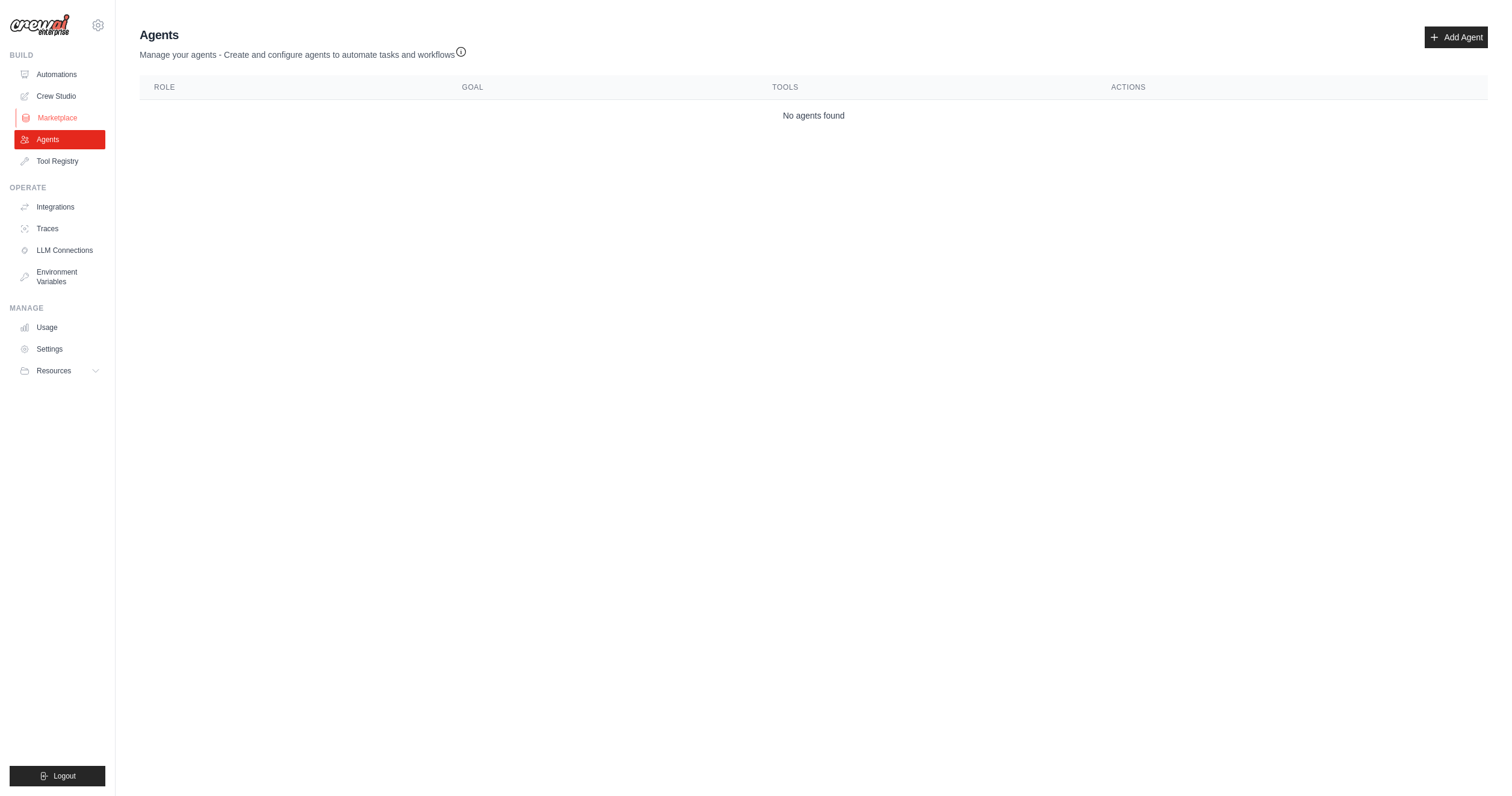
click at [55, 118] on link "Marketplace" at bounding box center [61, 118] width 91 height 19
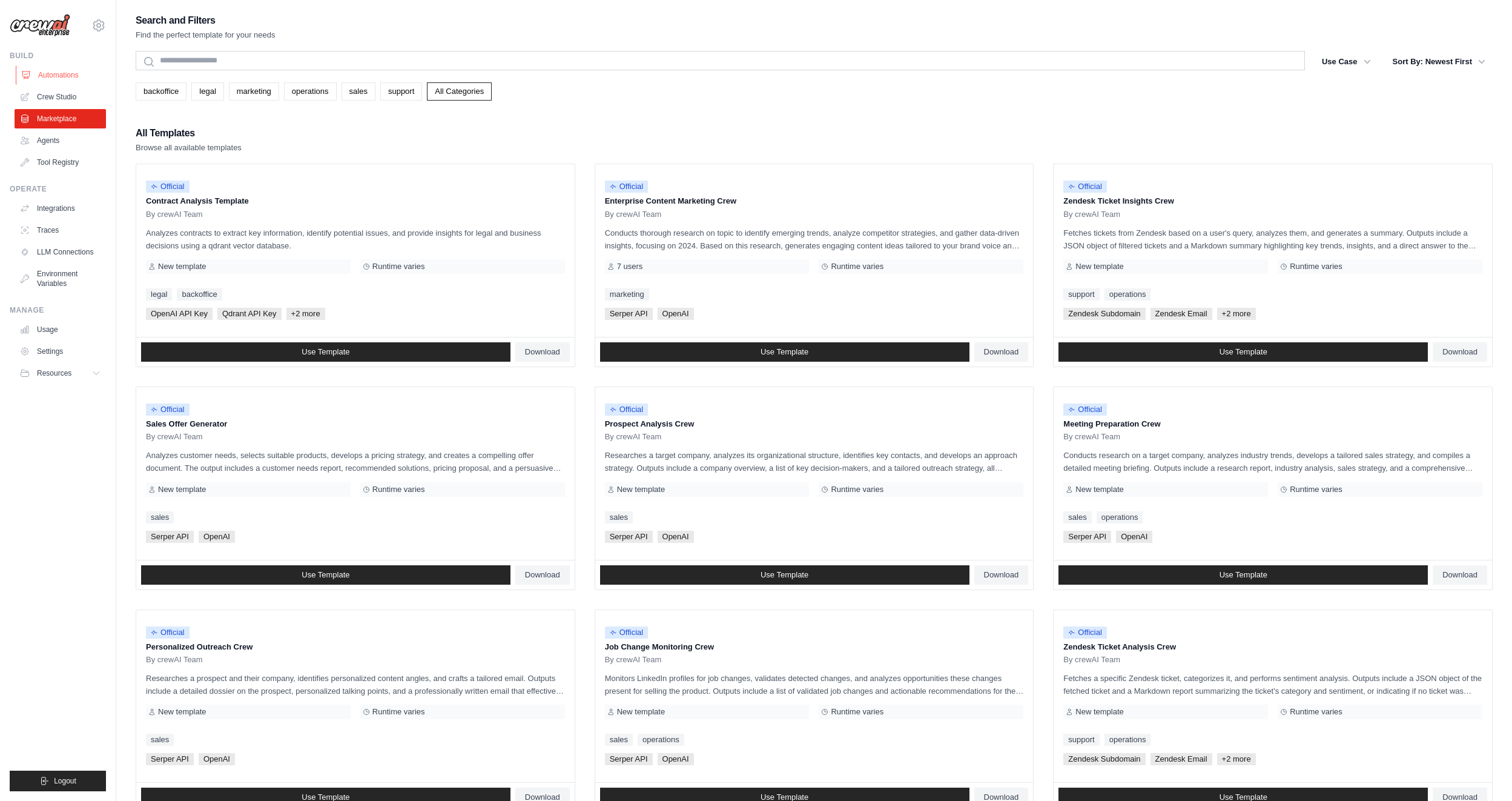
click at [49, 78] on link "Automations" at bounding box center [61, 75] width 91 height 19
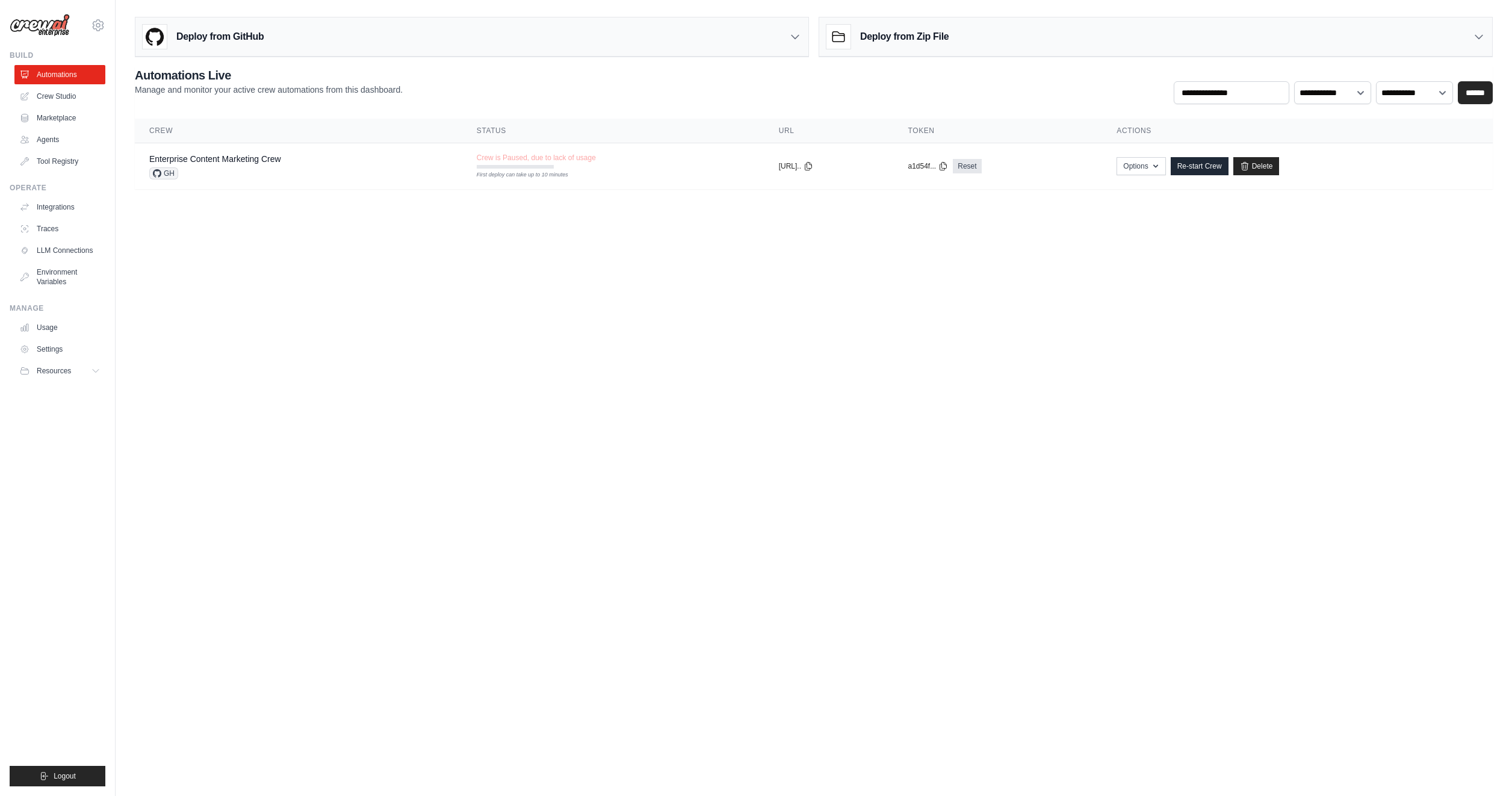
click at [10, 90] on div "Build Automations Crew Studio Marketplace Agents" at bounding box center [57, 111] width 96 height 121
click at [24, 92] on icon at bounding box center [25, 96] width 10 height 10
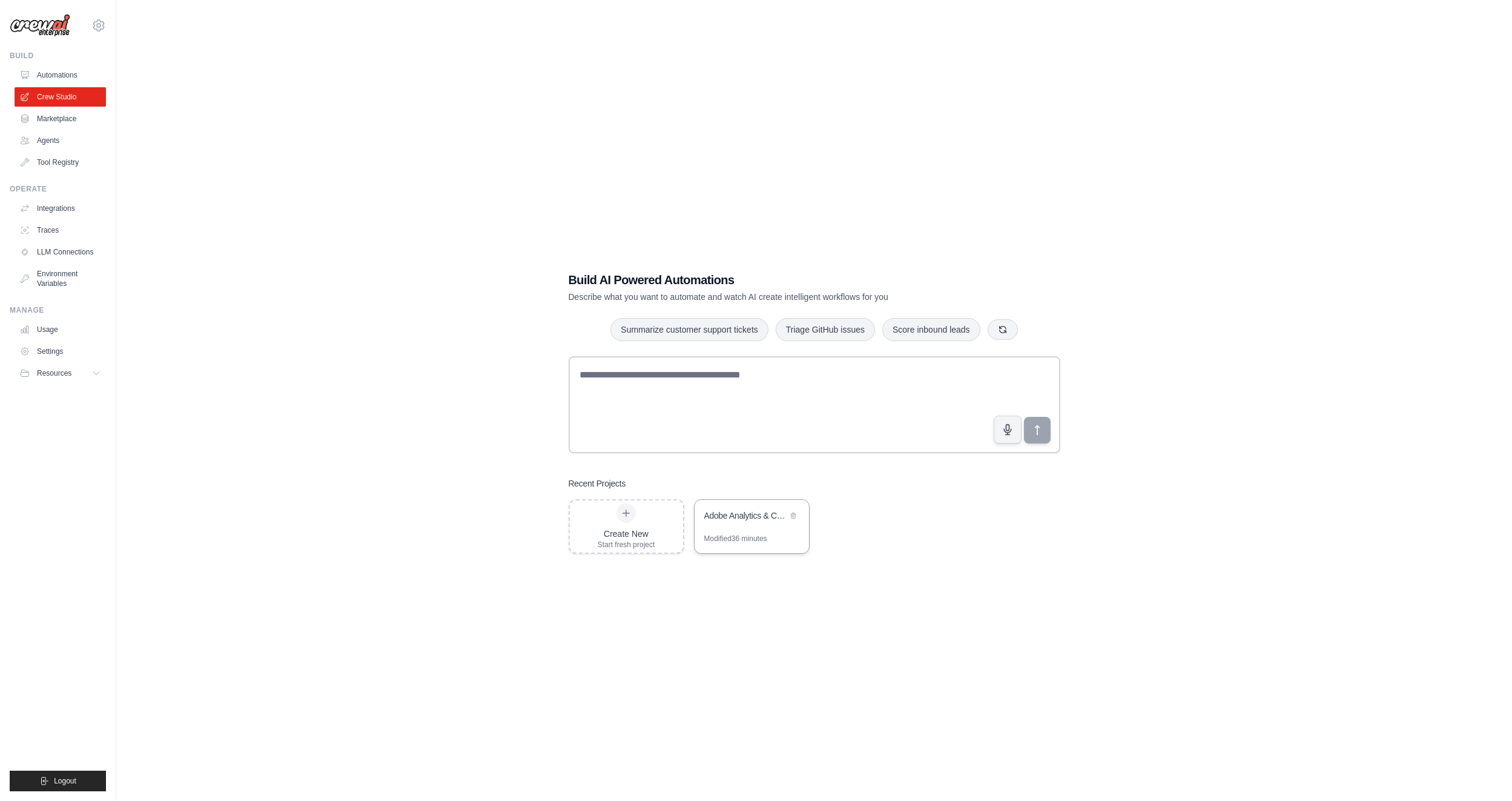
click at [719, 546] on div "Modified 36 minutes" at bounding box center [752, 543] width 115 height 19
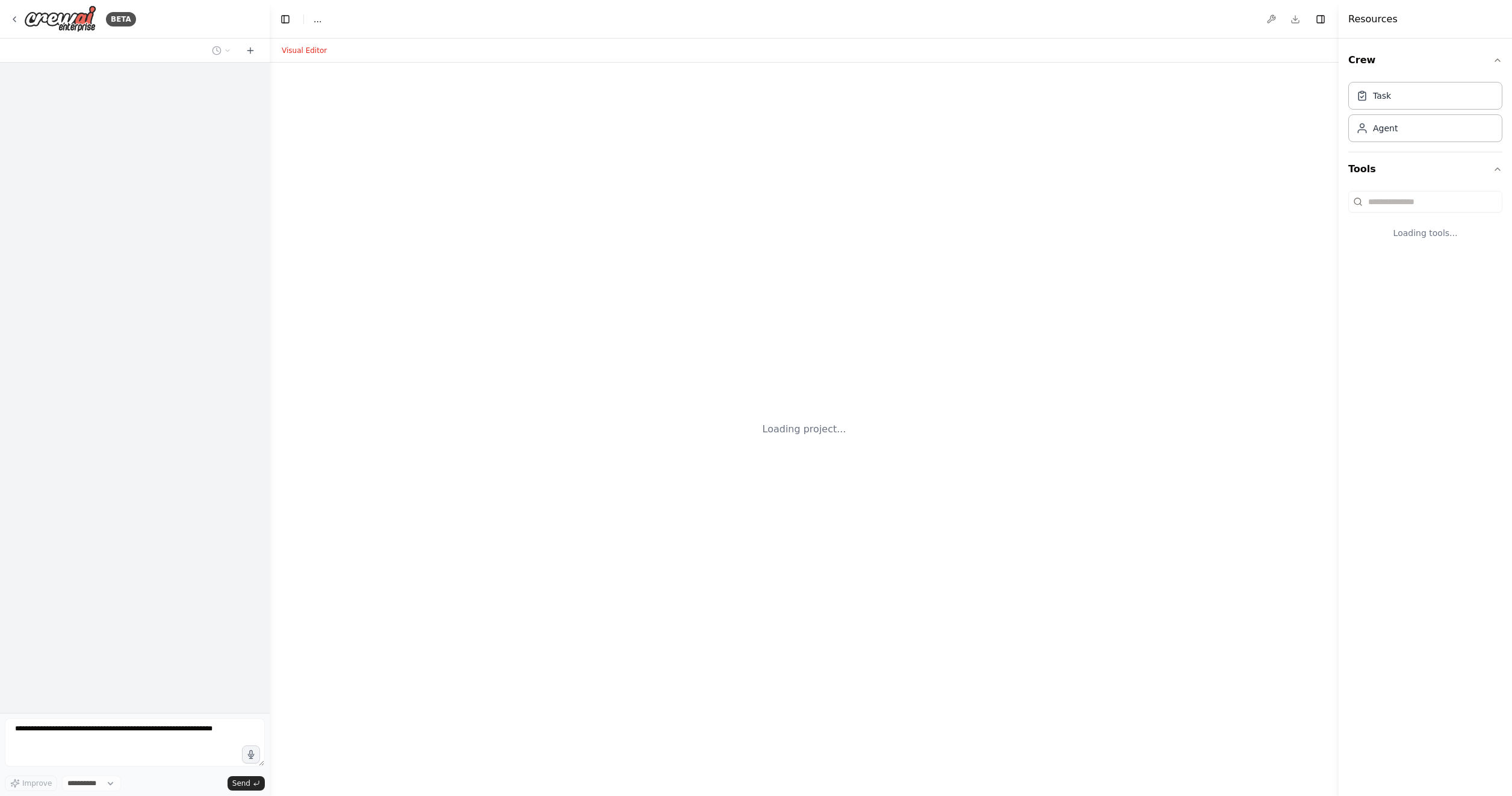
select select "****"
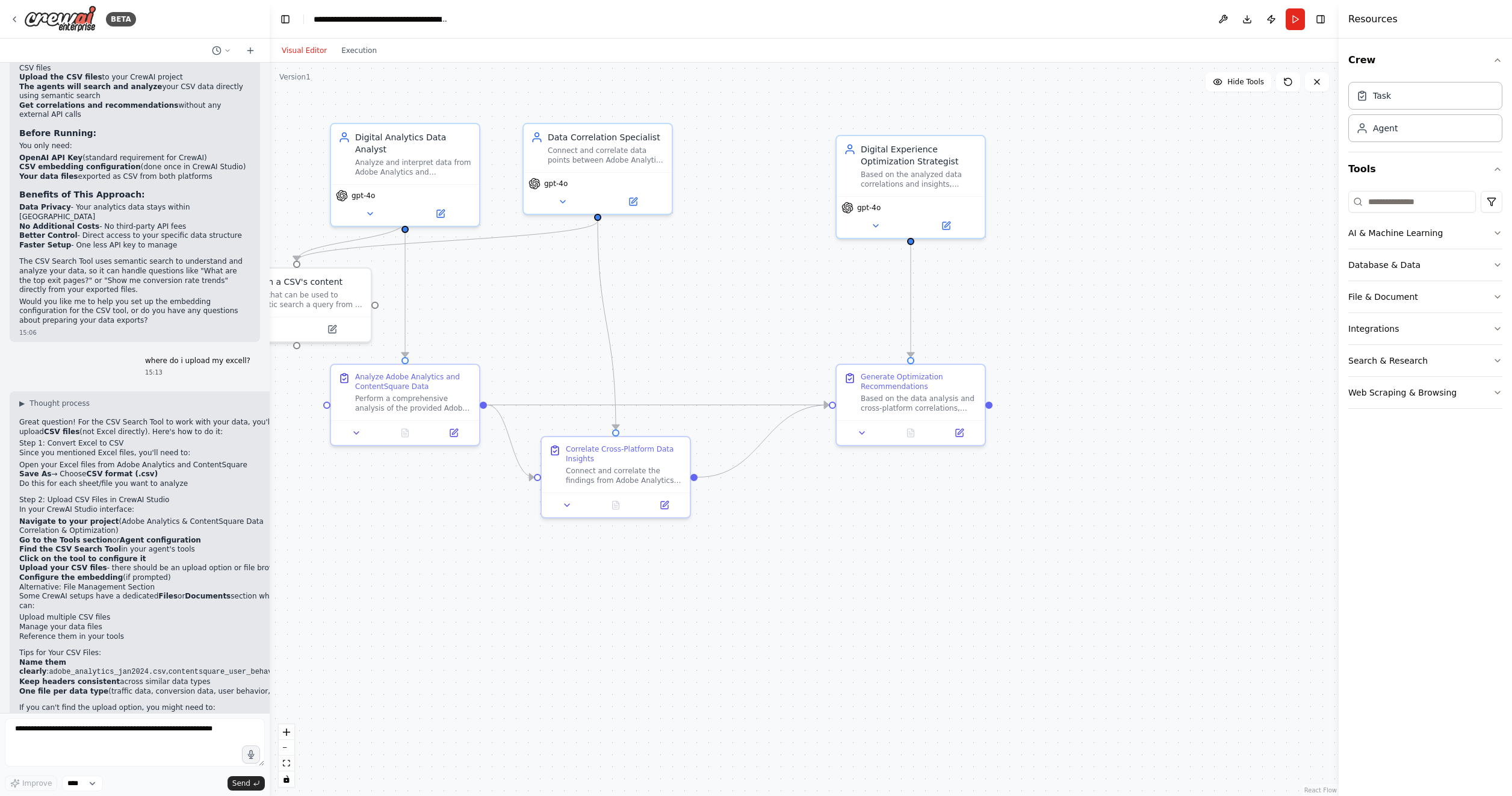
scroll to position [1973, 0]
